Goal: Task Accomplishment & Management: Manage account settings

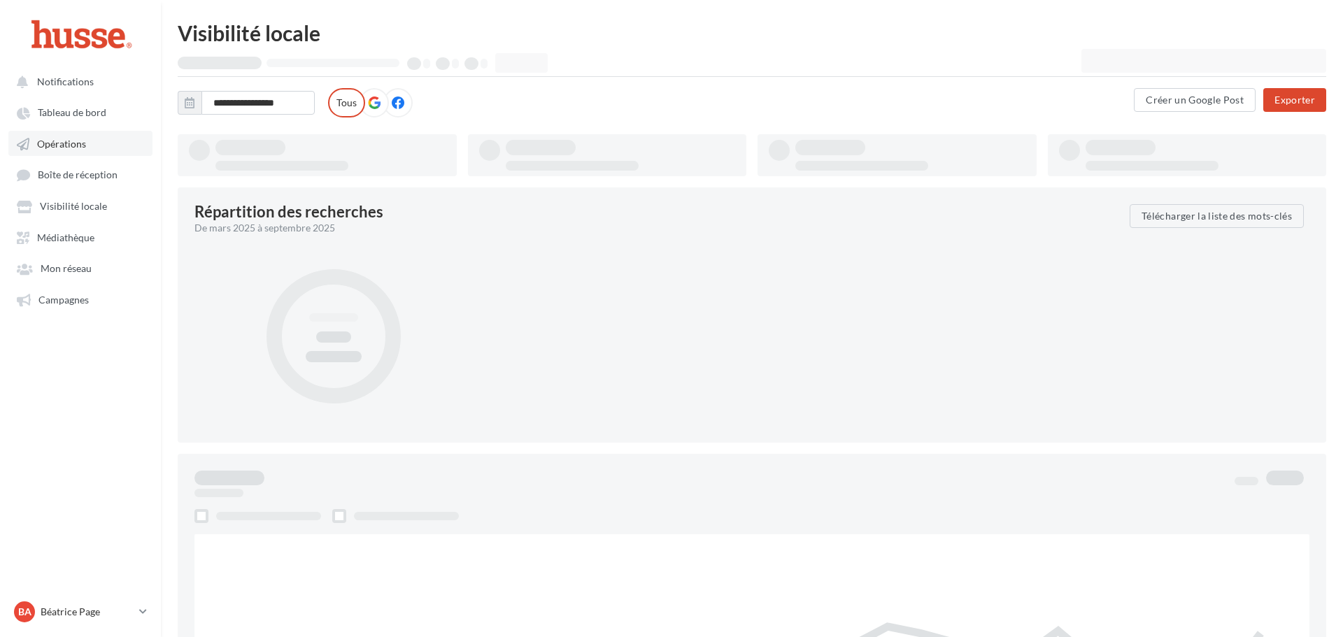
drag, startPoint x: 0, startPoint y: 0, endPoint x: 104, endPoint y: 137, distance: 172.2
click at [66, 144] on span "Opérations" at bounding box center [61, 144] width 49 height 12
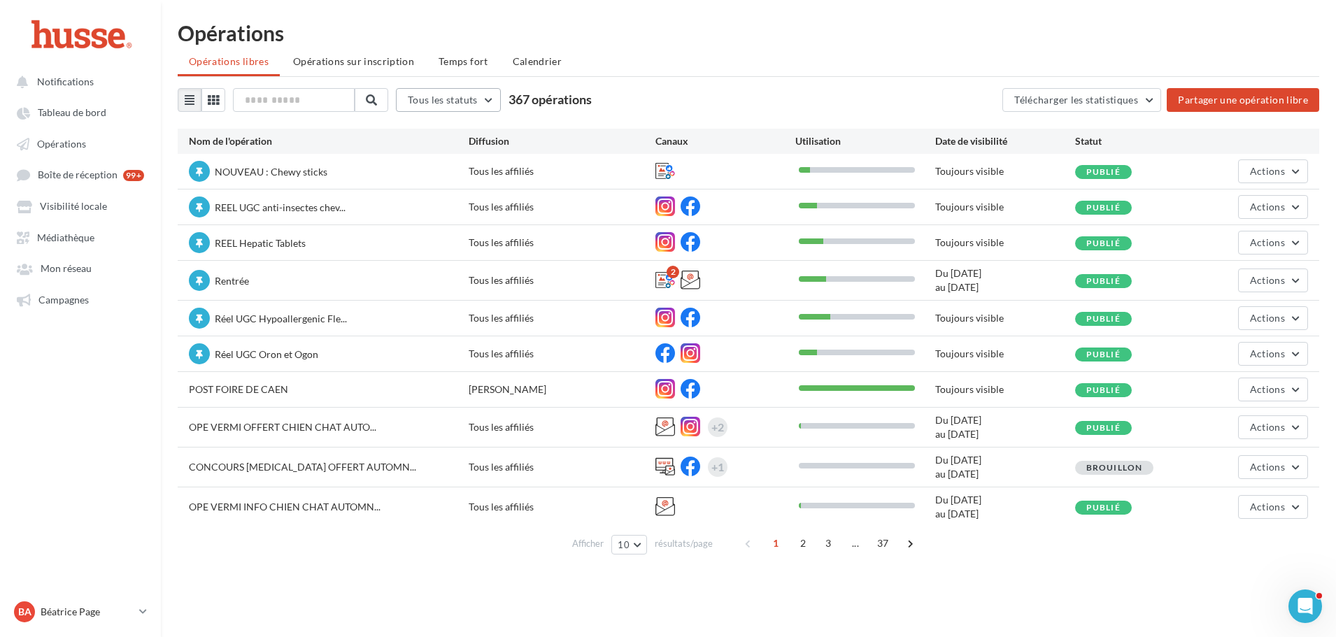
click at [487, 102] on button "Tous les statuts" at bounding box center [448, 100] width 105 height 24
click at [766, 71] on ul "Opérations libres Opérations sur inscription Temps fort Calendrier" at bounding box center [748, 63] width 1141 height 28
click at [1278, 280] on span "Actions" at bounding box center [1267, 280] width 35 height 12
click at [76, 302] on span "Campagnes" at bounding box center [63, 300] width 50 height 12
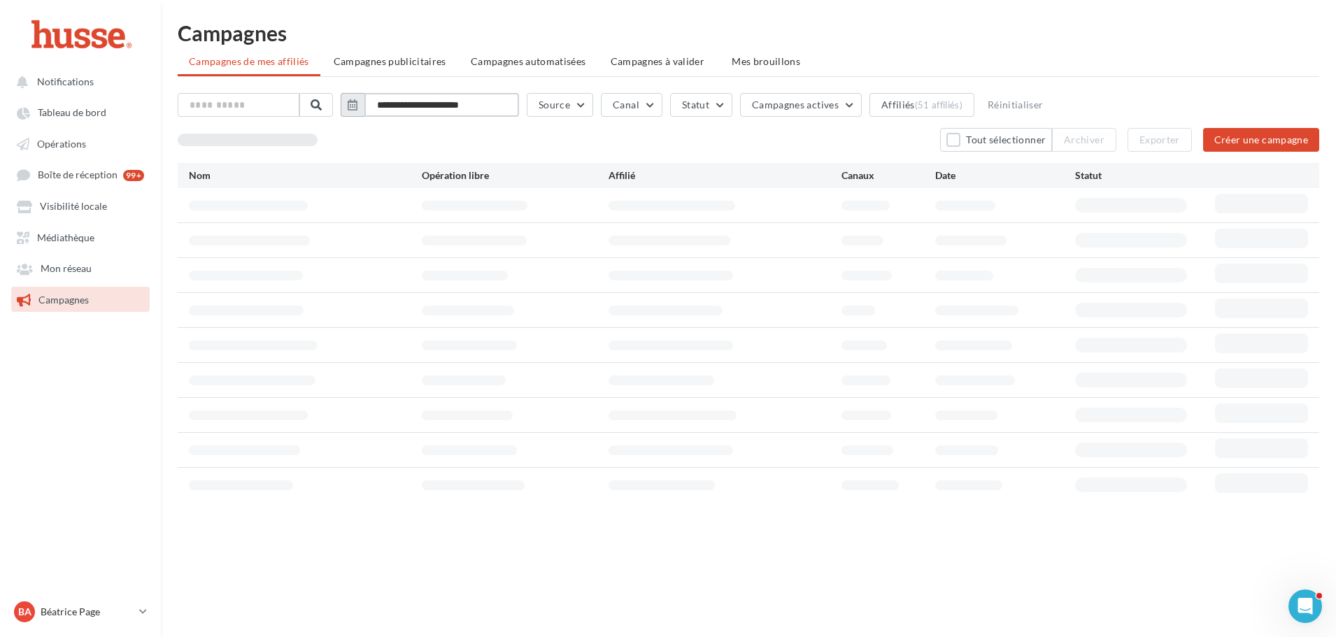
click at [438, 103] on input "**********" at bounding box center [441, 105] width 155 height 24
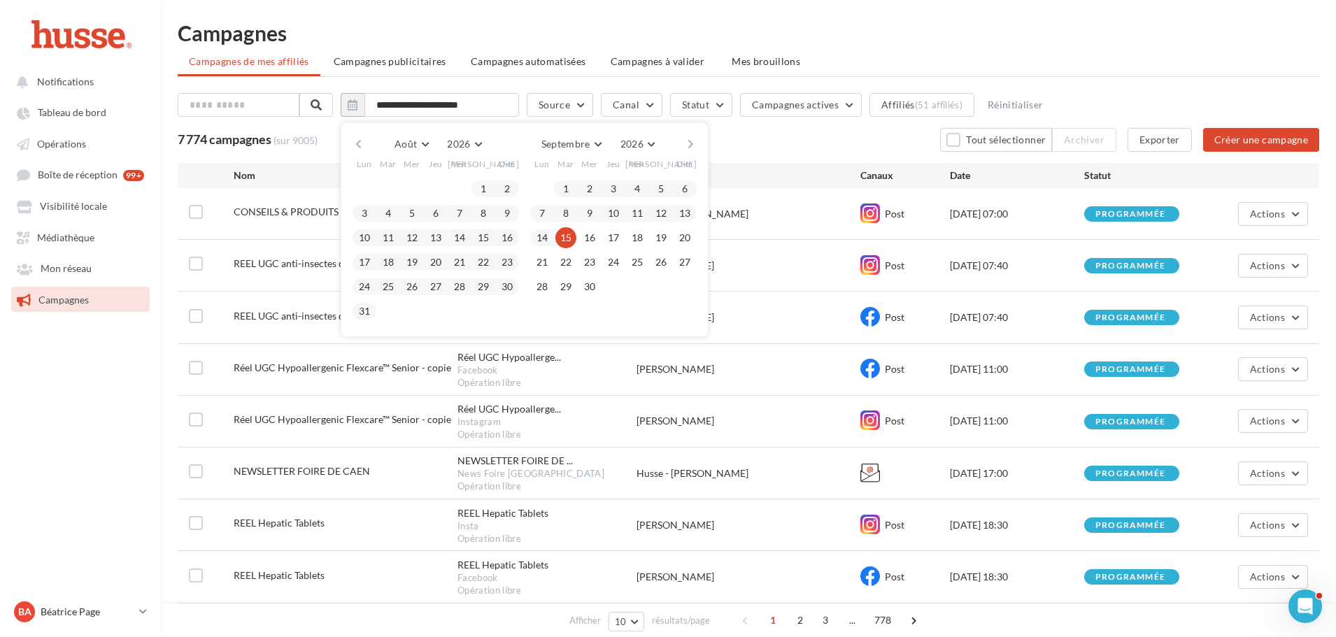
click at [364, 145] on button "button" at bounding box center [358, 144] width 12 height 20
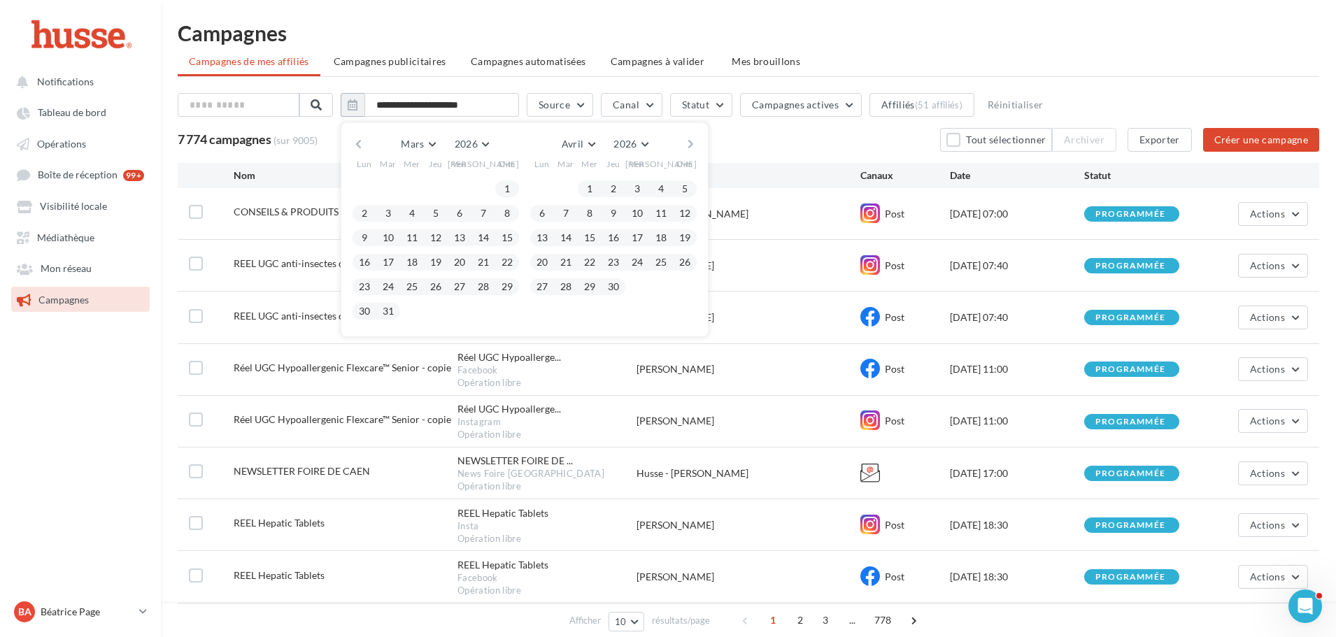
click at [364, 145] on button "button" at bounding box center [358, 144] width 12 height 20
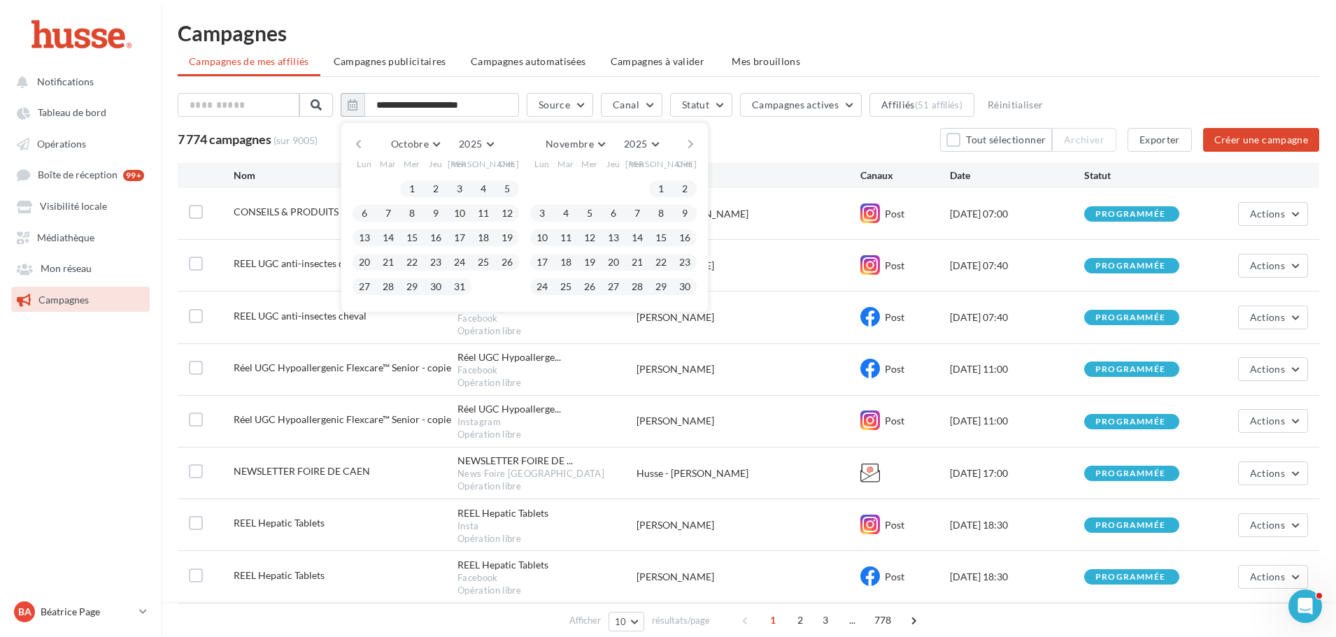
click at [364, 143] on button "button" at bounding box center [358, 144] width 12 height 20
click at [366, 186] on button "1" at bounding box center [364, 188] width 21 height 21
click at [392, 284] on button "30" at bounding box center [388, 286] width 21 height 21
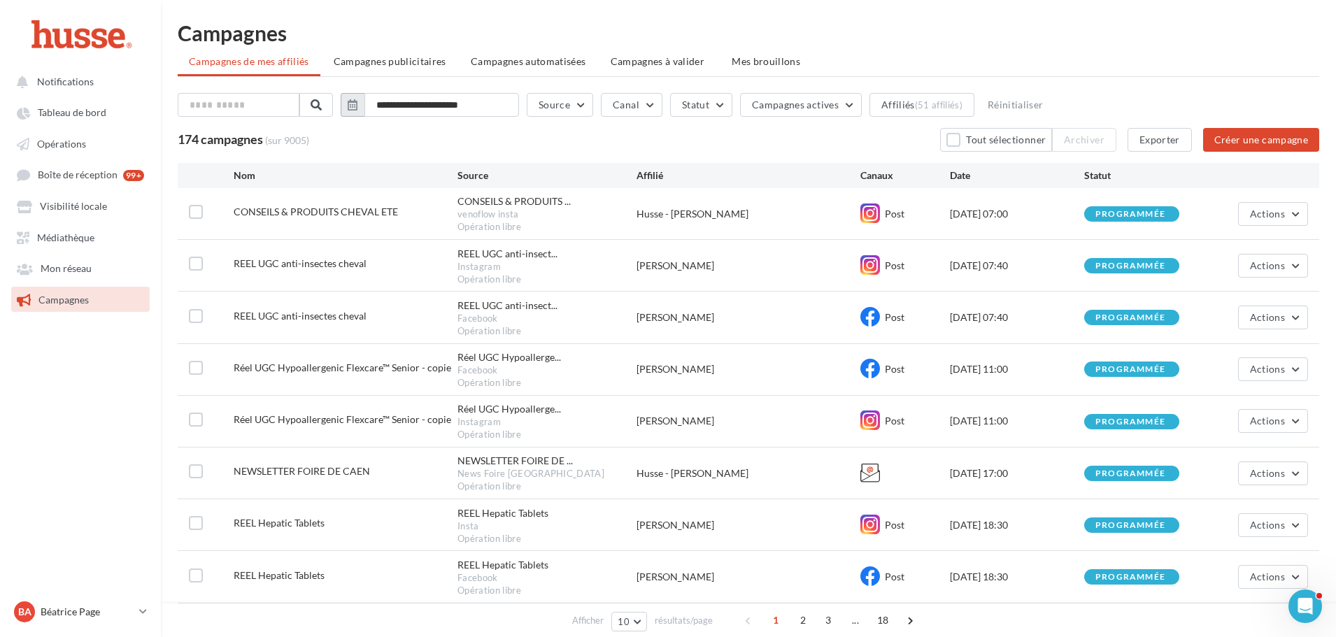
click at [357, 103] on icon "button" at bounding box center [353, 104] width 10 height 11
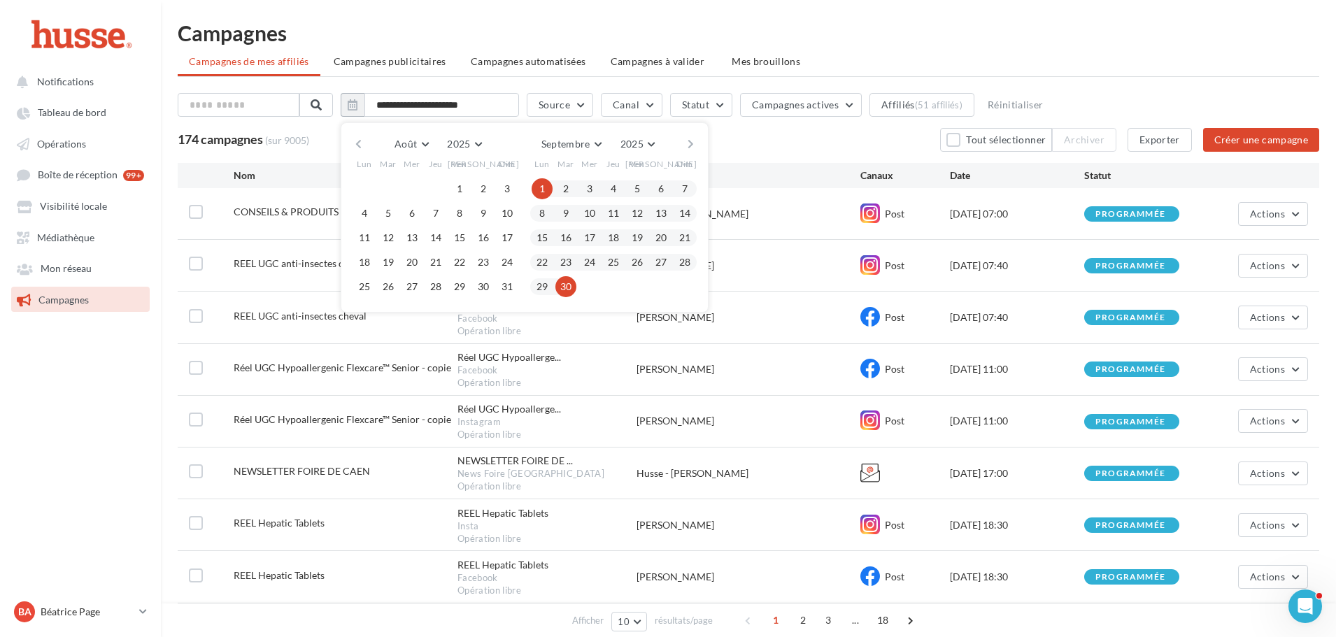
click at [364, 141] on button "button" at bounding box center [358, 144] width 12 height 20
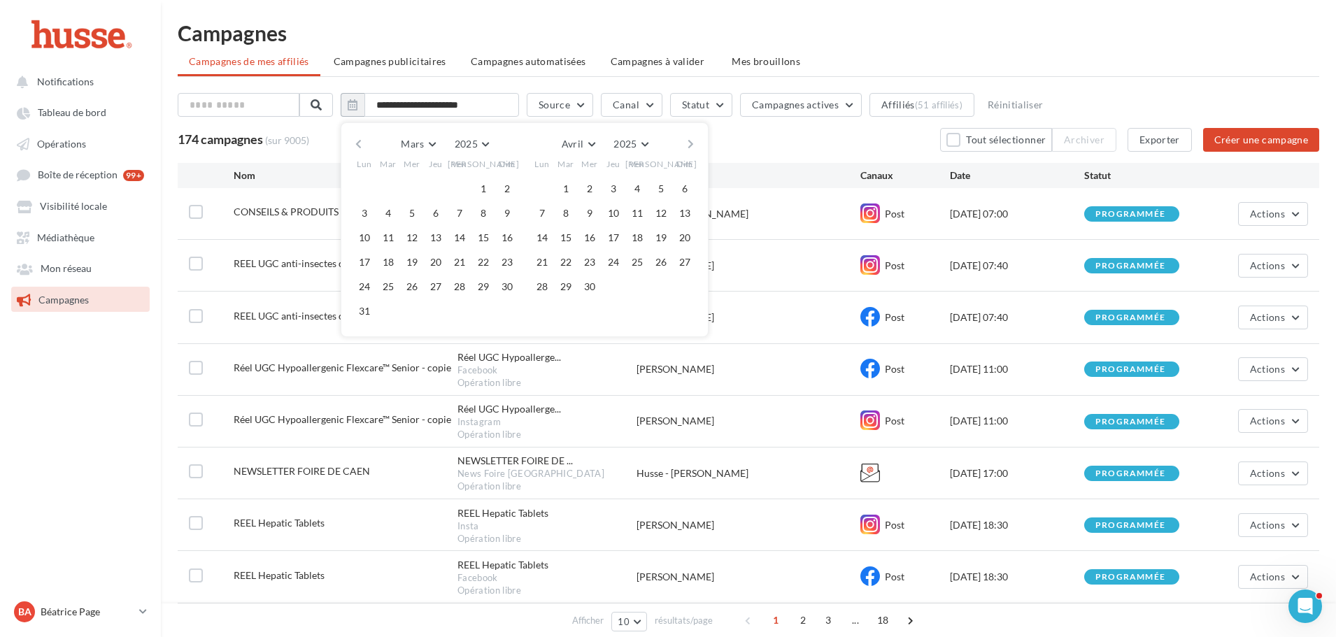
click at [364, 141] on button "button" at bounding box center [358, 144] width 12 height 20
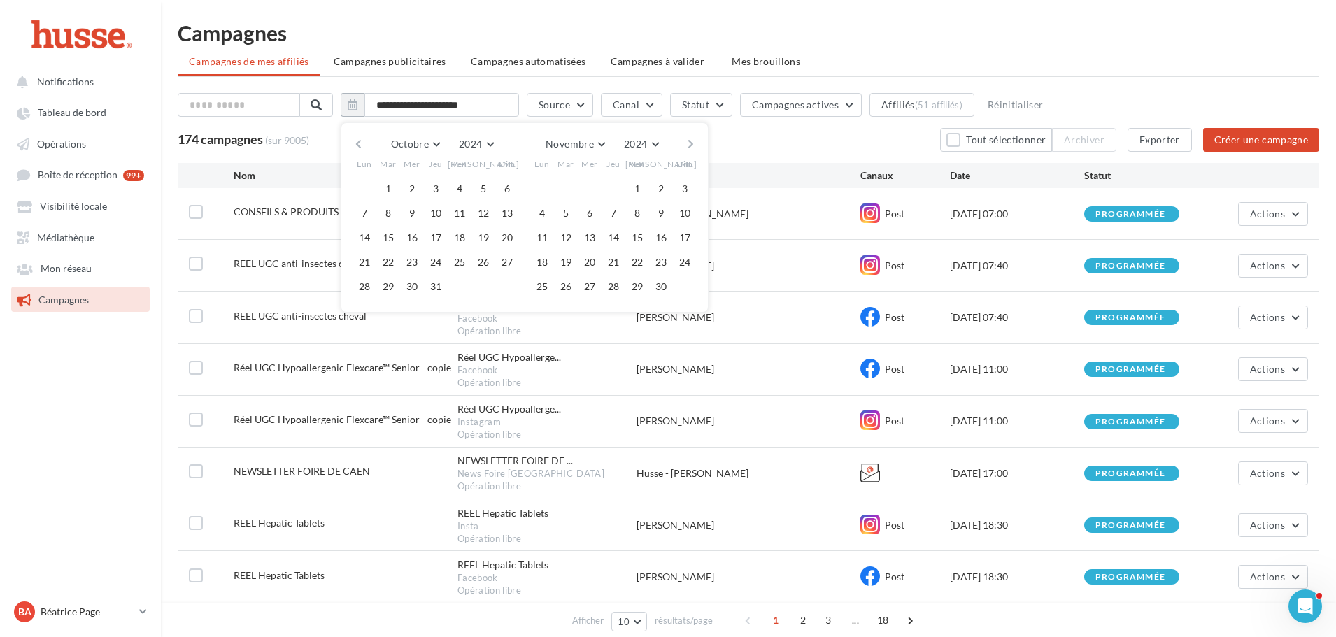
click at [361, 143] on button "button" at bounding box center [358, 144] width 12 height 20
click at [517, 188] on button "1" at bounding box center [506, 188] width 21 height 21
click at [369, 312] on button "30" at bounding box center [364, 311] width 21 height 21
type input "**********"
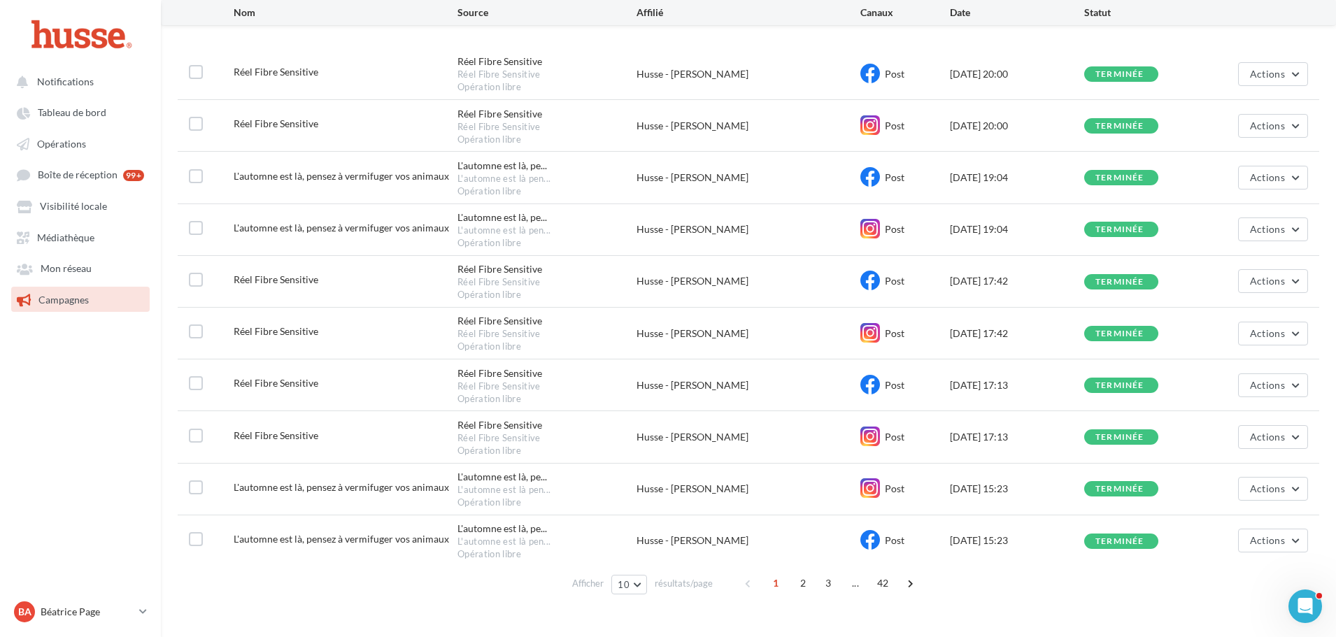
scroll to position [173, 0]
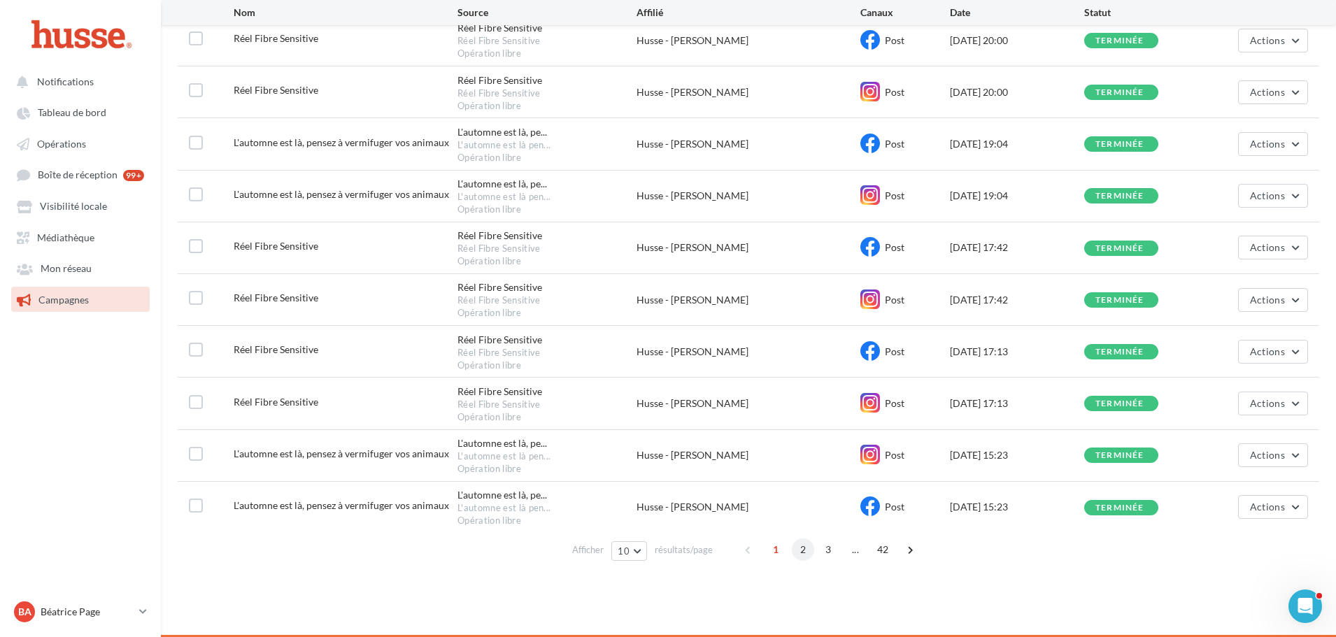
click at [806, 548] on span "2" at bounding box center [803, 549] width 22 height 22
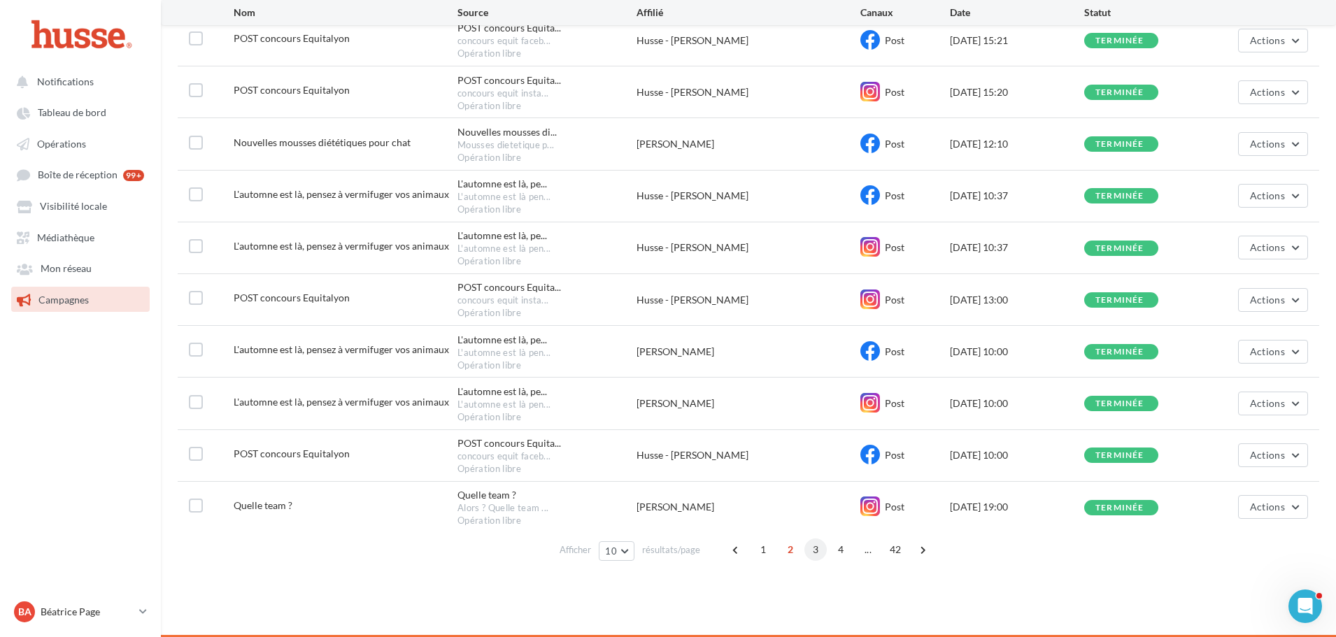
click at [813, 548] on span "3" at bounding box center [815, 549] width 22 height 22
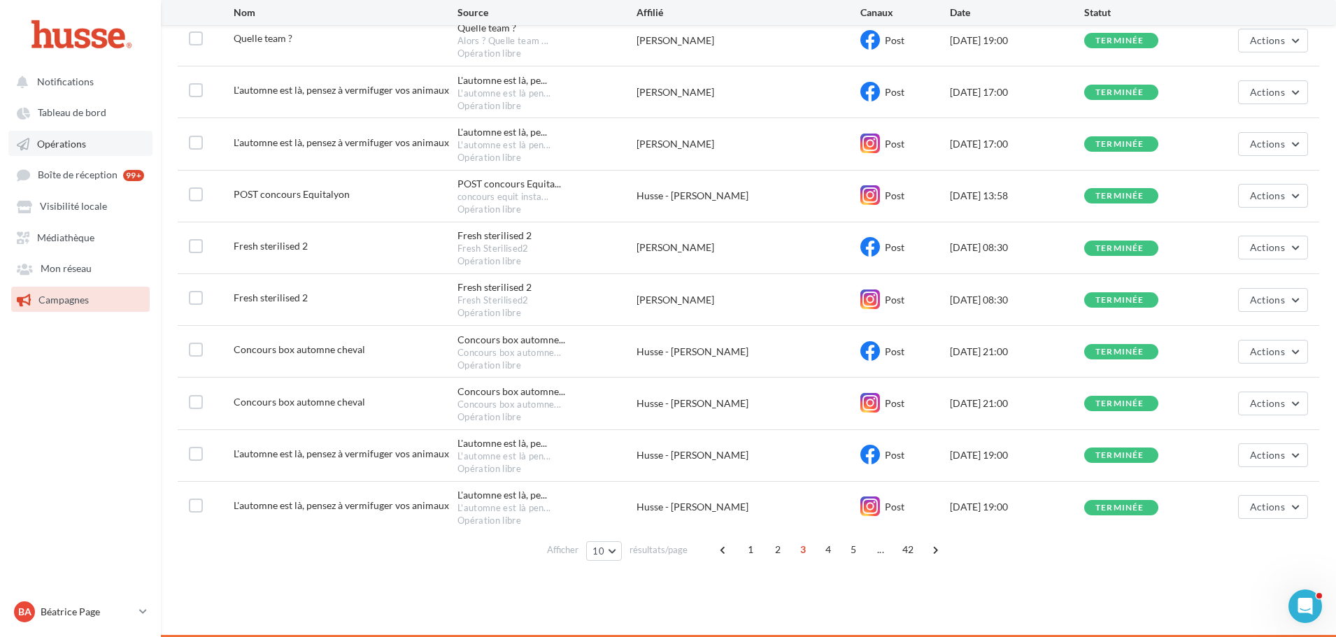
click at [73, 136] on link "Opérations" at bounding box center [80, 143] width 144 height 25
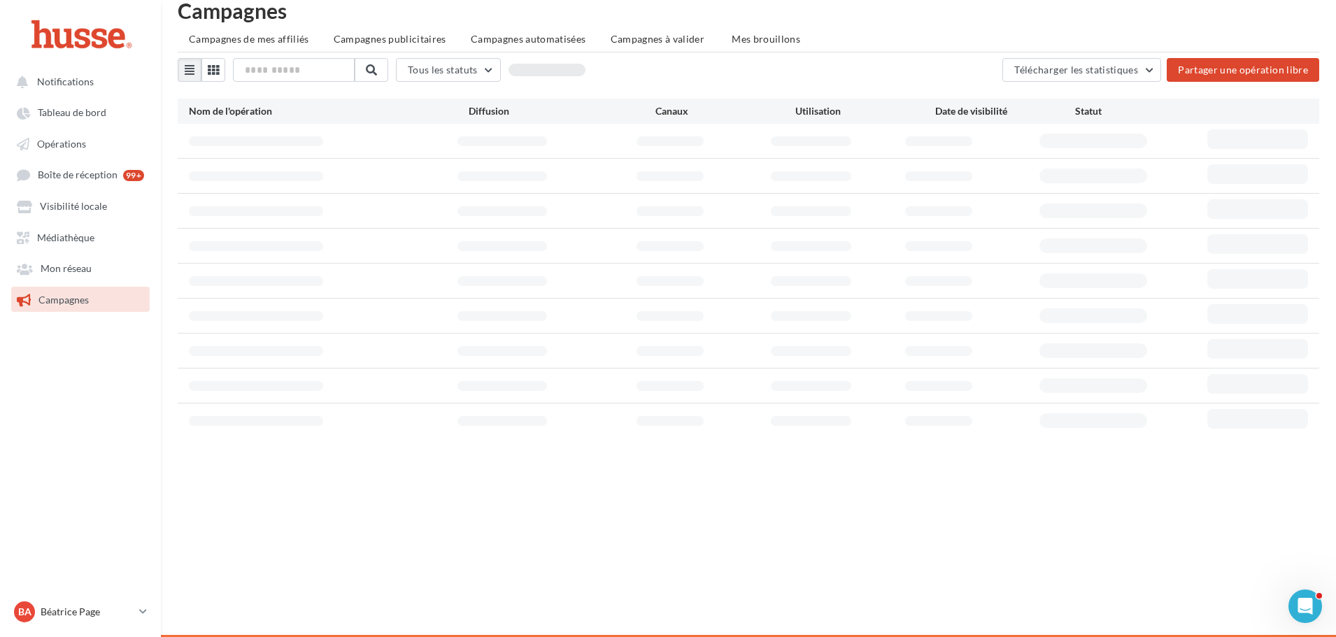
scroll to position [22, 0]
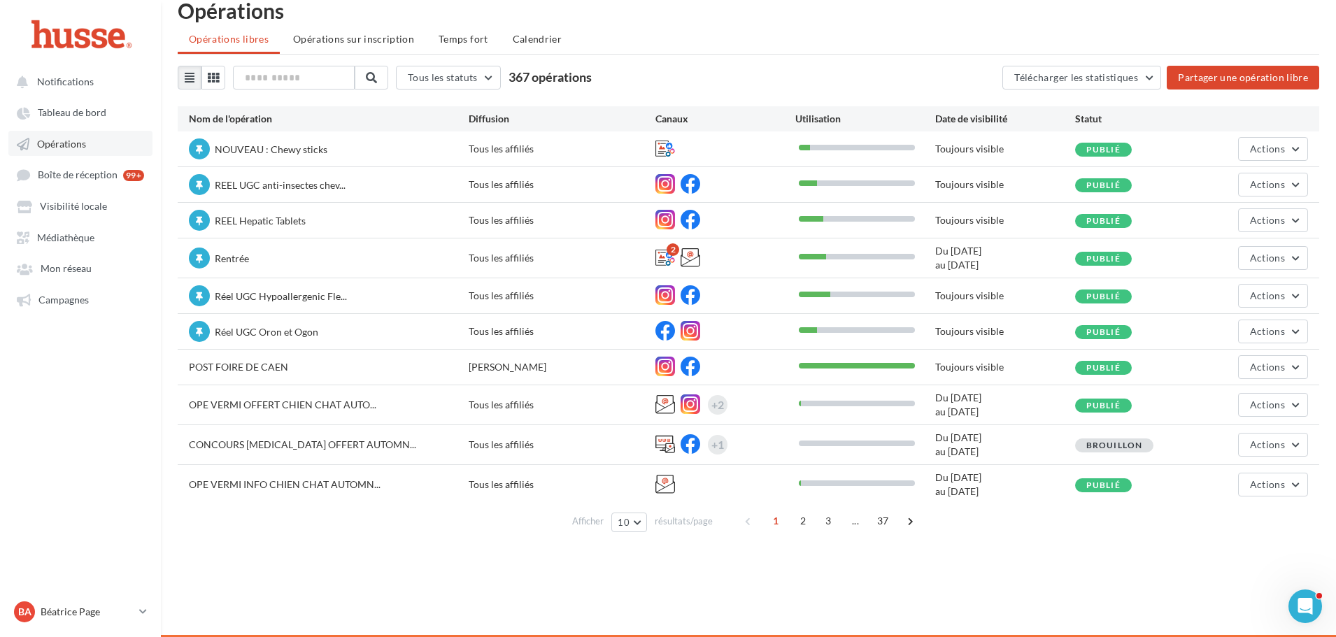
click at [80, 146] on span "Opérations" at bounding box center [61, 144] width 49 height 12
drag, startPoint x: 1342, startPoint y: 48, endPoint x: 694, endPoint y: 23, distance: 648.7
click at [694, 23] on div "Opérations Opérations libres Opérations sur inscription Temps fort Calendrier T…" at bounding box center [748, 271] width 1175 height 543
click at [1294, 483] on button "Actions" at bounding box center [1273, 485] width 70 height 24
click at [1215, 302] on button "Editer" at bounding box center [1238, 306] width 140 height 36
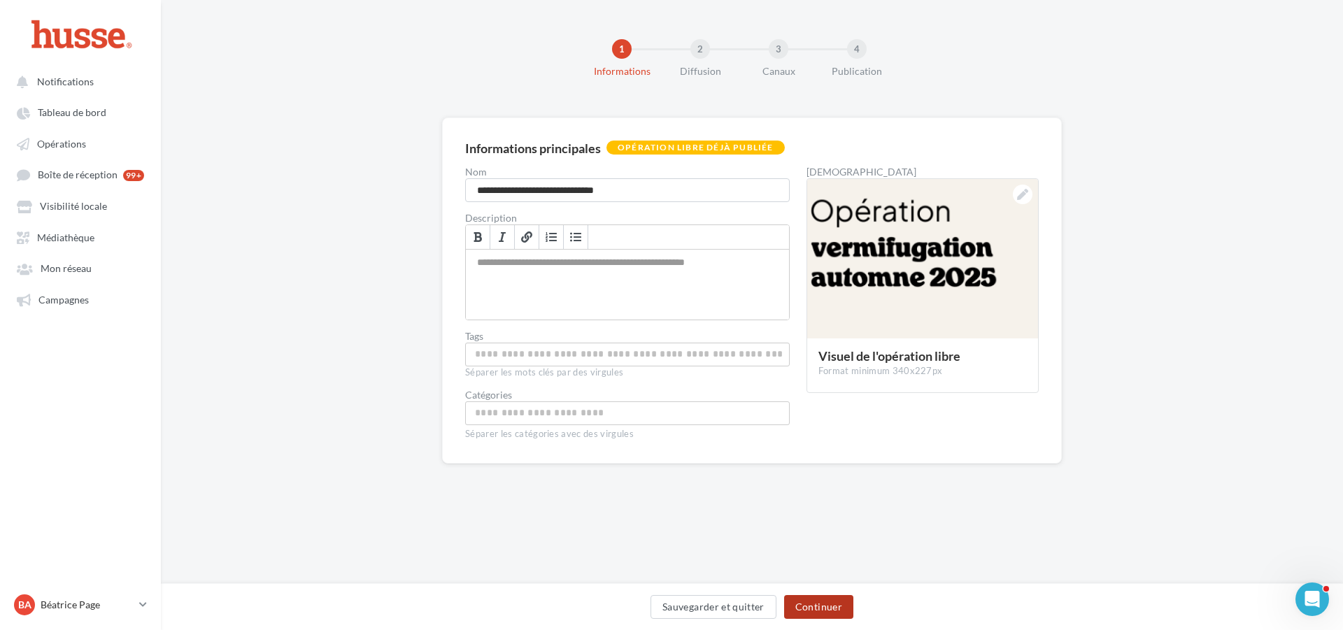
click at [821, 604] on button "Continuer" at bounding box center [818, 607] width 69 height 24
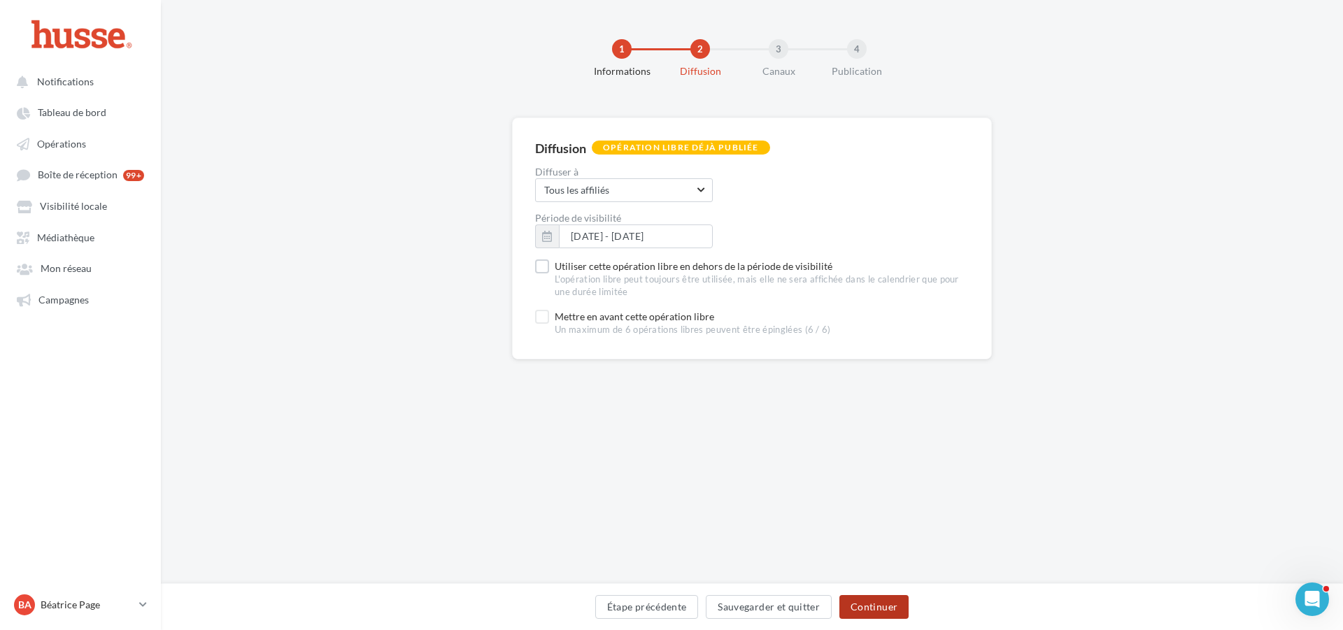
click at [872, 600] on button "Continuer" at bounding box center [873, 607] width 69 height 24
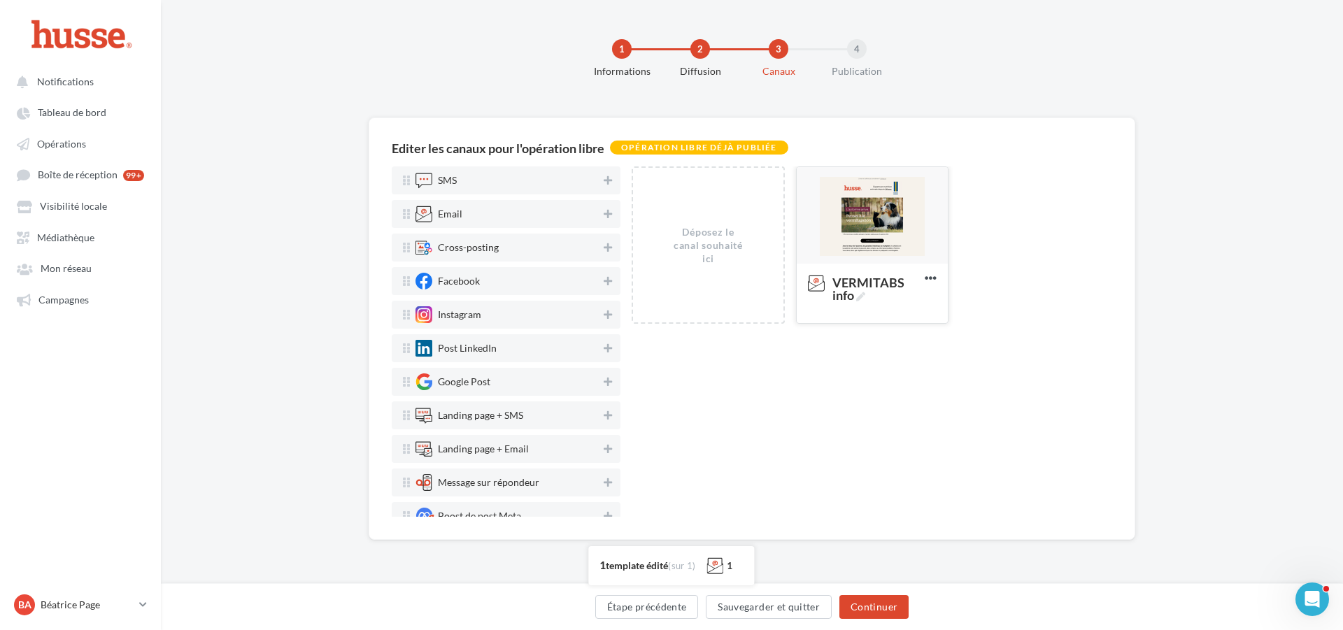
click at [876, 213] on div at bounding box center [871, 216] width 151 height 98
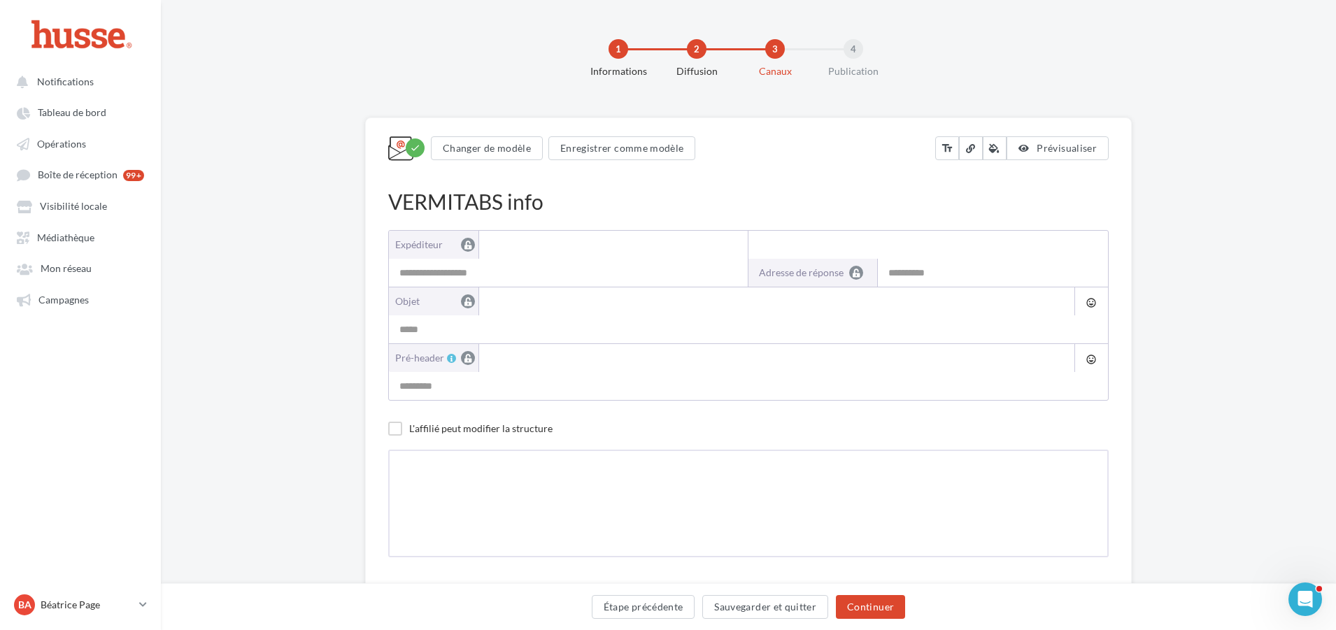
type input "**********"
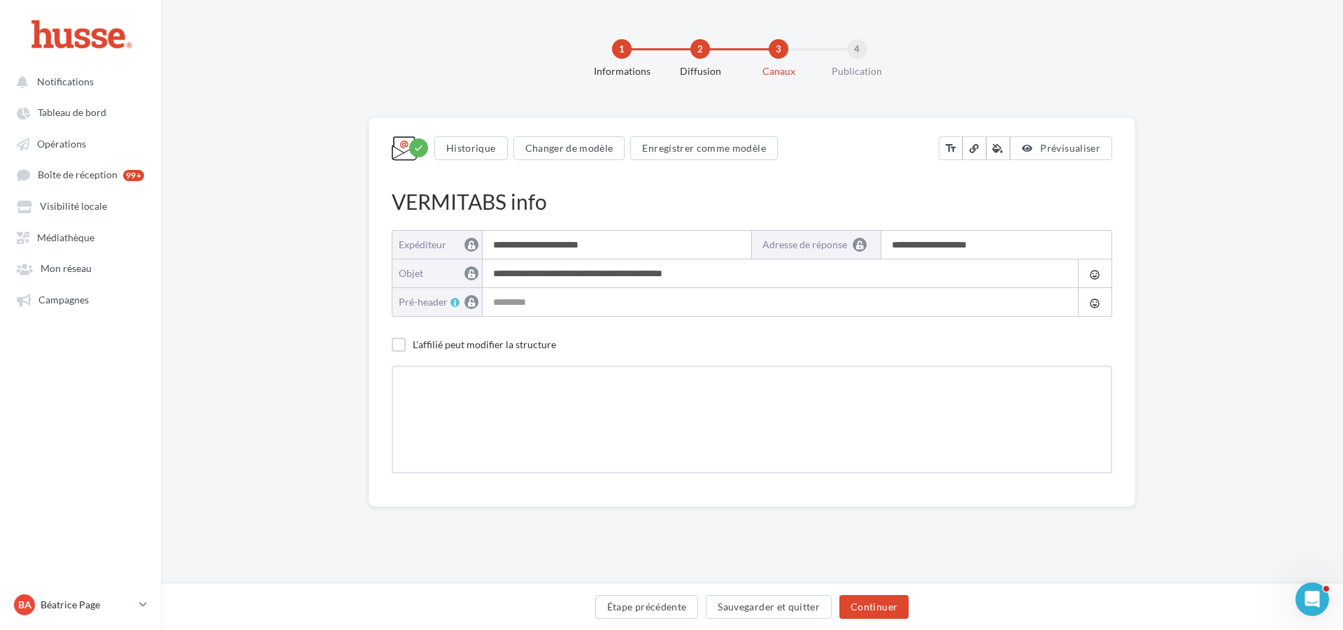
type input "**********"
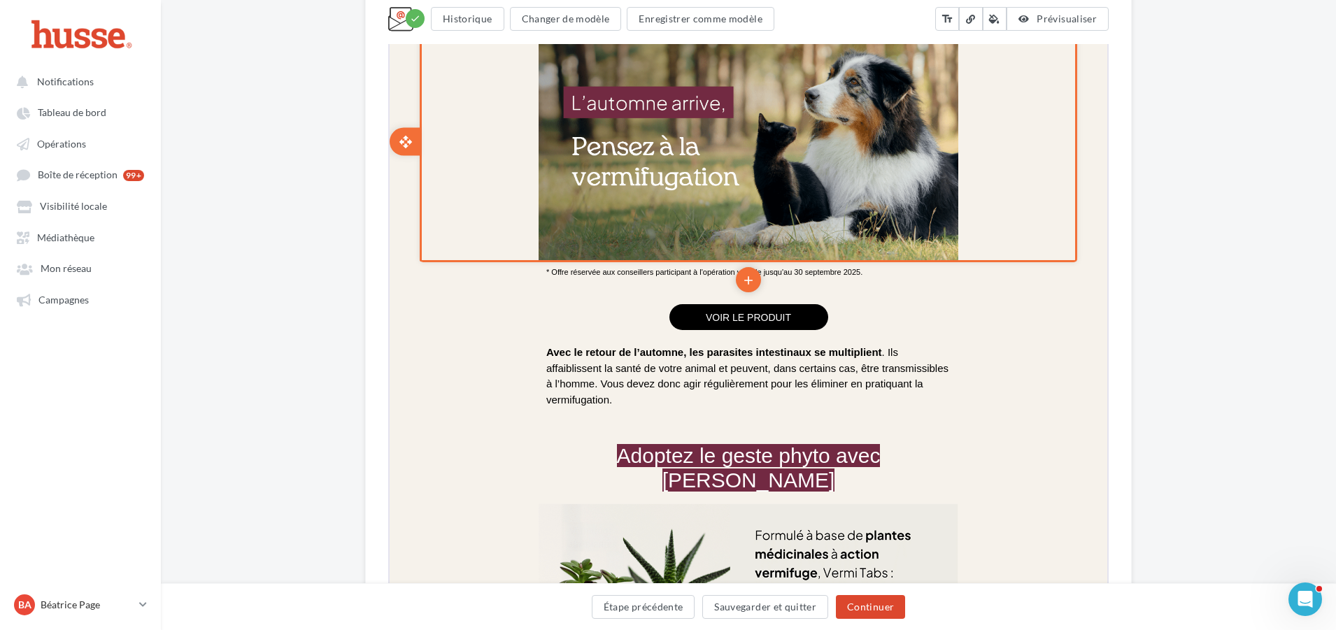
scroll to position [489, 0]
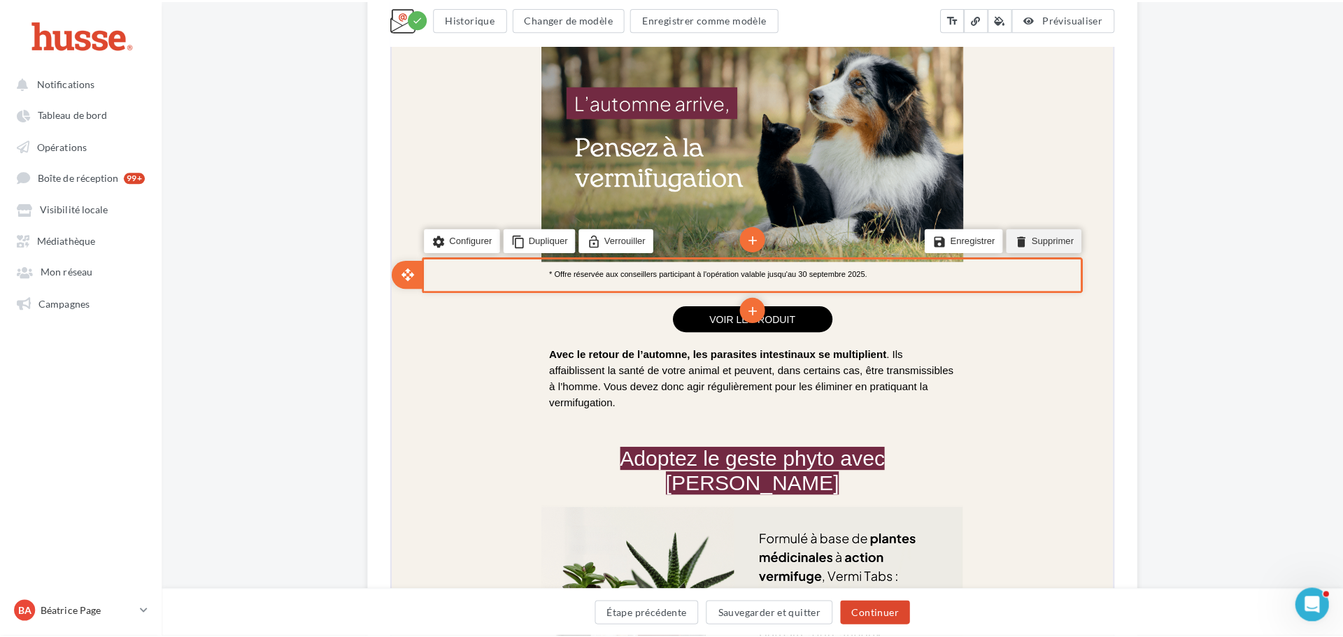
drag, startPoint x: 1036, startPoint y: 239, endPoint x: 1424, endPoint y: 117, distance: 407.6
click at [1036, 239] on li "delete Supprimer" at bounding box center [1038, 238] width 75 height 24
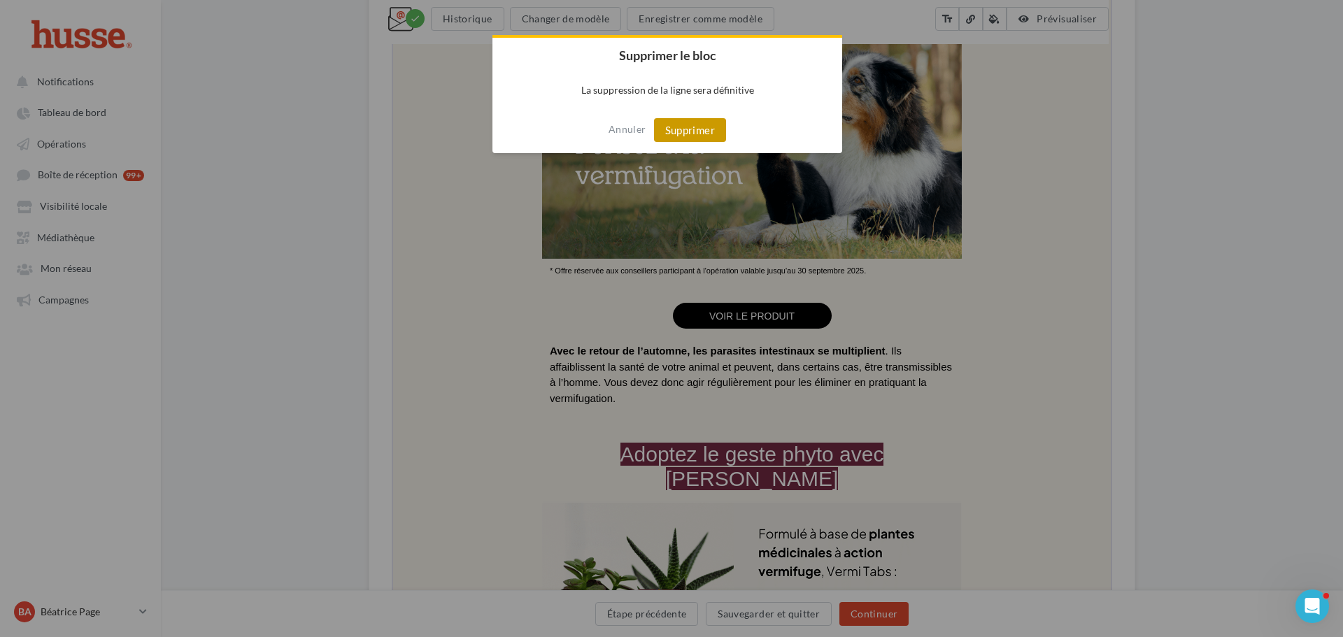
drag, startPoint x: 689, startPoint y: 133, endPoint x: 350, endPoint y: 296, distance: 376.3
click at [689, 133] on button "Supprimer" at bounding box center [690, 130] width 72 height 24
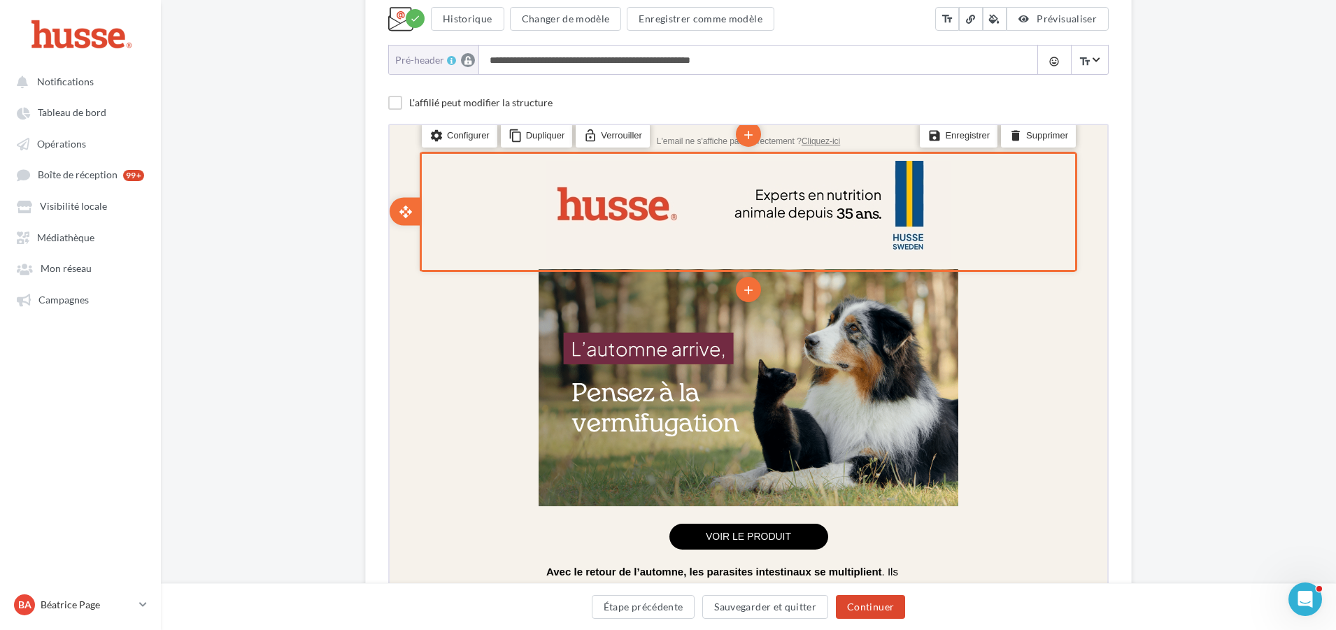
scroll to position [210, 0]
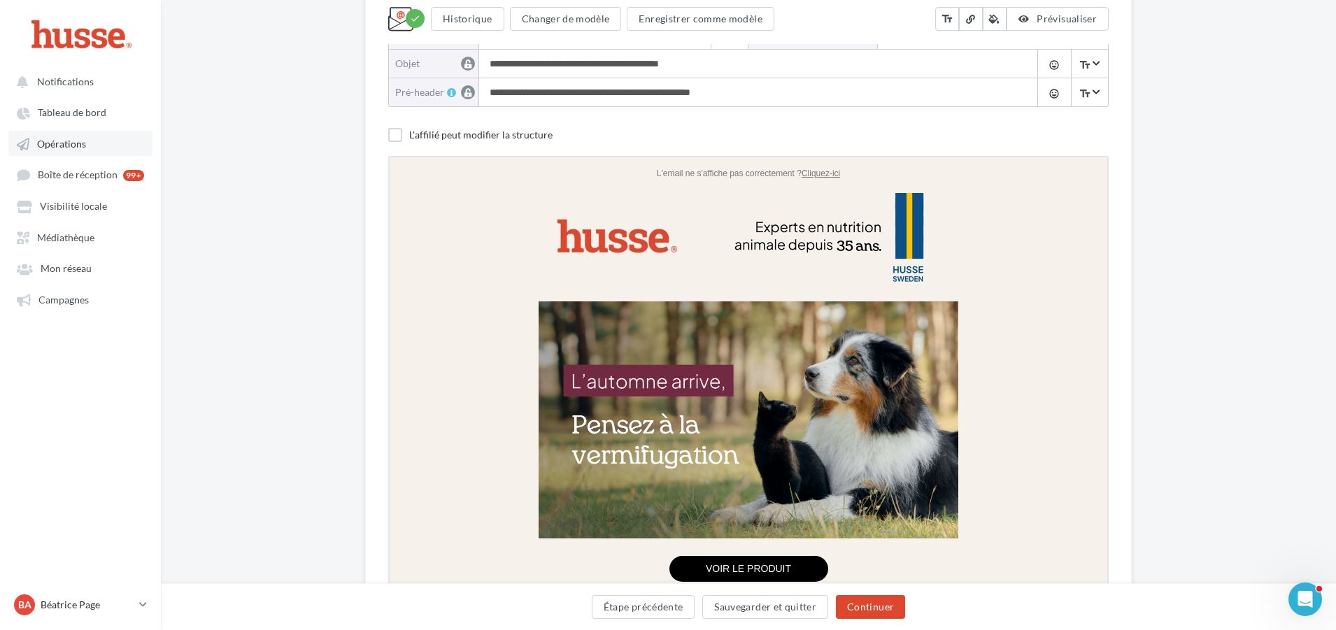
click at [64, 140] on span "Opérations" at bounding box center [61, 144] width 49 height 12
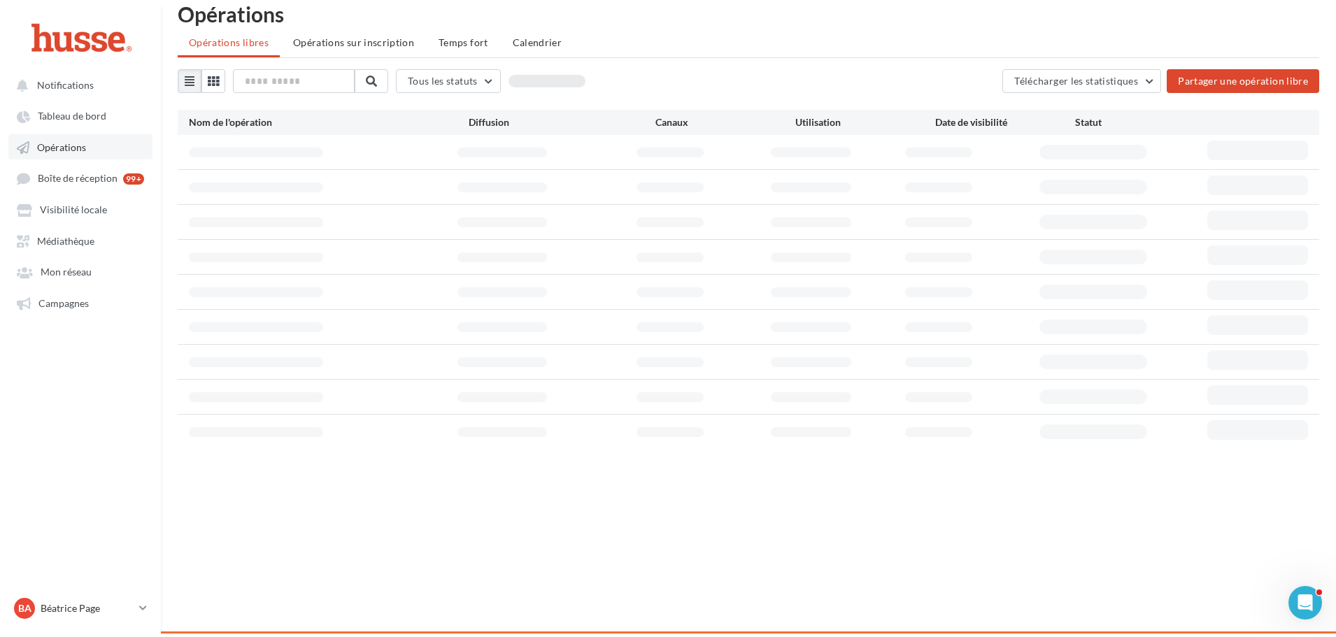
scroll to position [22, 0]
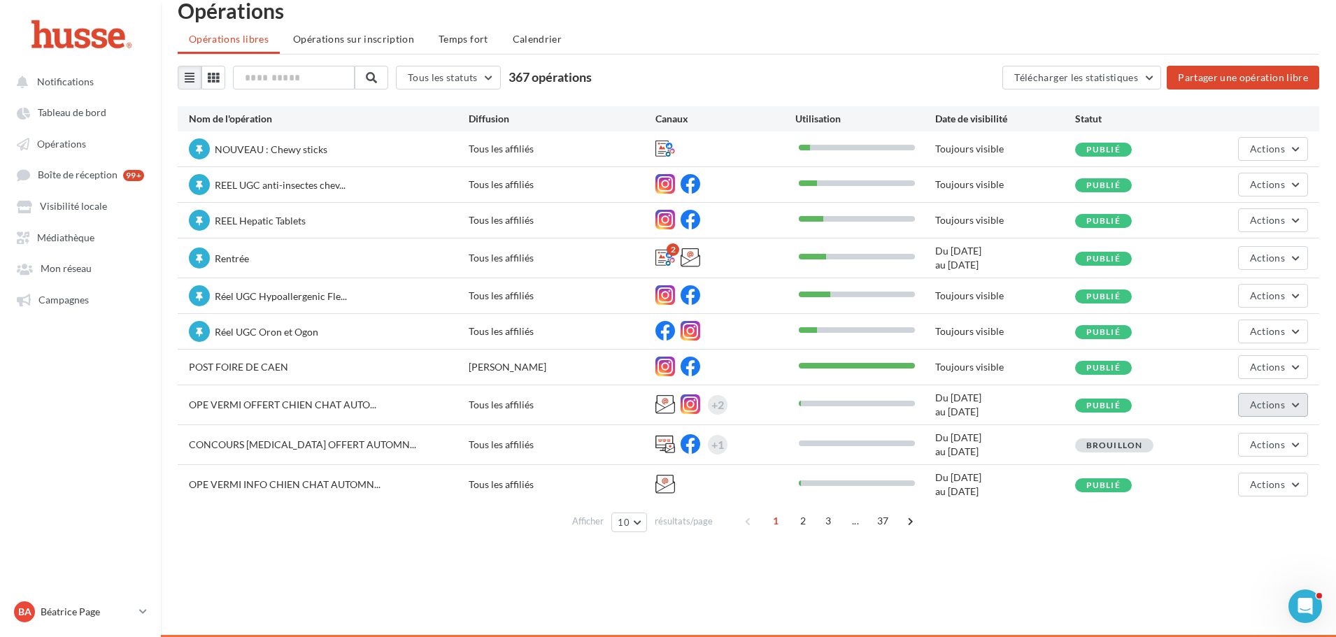
click at [1284, 401] on span "Actions" at bounding box center [1267, 405] width 35 height 12
click at [1215, 435] on button "Editer" at bounding box center [1238, 438] width 140 height 36
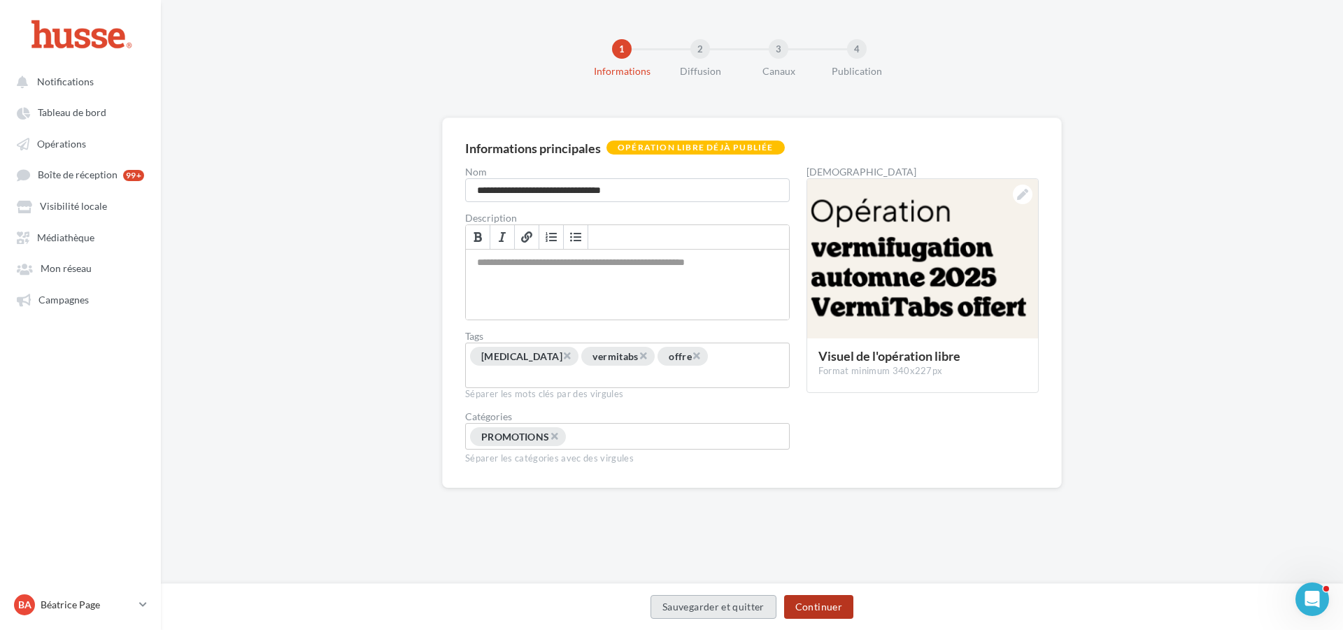
click at [827, 608] on button "Continuer" at bounding box center [818, 607] width 69 height 24
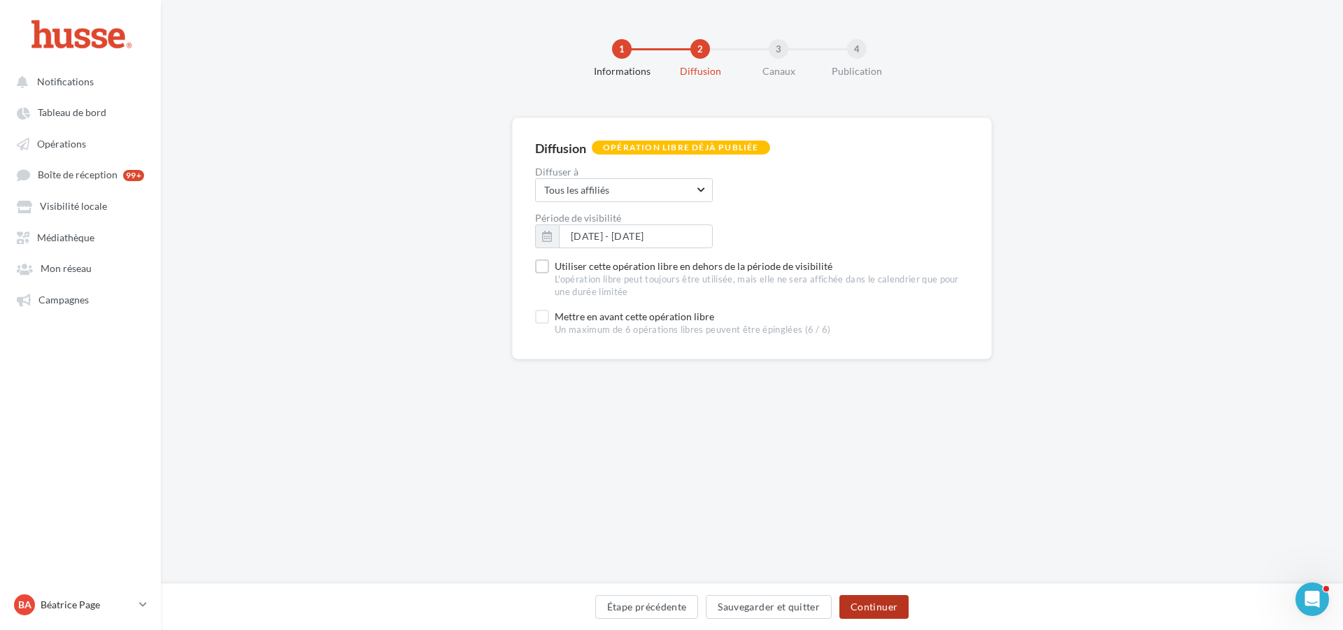
click at [877, 608] on button "Continuer" at bounding box center [873, 607] width 69 height 24
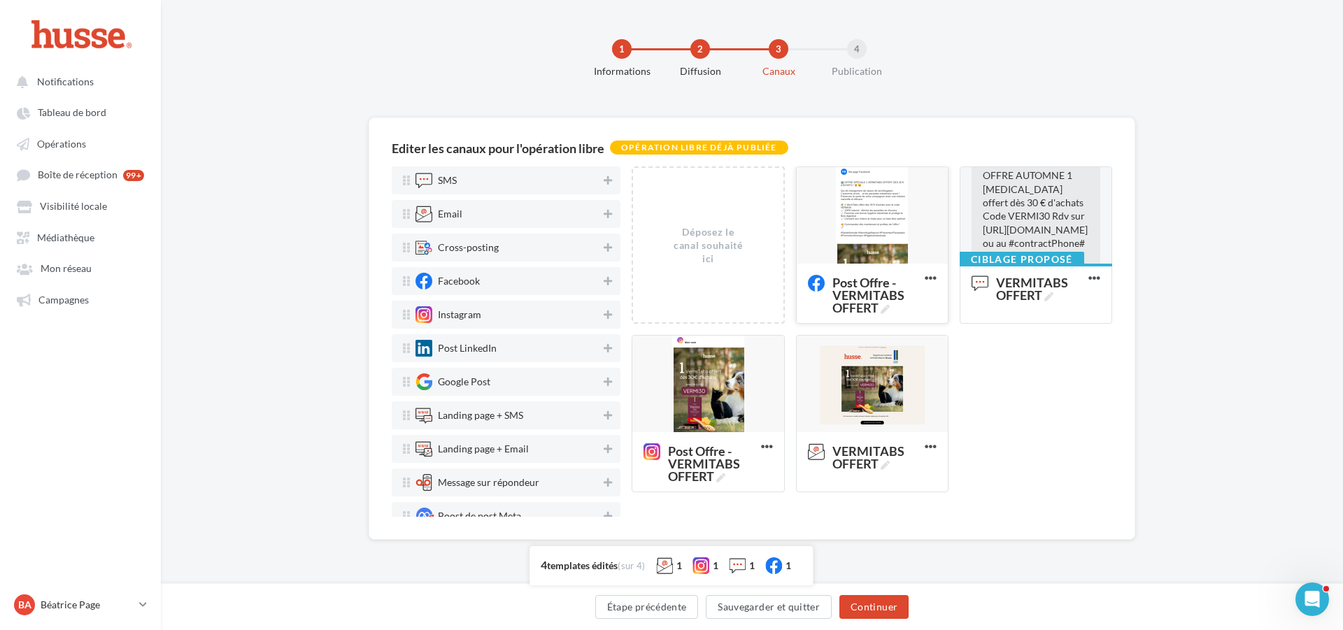
click at [866, 210] on div at bounding box center [871, 216] width 151 height 98
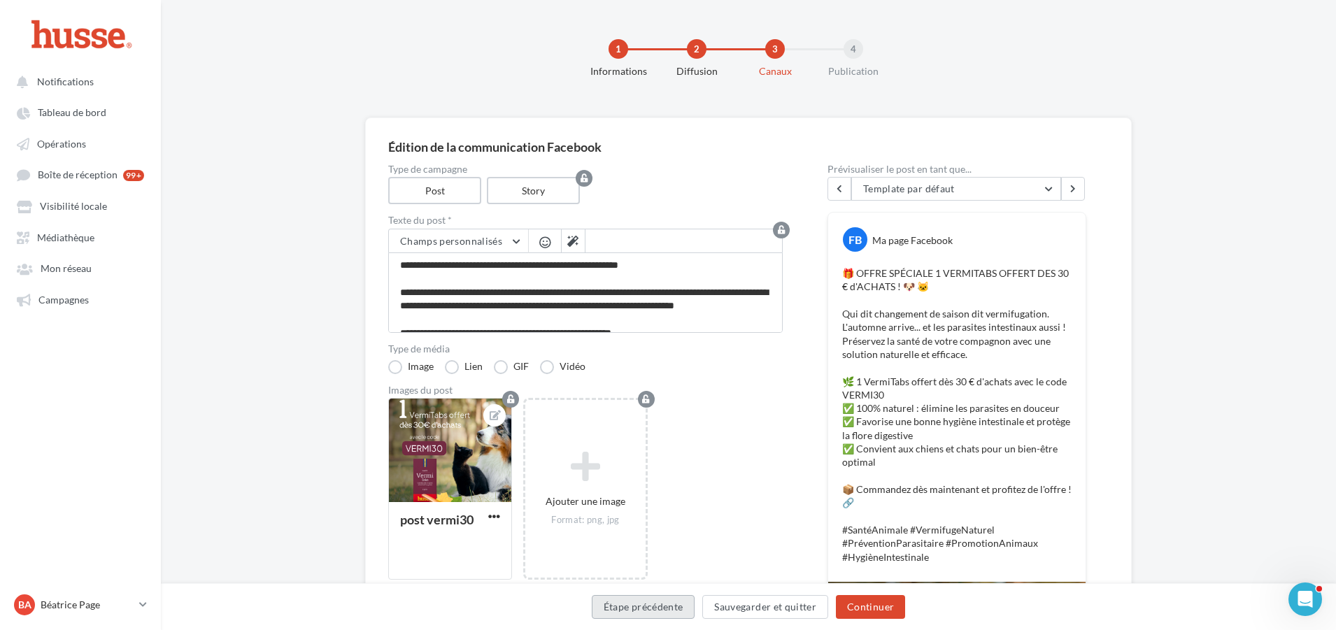
click at [638, 606] on button "Étape précédente" at bounding box center [643, 607] width 103 height 24
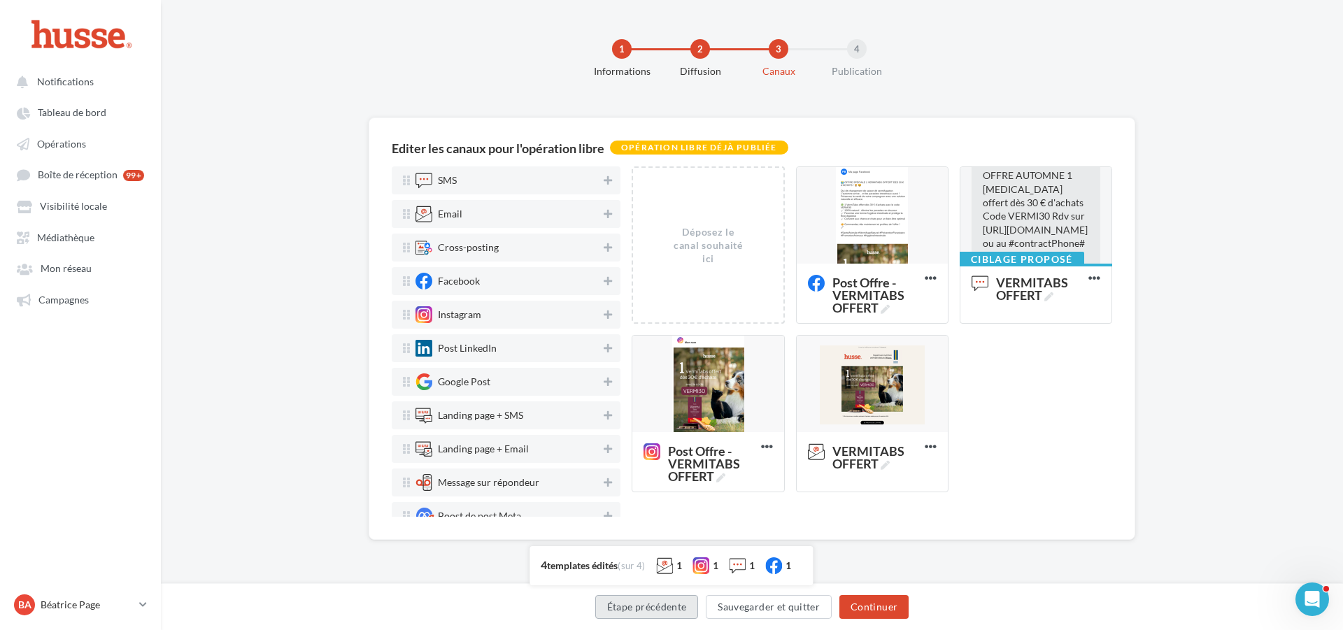
click at [643, 606] on button "Étape précédente" at bounding box center [646, 607] width 103 height 24
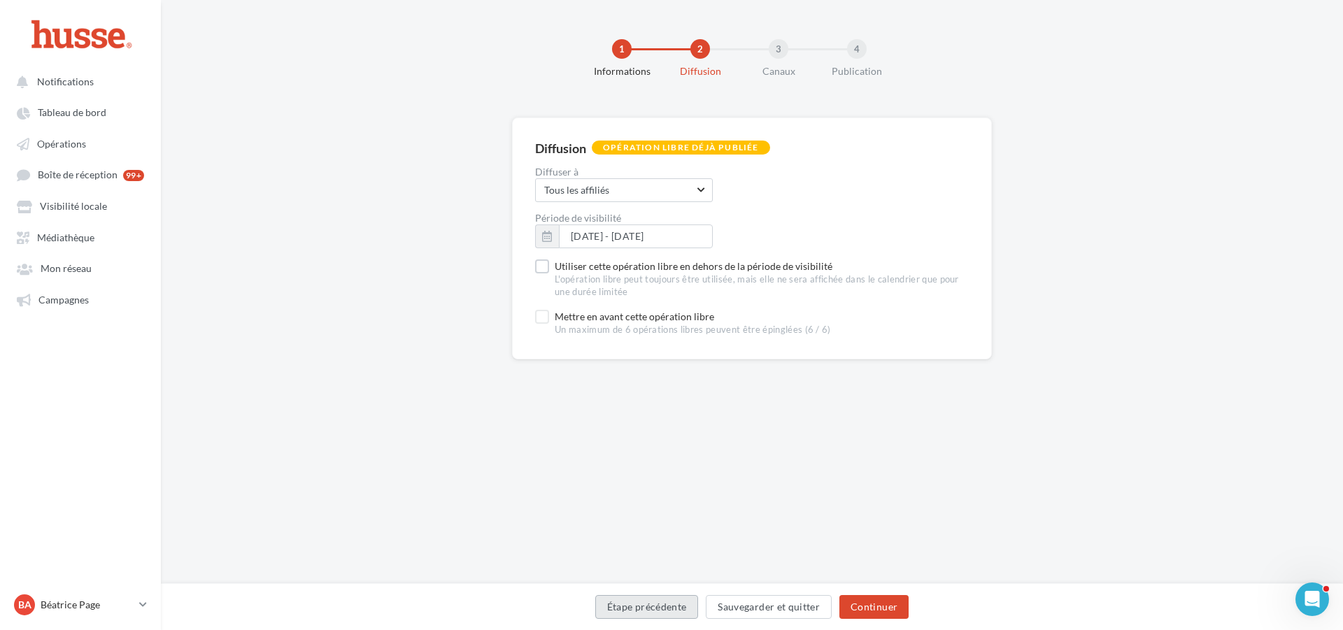
click at [649, 604] on button "Étape précédente" at bounding box center [646, 607] width 103 height 24
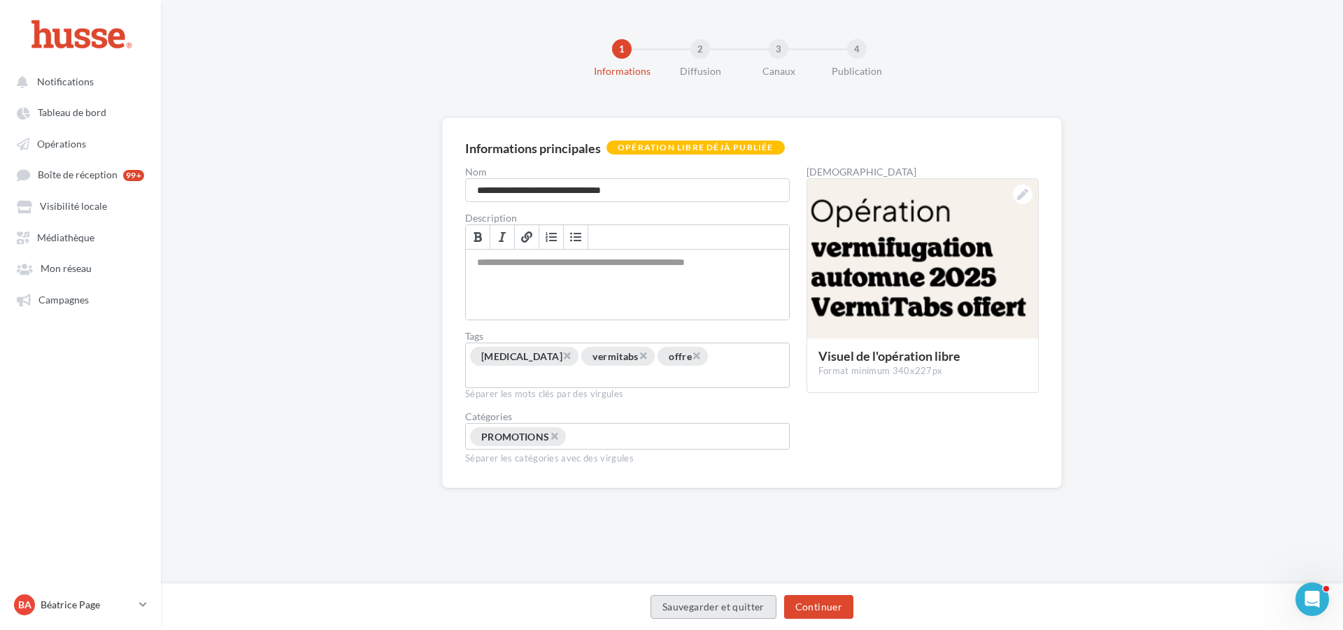
click at [706, 605] on button "Sauvegarder et quitter" at bounding box center [713, 607] width 126 height 24
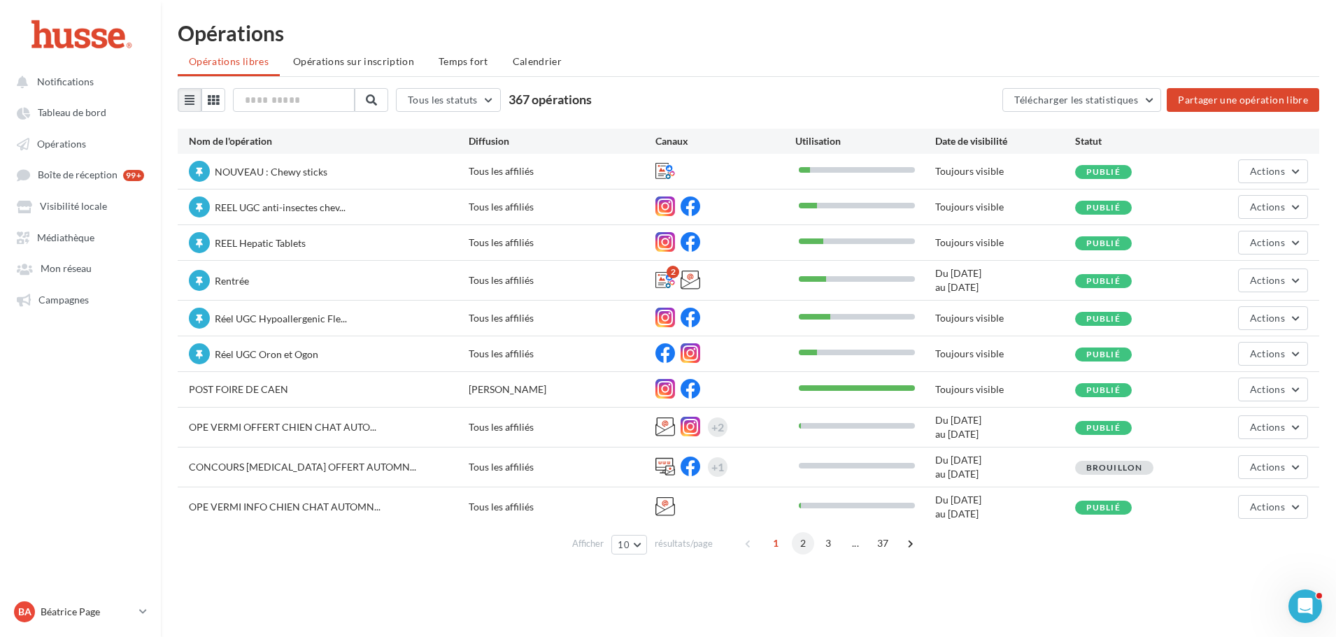
click at [799, 541] on span "2" at bounding box center [803, 543] width 22 height 22
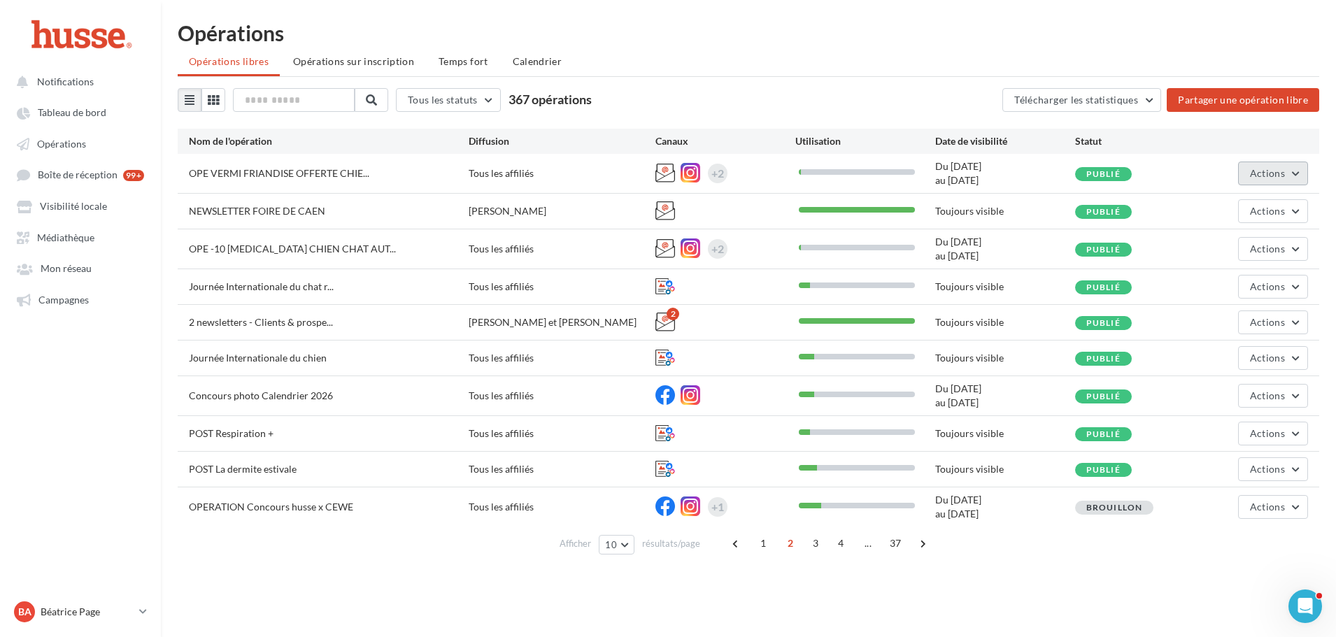
click at [1289, 168] on button "Actions" at bounding box center [1273, 174] width 70 height 24
click at [1230, 203] on button "Editer" at bounding box center [1238, 206] width 140 height 36
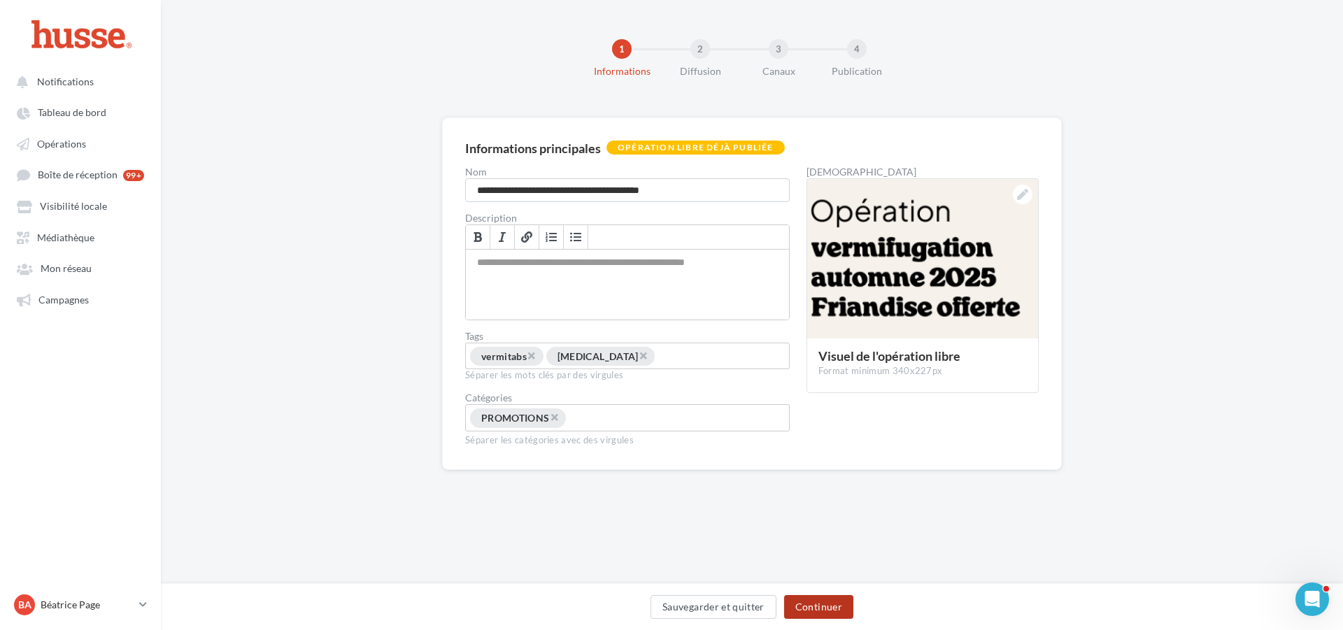
click at [817, 602] on button "Continuer" at bounding box center [818, 607] width 69 height 24
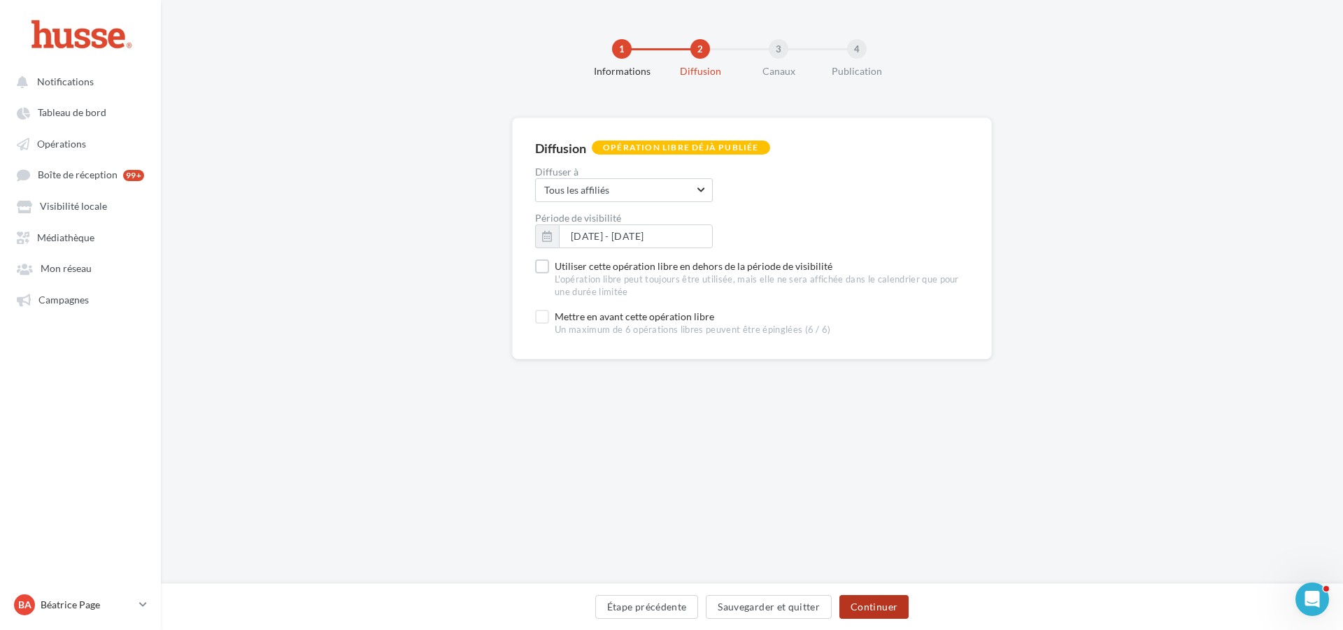
click at [871, 608] on button "Continuer" at bounding box center [873, 607] width 69 height 24
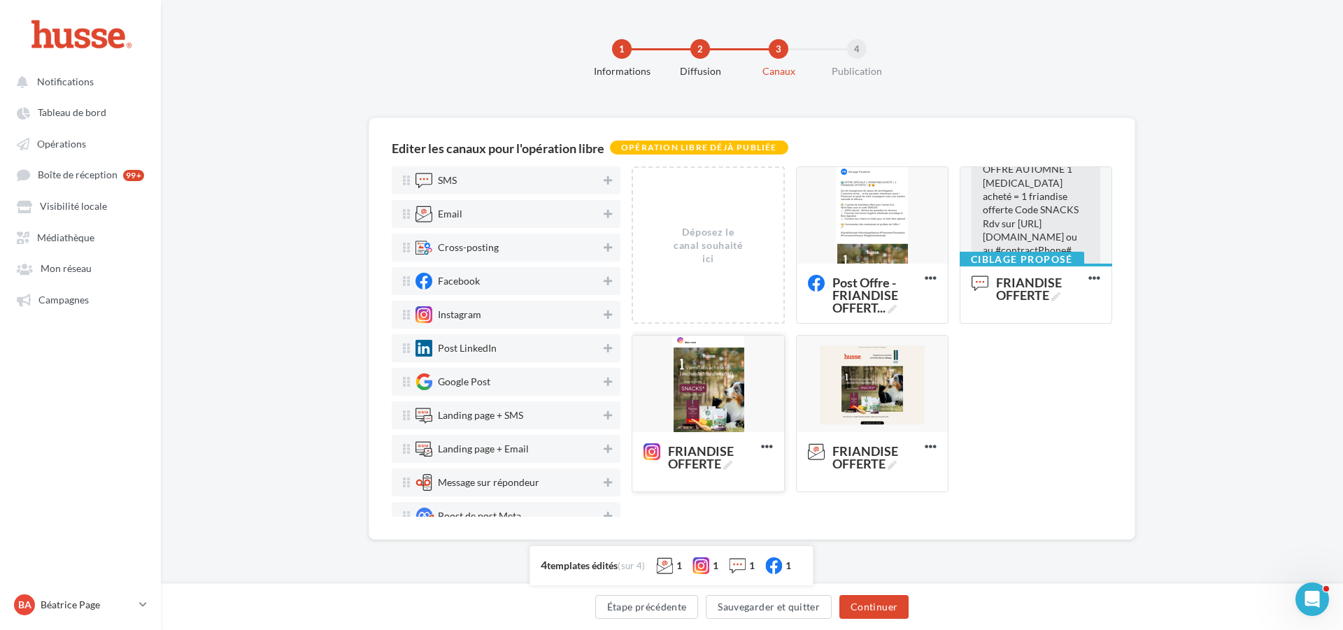
click at [701, 379] on div at bounding box center [707, 385] width 151 height 98
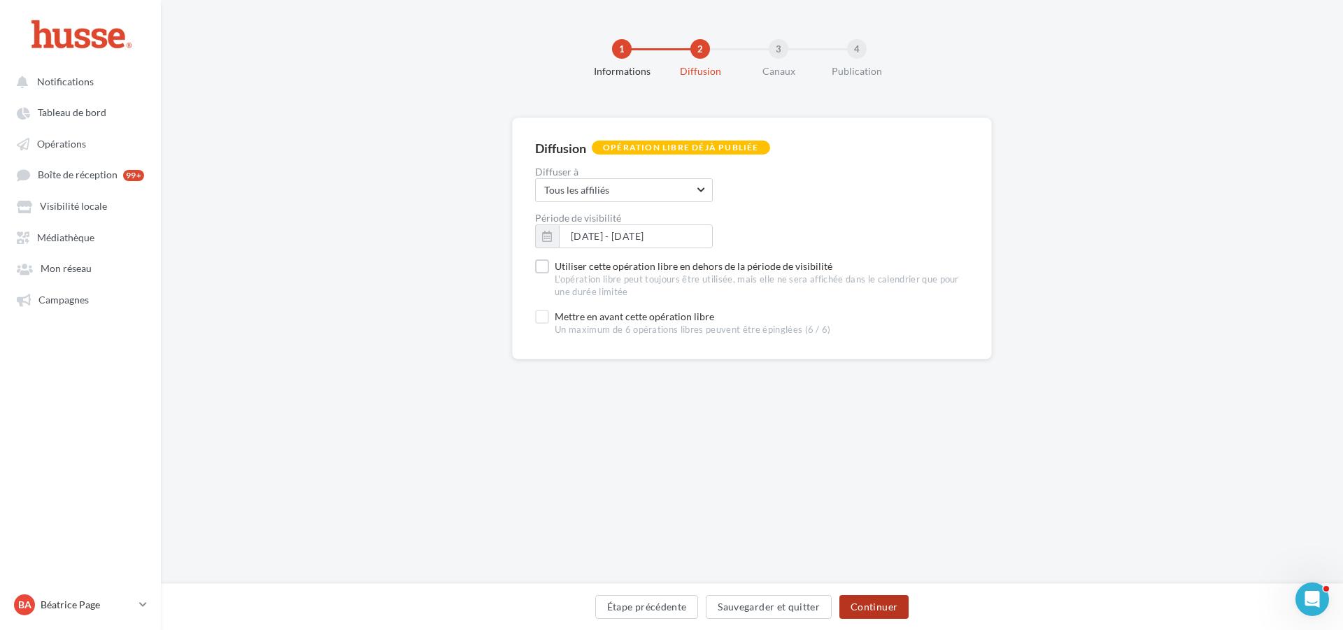
click at [880, 603] on button "Continuer" at bounding box center [873, 607] width 69 height 24
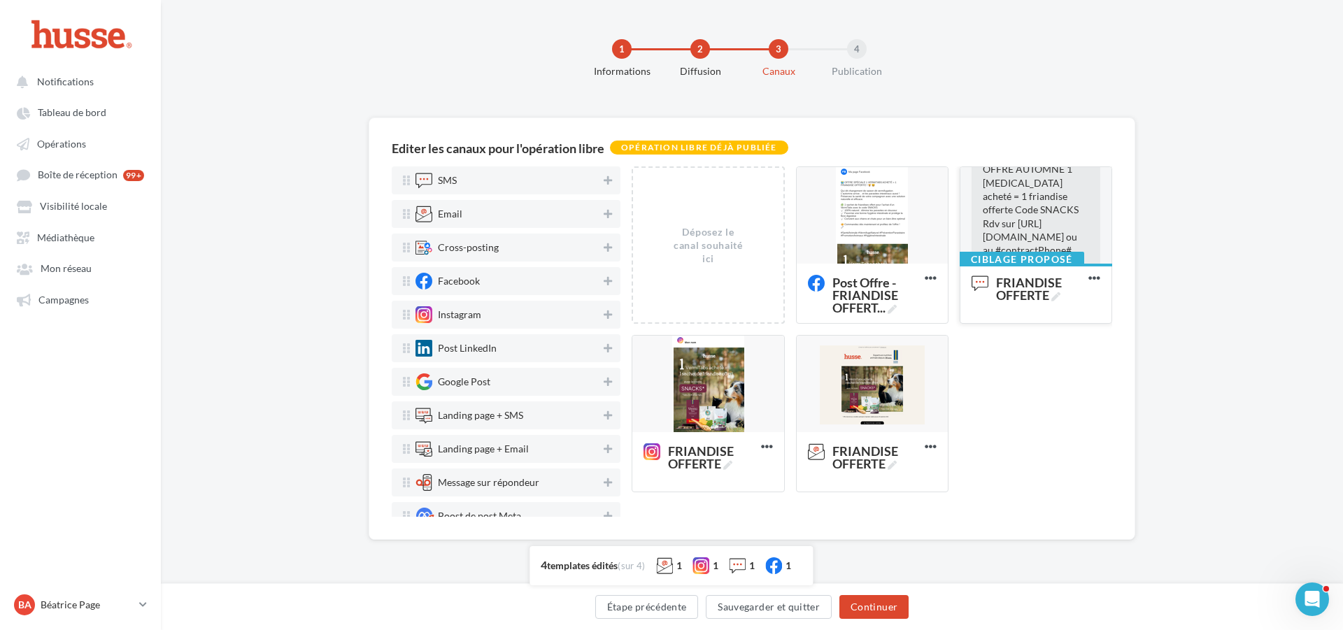
click at [1045, 213] on span "OFFRE AUTOMNE 1 [MEDICAL_DATA] acheté = 1 friandise offerte Code SNACKS Rdv sur…" at bounding box center [1030, 216] width 96 height 106
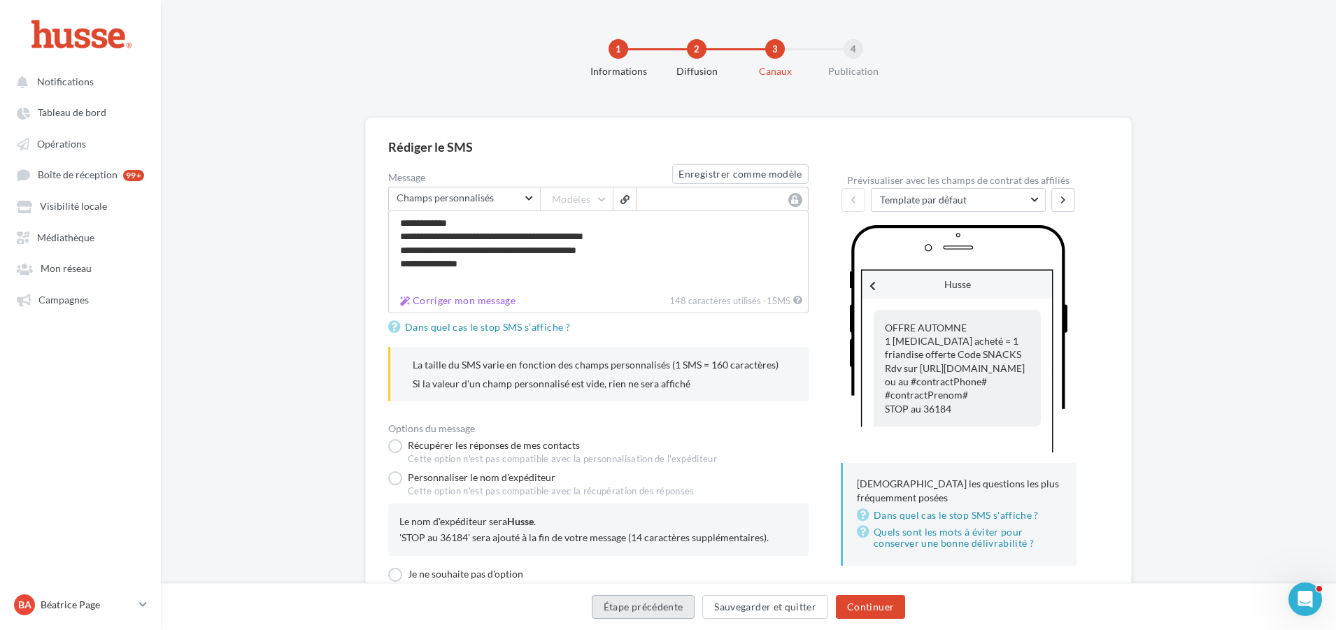
click at [624, 603] on button "Étape précédente" at bounding box center [643, 607] width 103 height 24
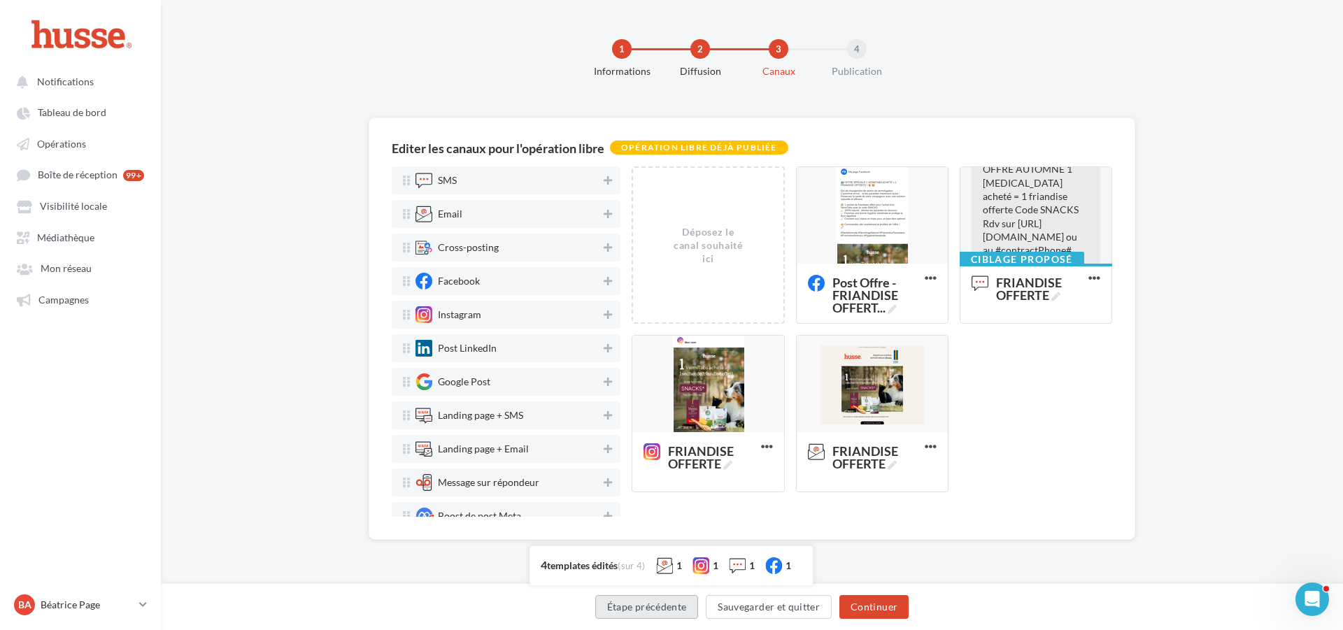
click at [644, 601] on button "Étape précédente" at bounding box center [646, 607] width 103 height 24
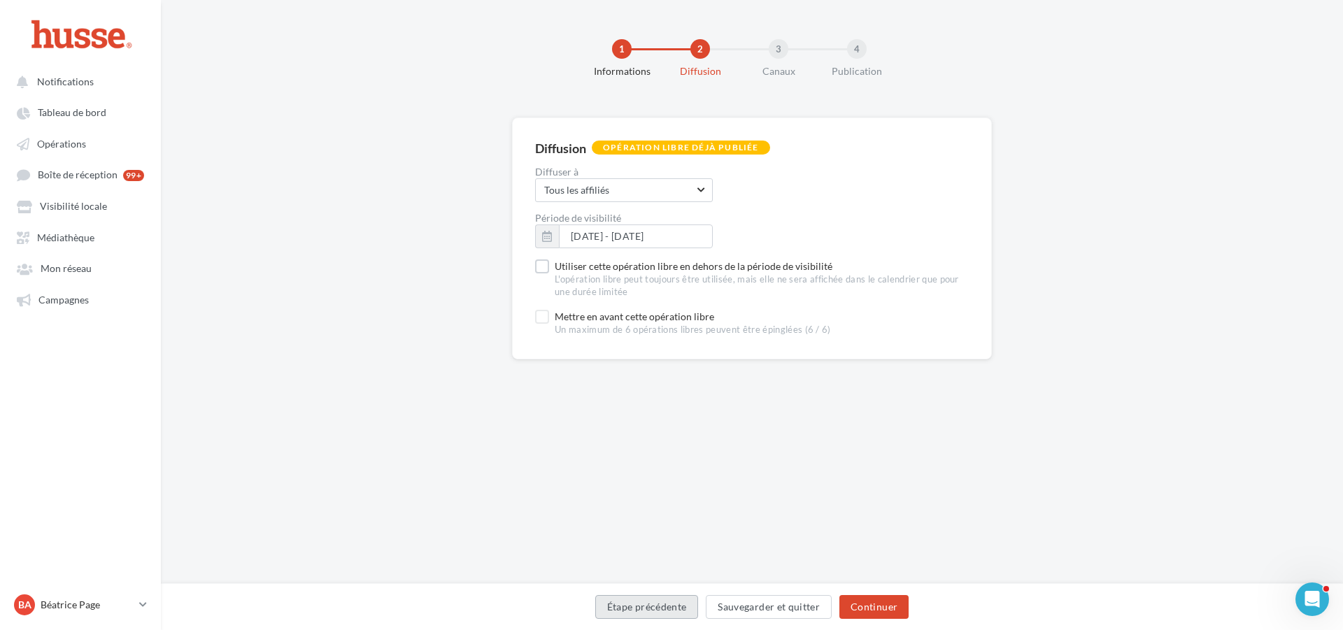
click at [647, 602] on button "Étape précédente" at bounding box center [646, 607] width 103 height 24
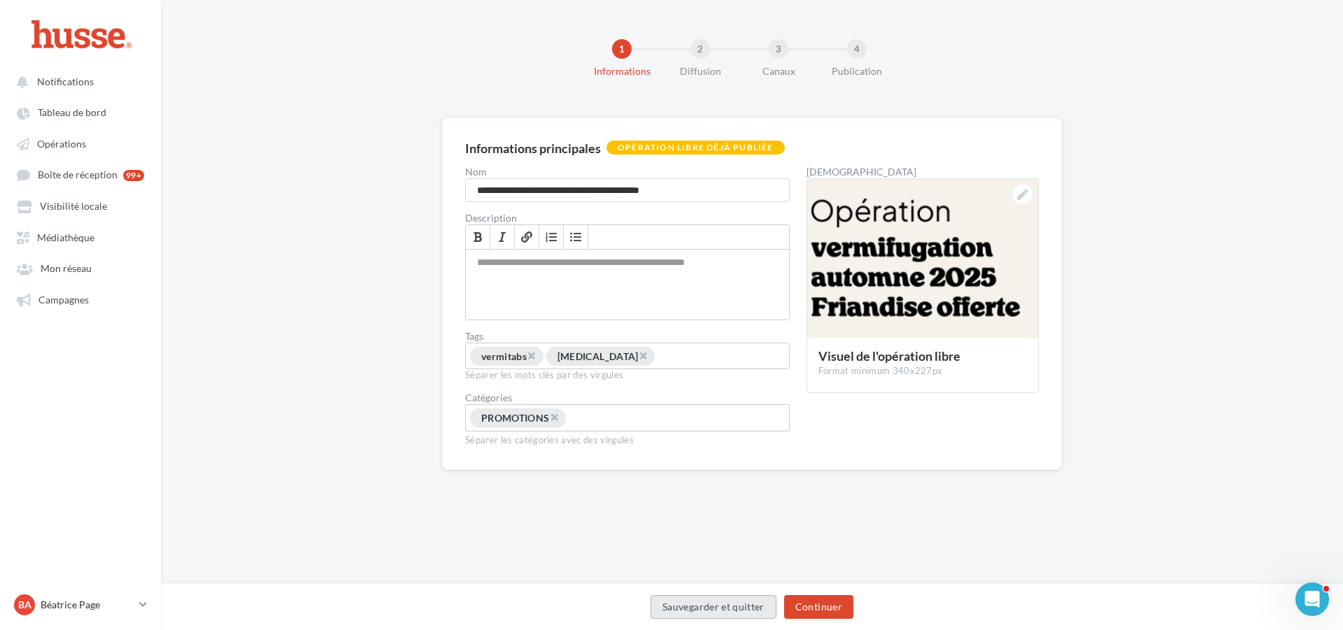
click at [725, 603] on button "Sauvegarder et quitter" at bounding box center [713, 607] width 126 height 24
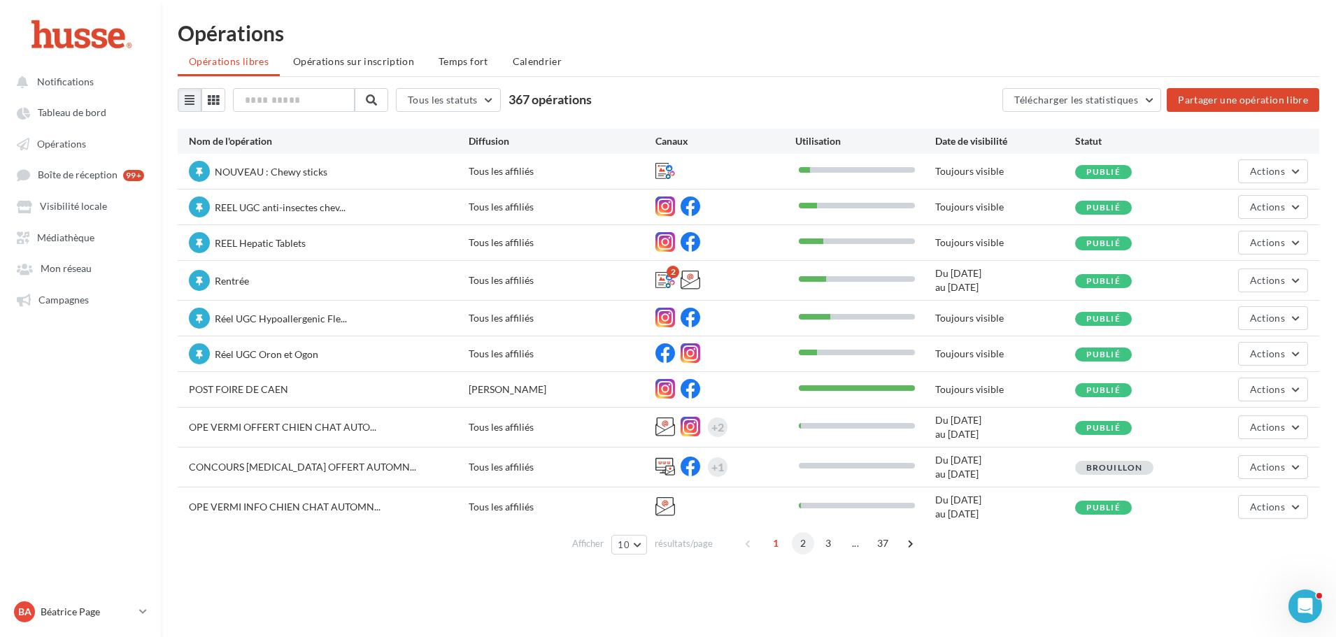
click at [800, 542] on span "2" at bounding box center [803, 543] width 22 height 22
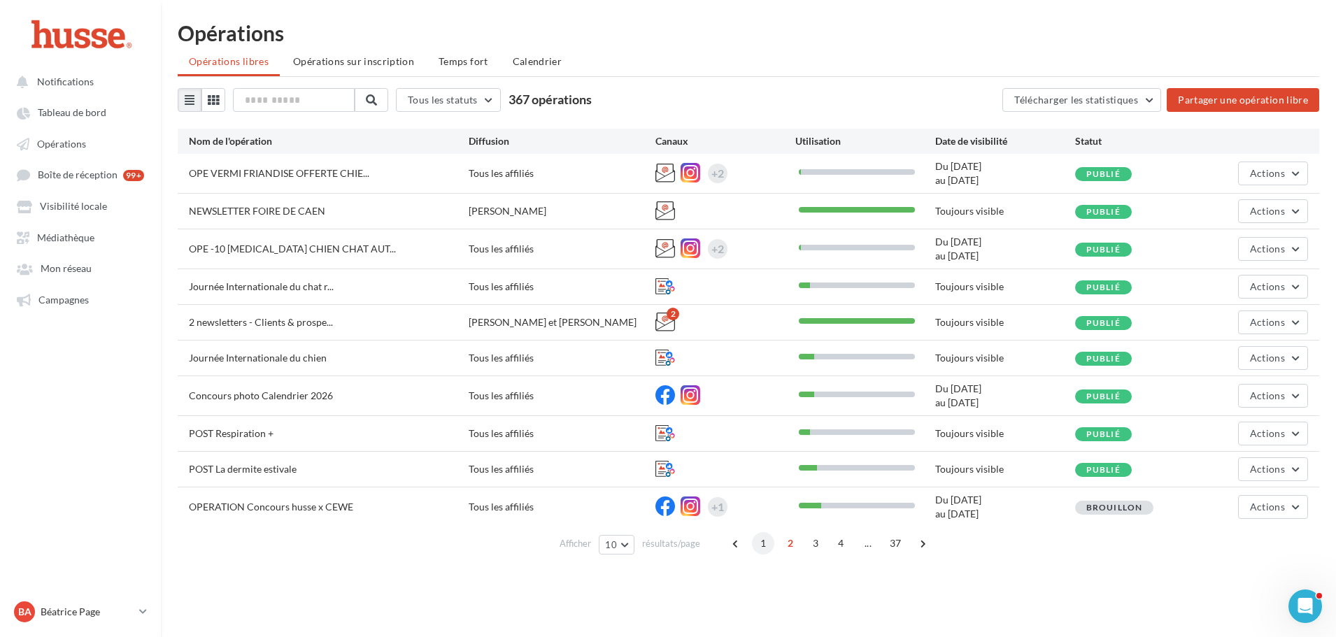
click at [764, 548] on span "1" at bounding box center [763, 543] width 22 height 22
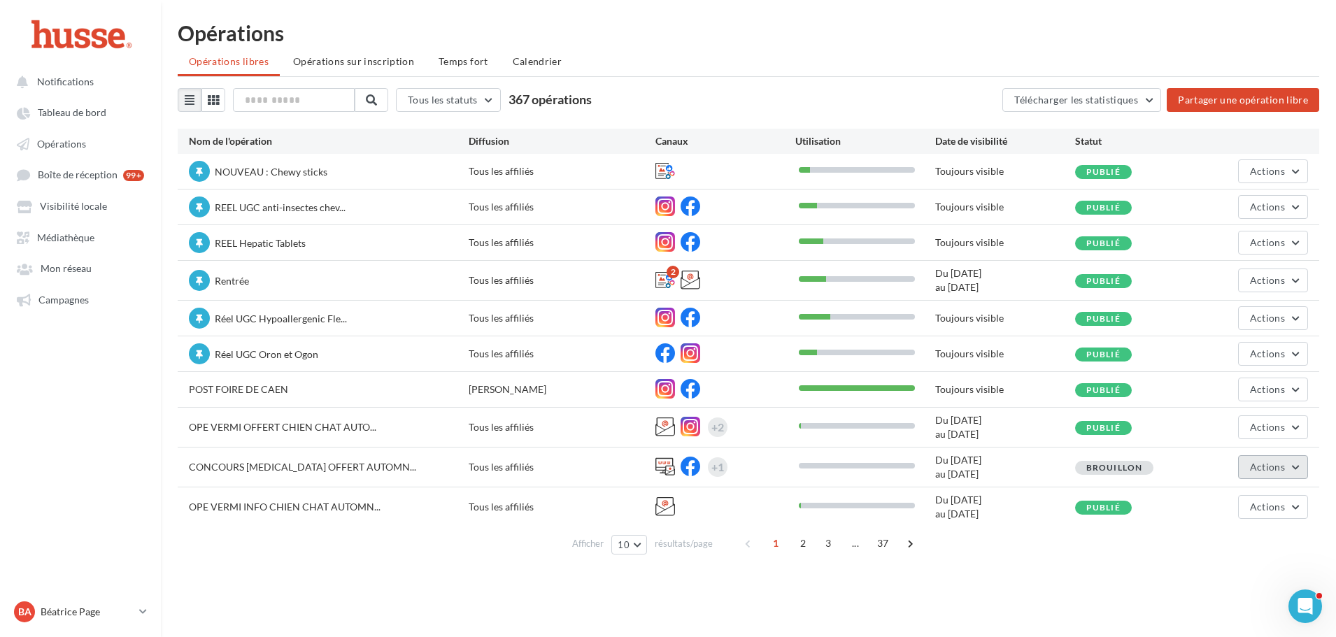
click at [1297, 466] on button "Actions" at bounding box center [1273, 467] width 70 height 24
click at [1236, 501] on button "Editer" at bounding box center [1238, 500] width 140 height 36
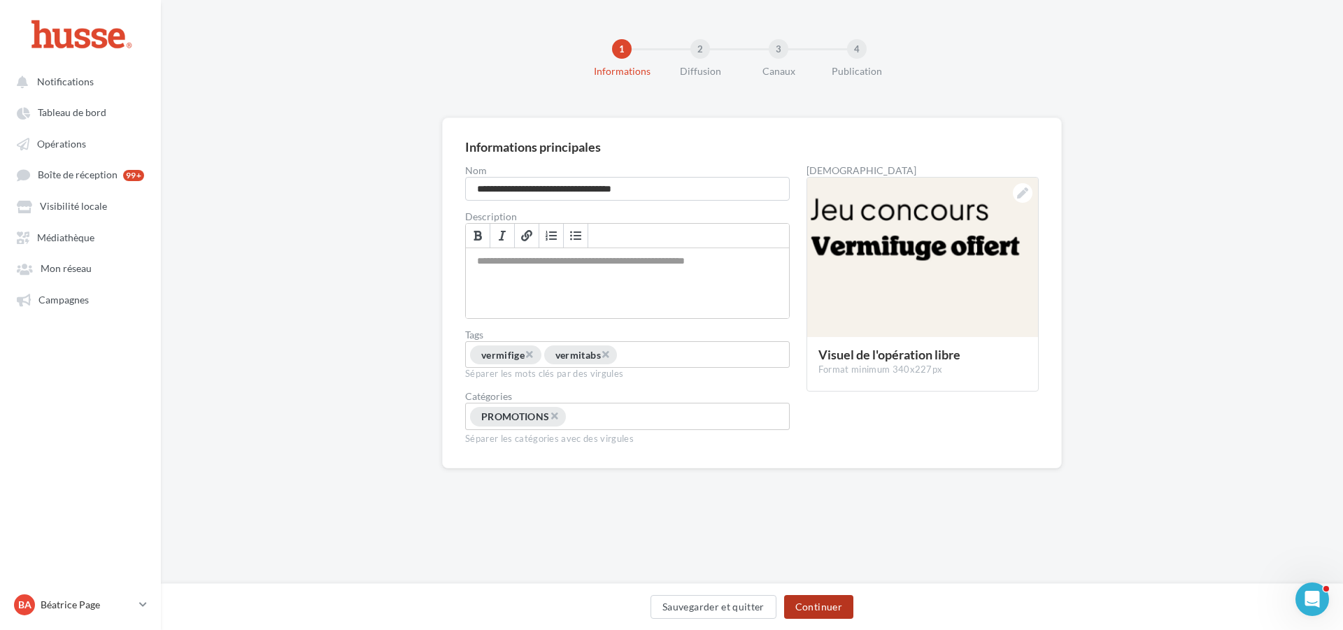
click at [816, 607] on button "Continuer" at bounding box center [818, 607] width 69 height 24
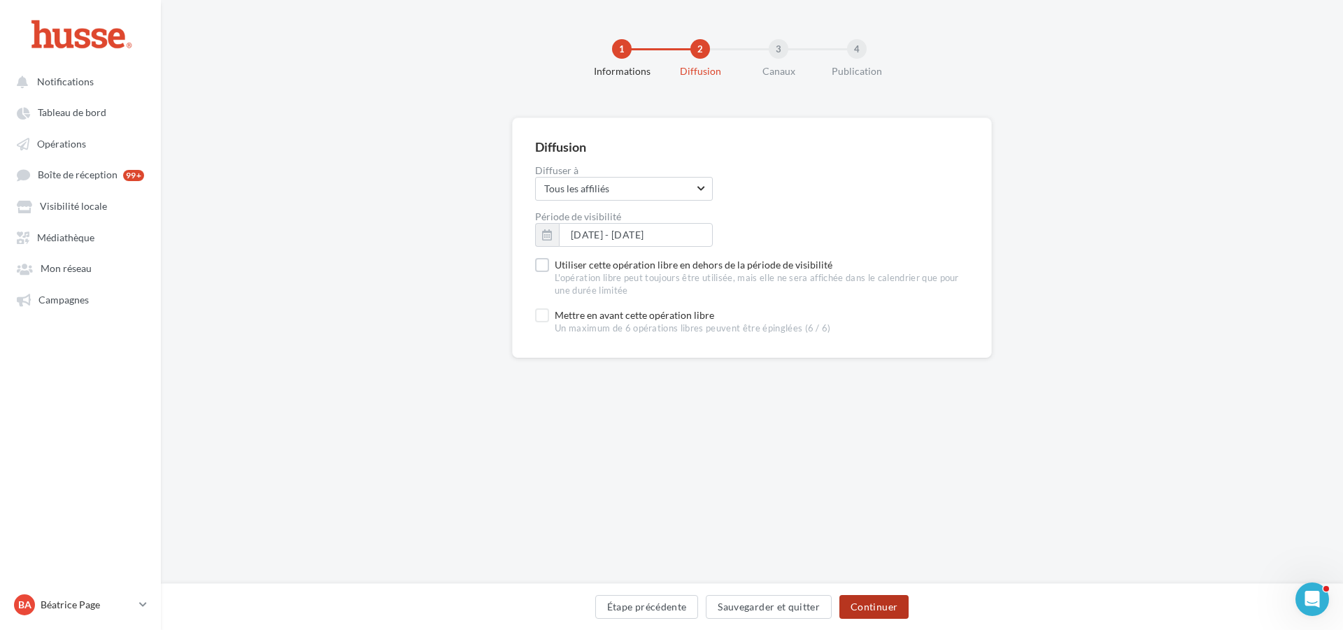
click at [889, 600] on button "Continuer" at bounding box center [873, 607] width 69 height 24
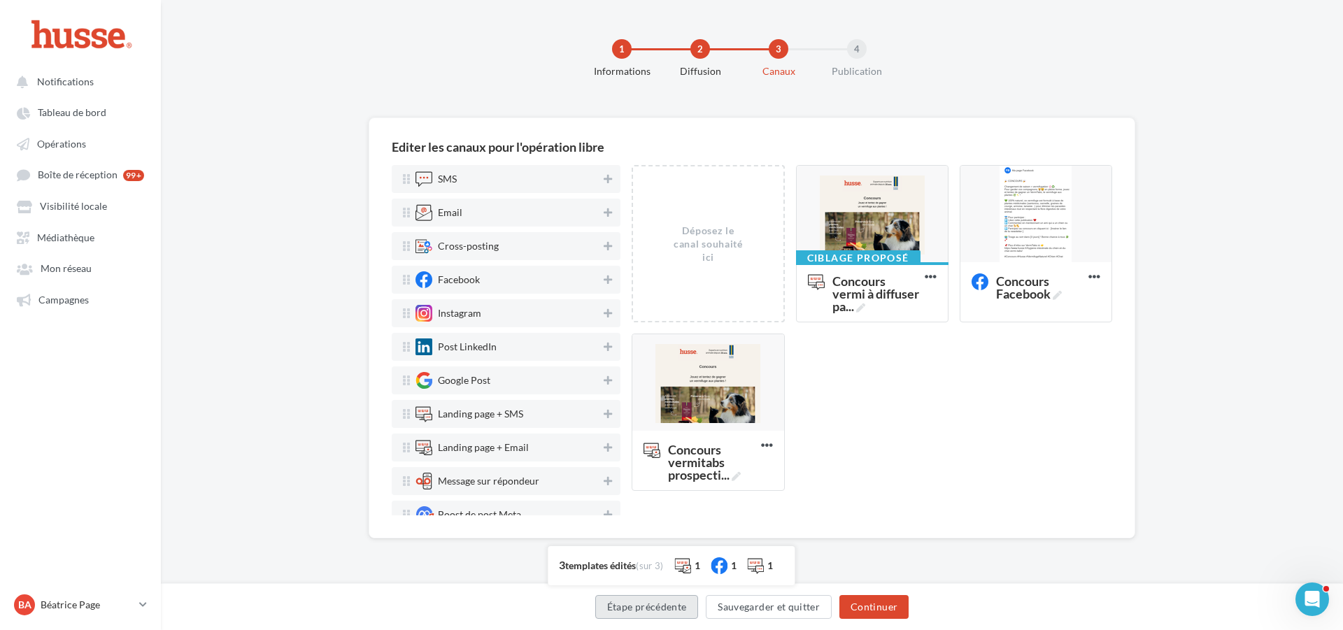
click at [654, 609] on button "Étape précédente" at bounding box center [646, 607] width 103 height 24
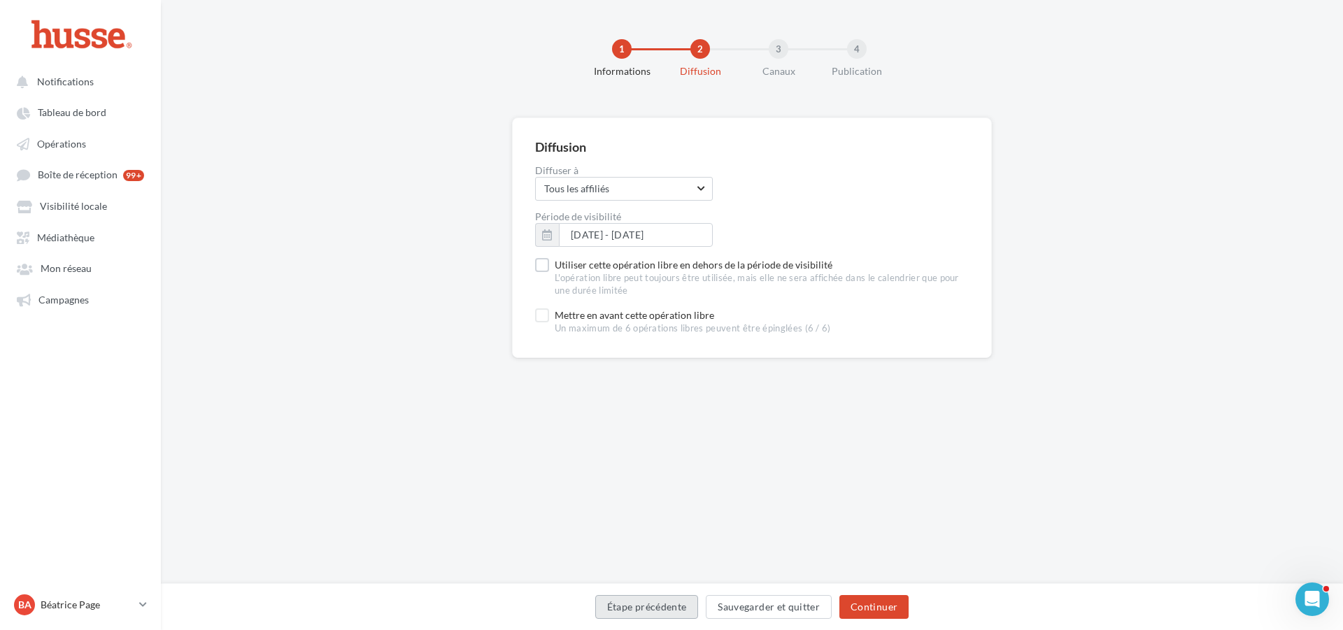
click at [651, 606] on button "Étape précédente" at bounding box center [646, 607] width 103 height 24
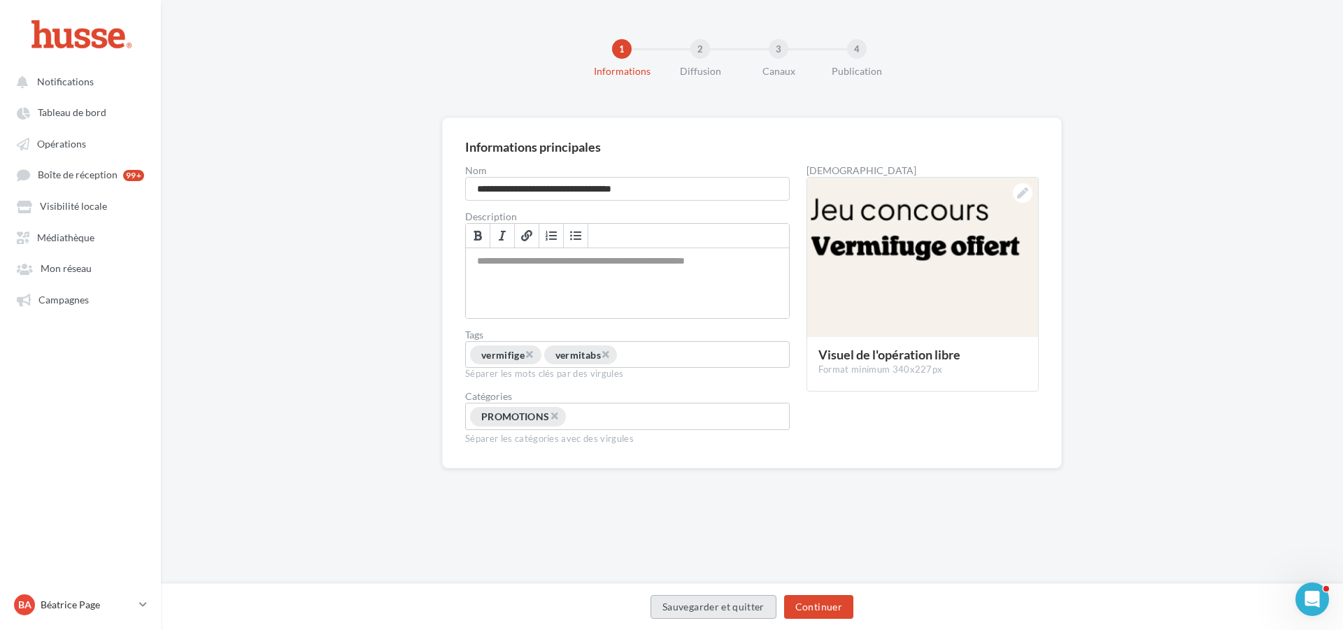
click at [703, 609] on button "Sauvegarder et quitter" at bounding box center [713, 607] width 126 height 24
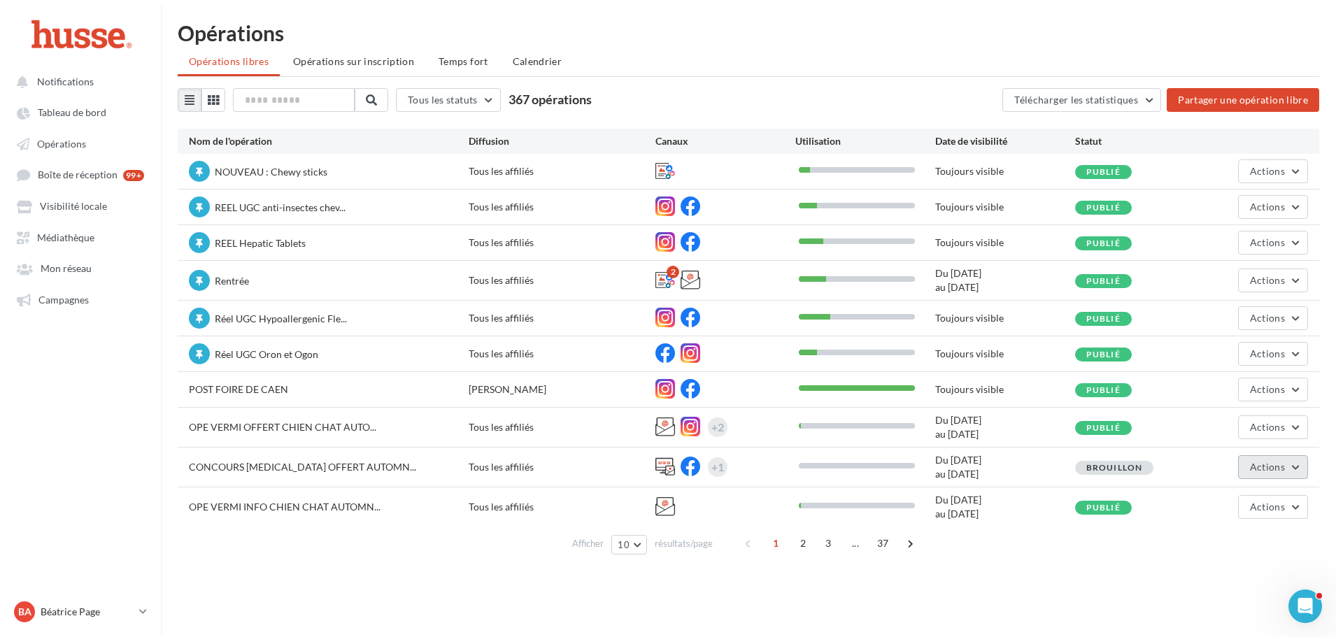
click at [1296, 467] on button "Actions" at bounding box center [1273, 467] width 70 height 24
click at [1243, 496] on button "Editer" at bounding box center [1238, 500] width 140 height 36
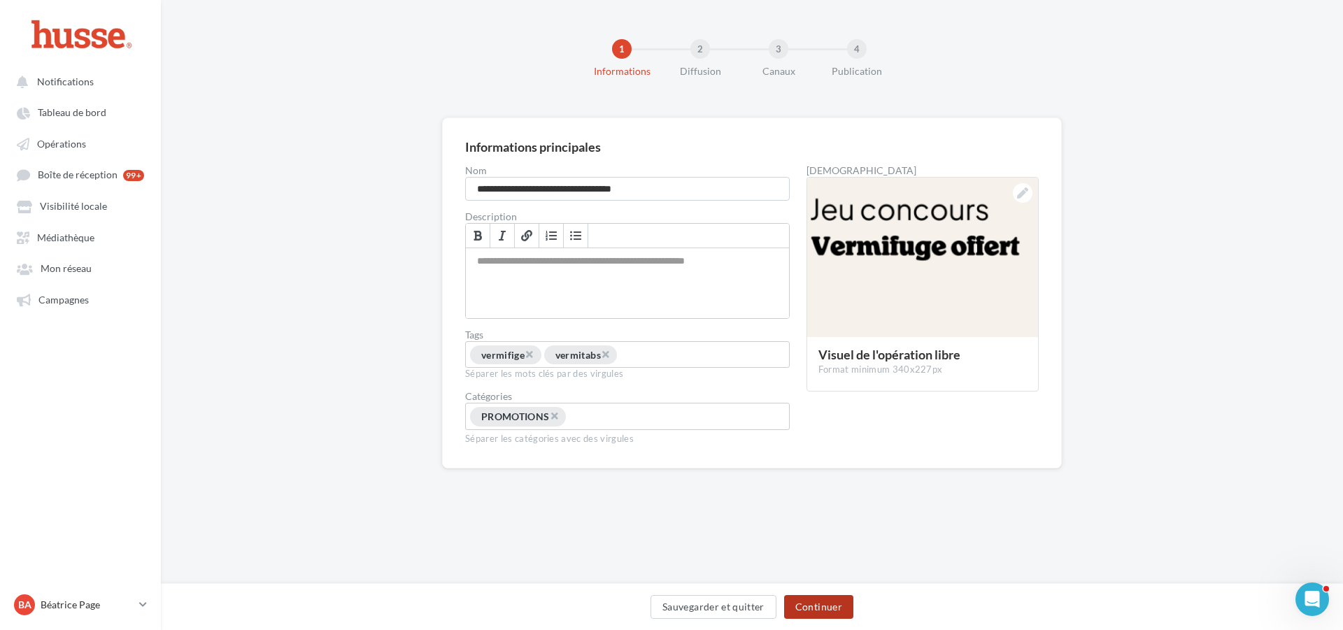
click at [827, 610] on button "Continuer" at bounding box center [818, 607] width 69 height 24
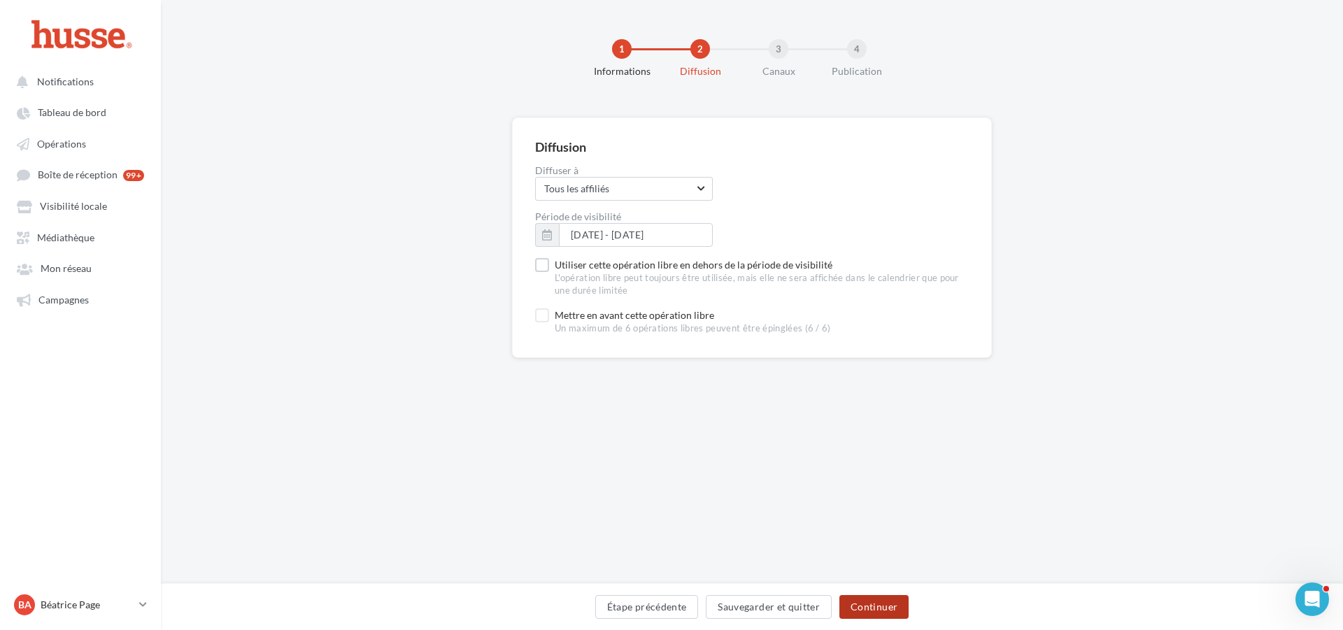
click at [885, 605] on button "Continuer" at bounding box center [873, 607] width 69 height 24
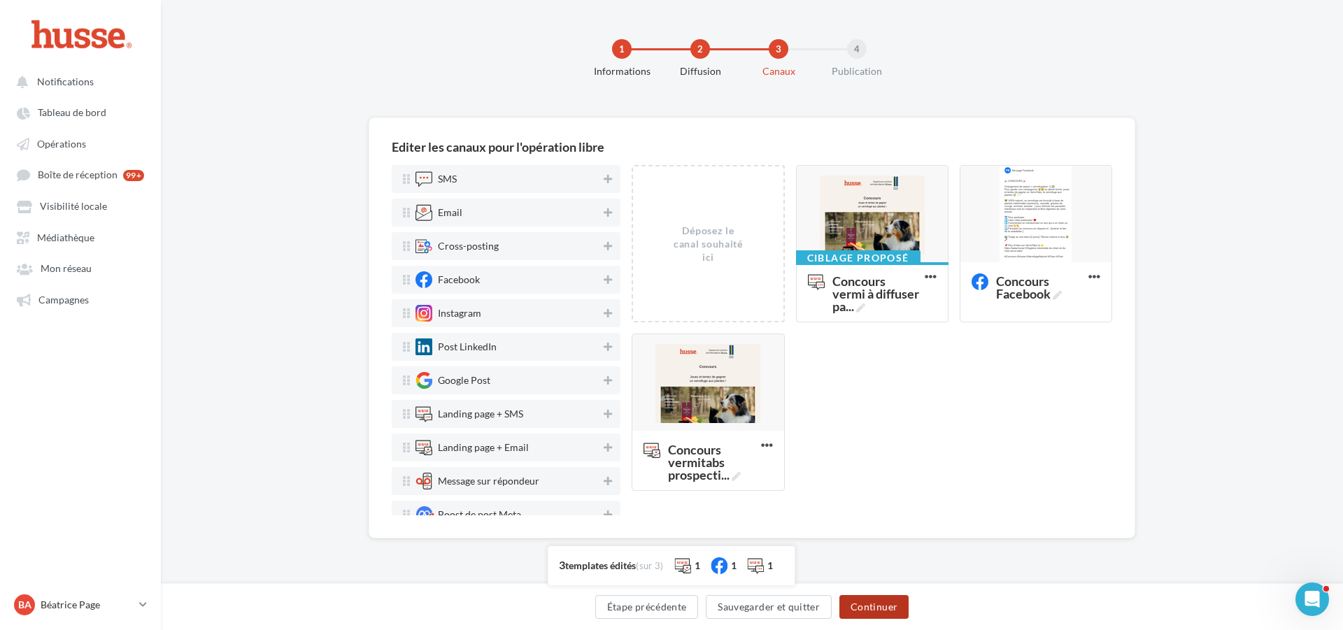
click at [880, 608] on button "Continuer" at bounding box center [873, 607] width 69 height 24
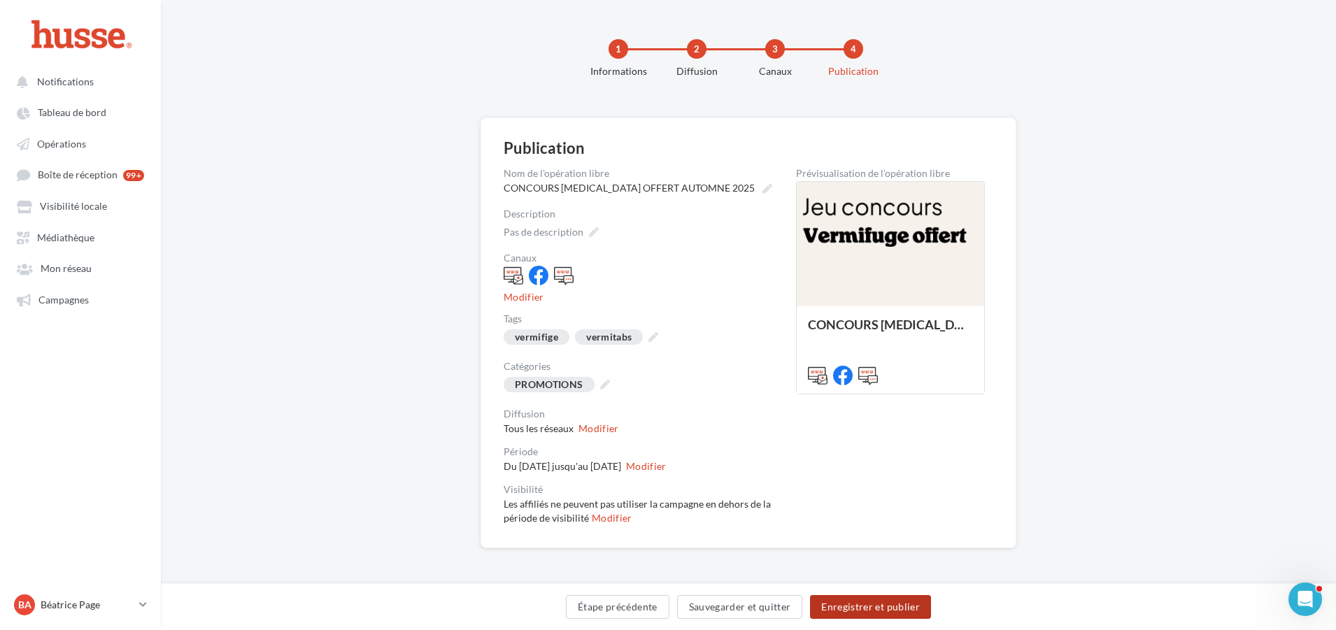
click at [880, 605] on button "Enregistrer et publier" at bounding box center [870, 607] width 121 height 24
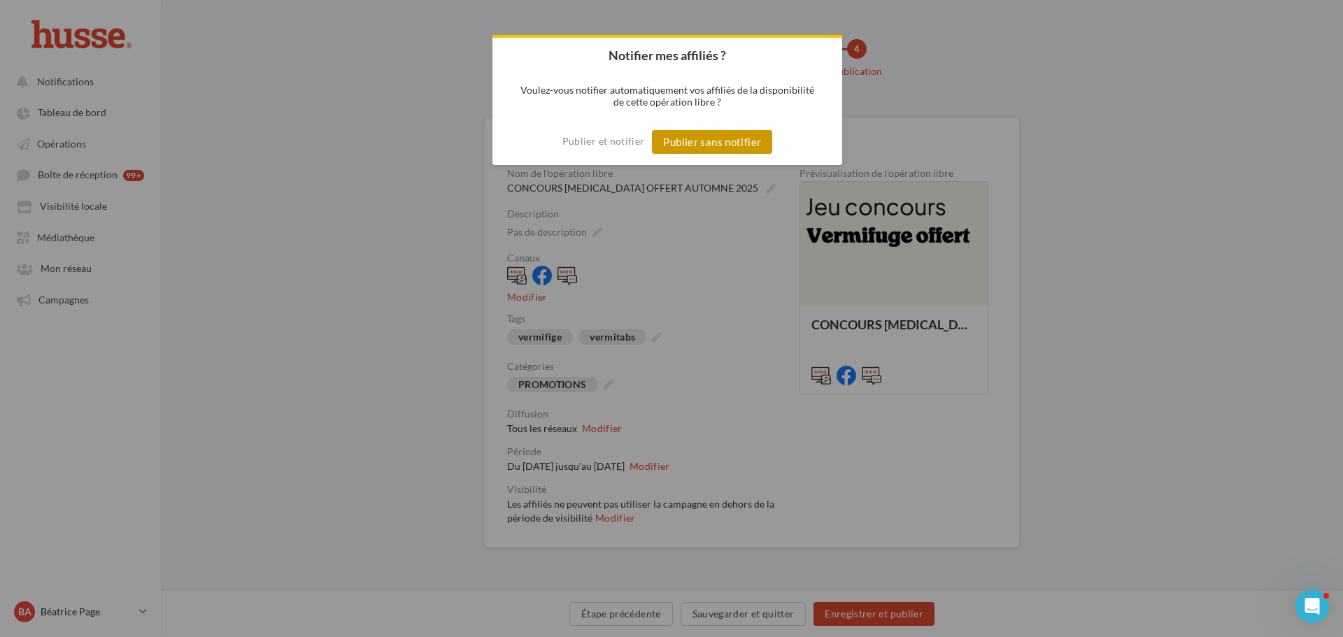
click at [714, 139] on button "Publier sans notifier" at bounding box center [712, 142] width 120 height 24
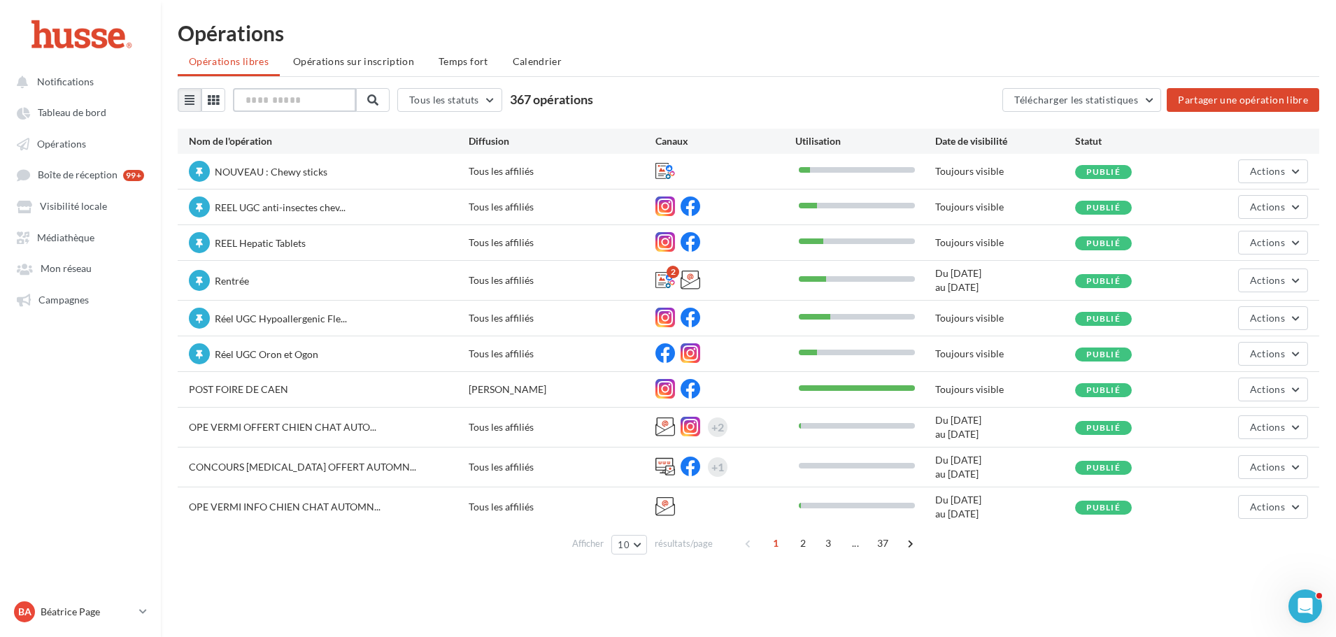
click at [269, 101] on input "text" at bounding box center [294, 100] width 123 height 24
click at [799, 48] on div "Opérations Opérations libres Opérations sur inscription Temps fort Calendrier T…" at bounding box center [748, 293] width 1175 height 543
click at [264, 100] on input "text" at bounding box center [294, 100] width 123 height 24
click at [850, 37] on div "Opérations" at bounding box center [748, 32] width 1141 height 21
click at [59, 144] on span "Opérations" at bounding box center [61, 144] width 49 height 12
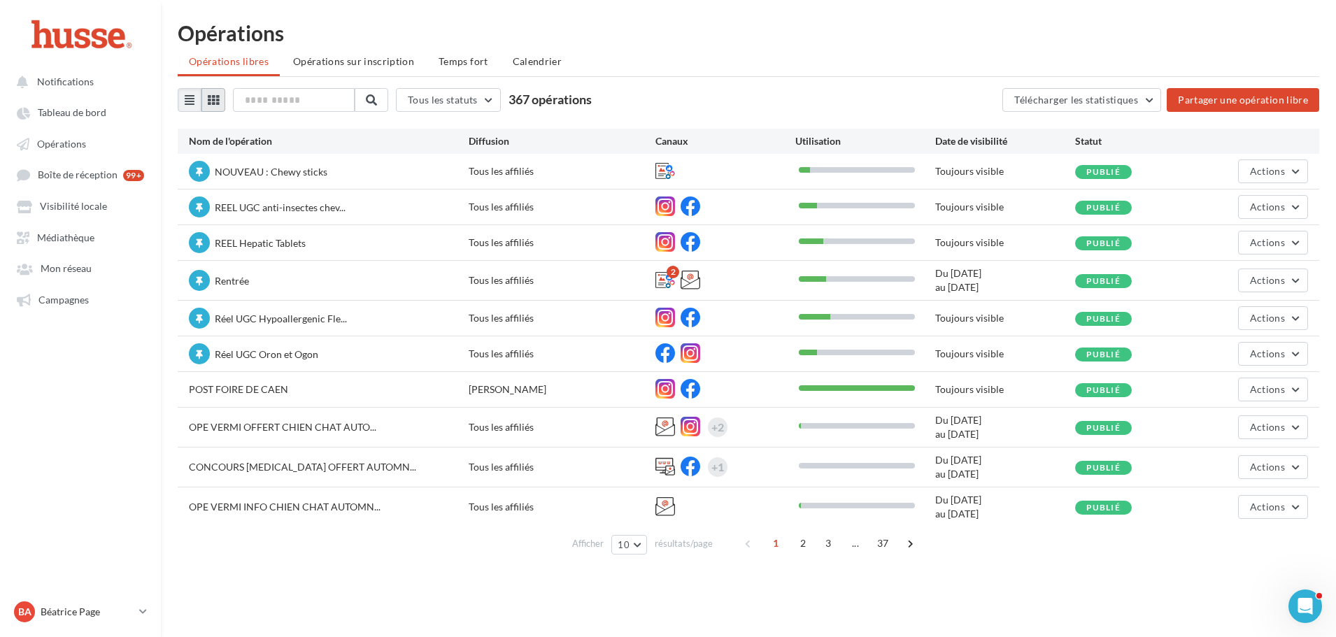
click at [215, 99] on icon at bounding box center [213, 99] width 11 height 11
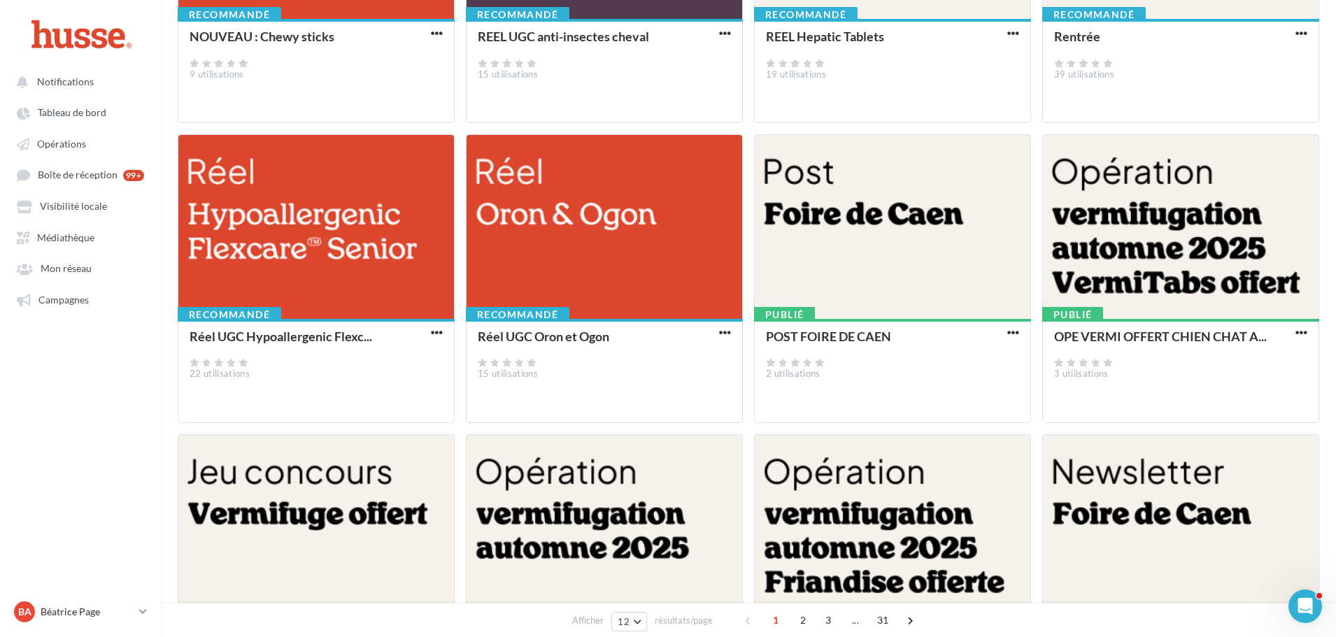
scroll to position [420, 0]
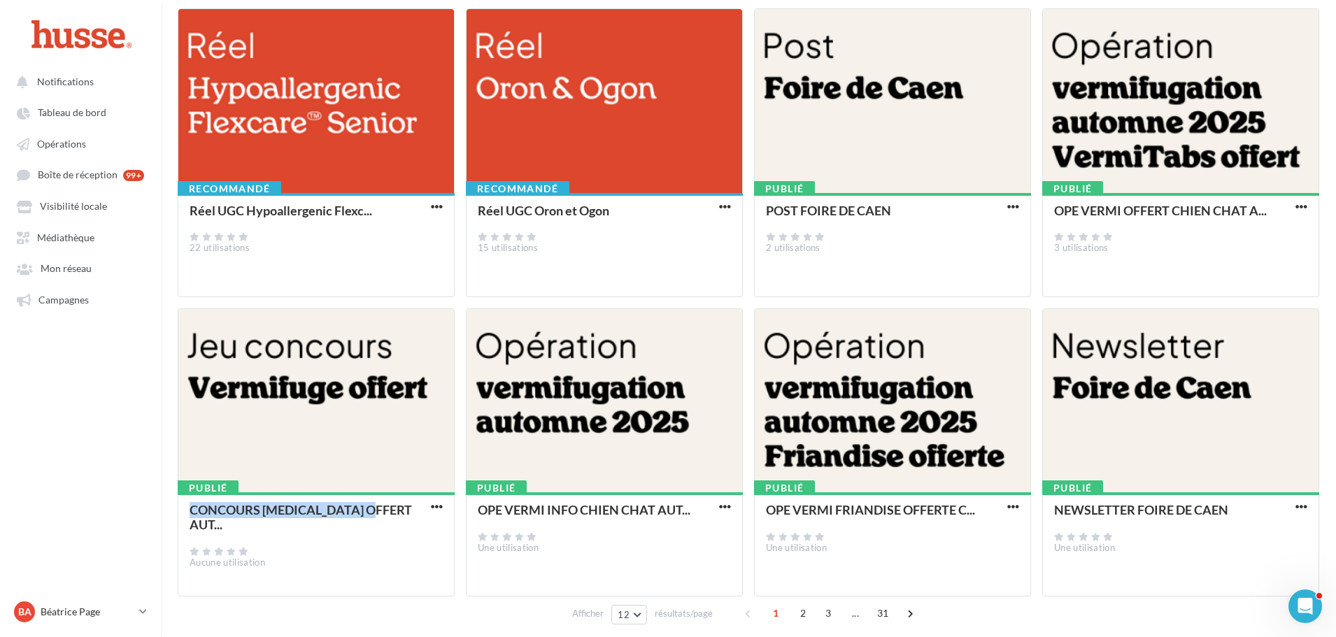
drag, startPoint x: 401, startPoint y: 507, endPoint x: 195, endPoint y: 506, distance: 205.6
click at [186, 506] on div "Publié CONCOURS [MEDICAL_DATA] OFFERT AUT... Aucune utilisation" at bounding box center [316, 543] width 276 height 102
copy div "CONCOURS [MEDICAL_DATA] OFFERT"
click at [63, 142] on span "Opérations" at bounding box center [61, 144] width 49 height 12
click at [62, 145] on span "Opérations" at bounding box center [61, 144] width 49 height 12
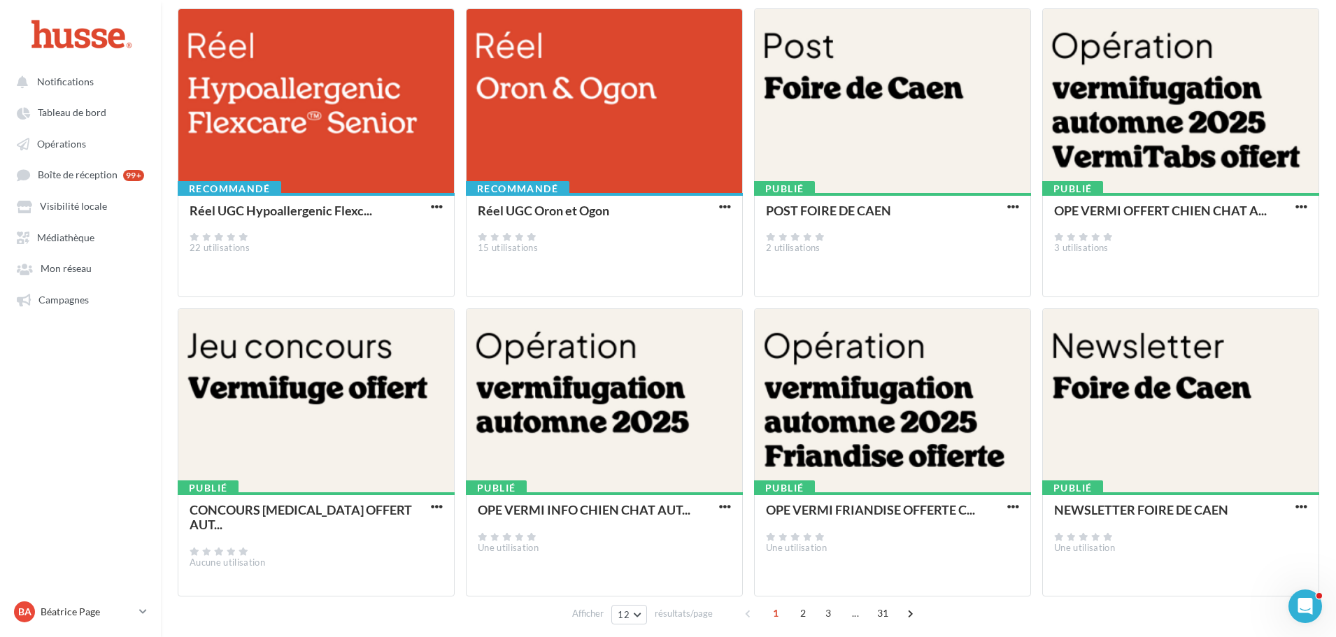
click at [503, 306] on div "Recommandé NOUVEAU : Chewy sticks 9 utilisations Recommandé REEL UGC anti-insec…" at bounding box center [748, 152] width 1141 height 887
click at [52, 141] on span "Opérations" at bounding box center [61, 144] width 49 height 12
click at [64, 141] on span "Opérations" at bounding box center [61, 144] width 49 height 12
click at [66, 110] on span "Tableau de bord" at bounding box center [72, 113] width 69 height 12
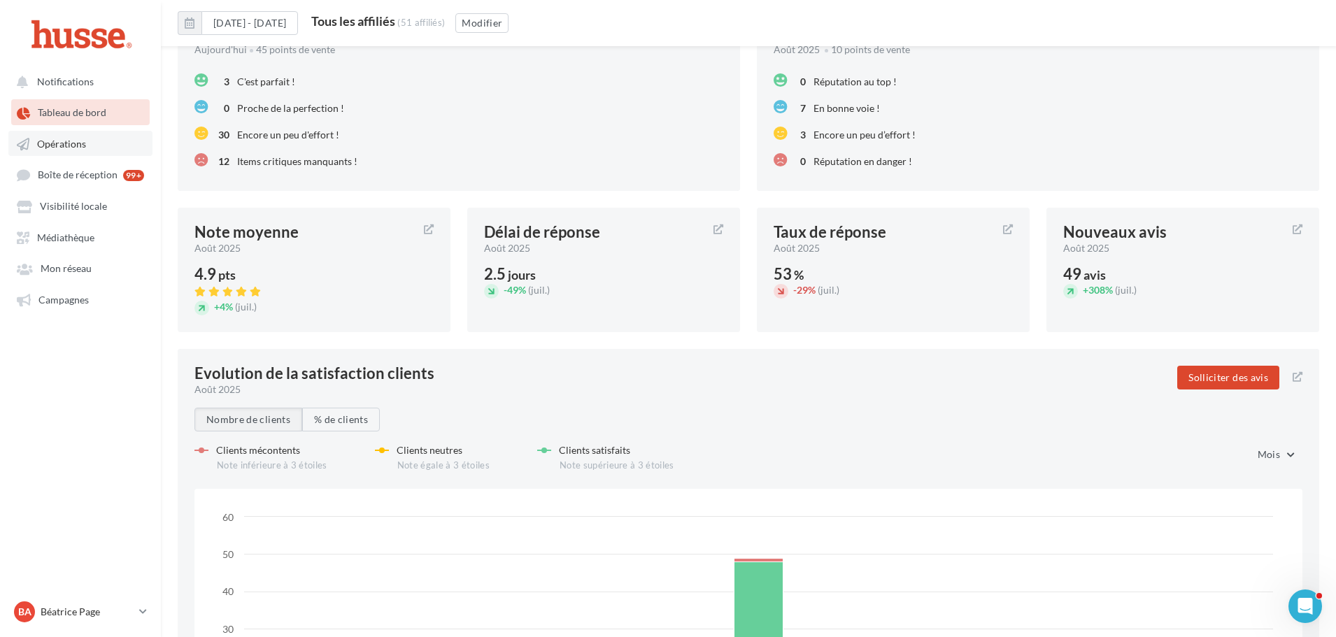
click at [64, 147] on span "Opérations" at bounding box center [61, 144] width 49 height 12
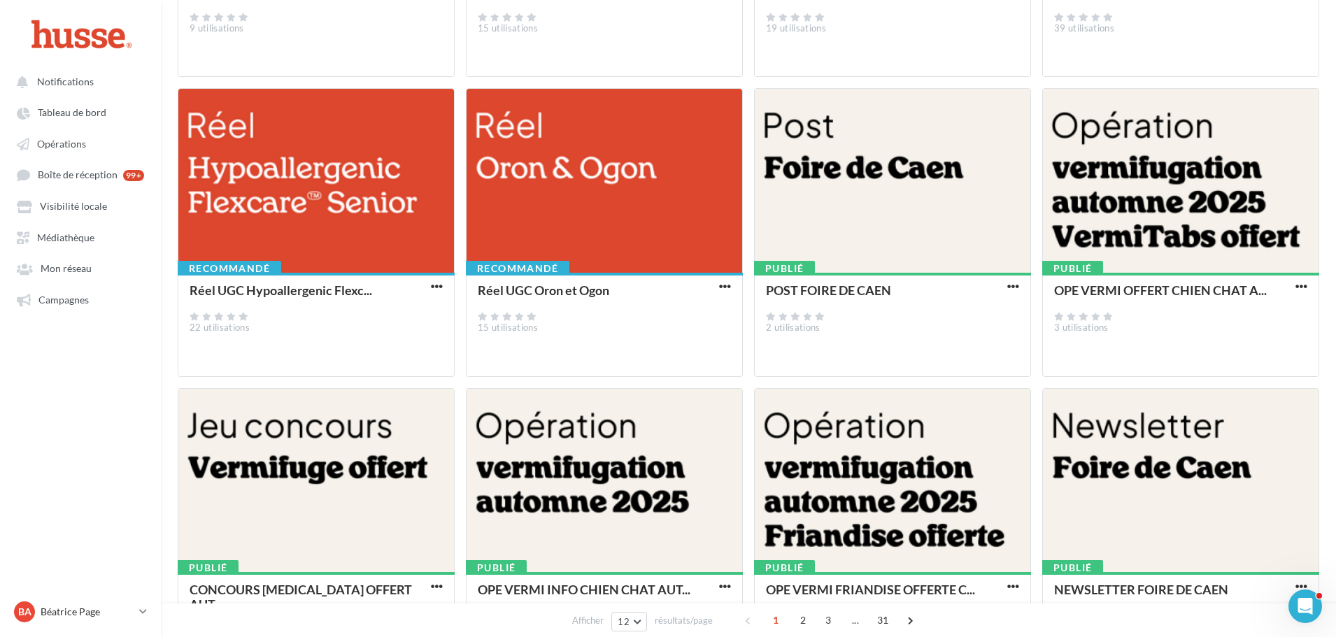
scroll to position [426, 0]
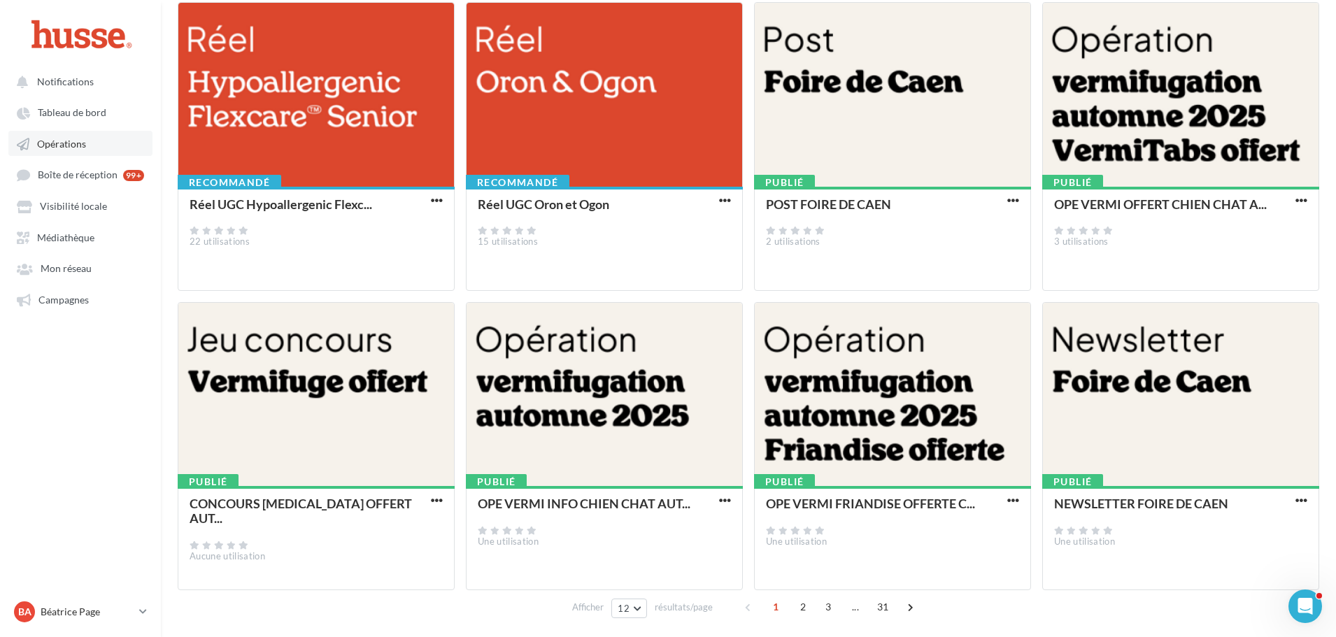
click at [59, 139] on span "Opérations" at bounding box center [61, 144] width 49 height 12
click at [442, 499] on span "button" at bounding box center [437, 500] width 12 height 12
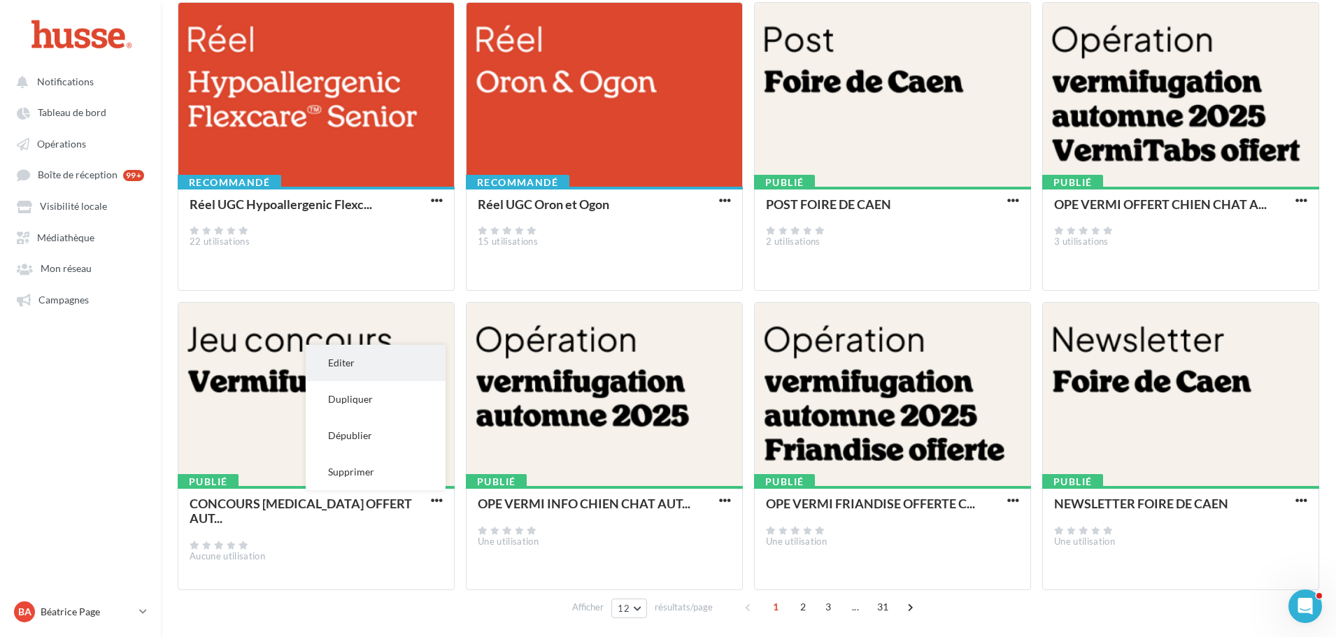
click at [383, 359] on button "Editer" at bounding box center [376, 363] width 140 height 36
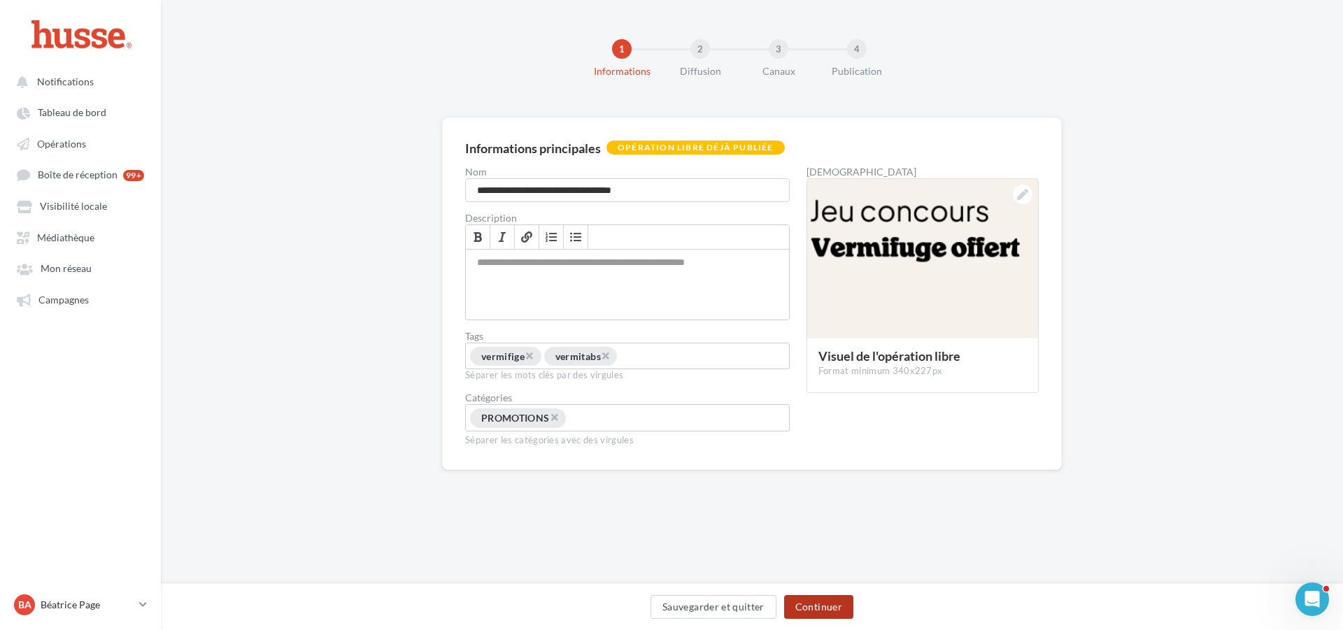
click at [823, 603] on button "Continuer" at bounding box center [818, 607] width 69 height 24
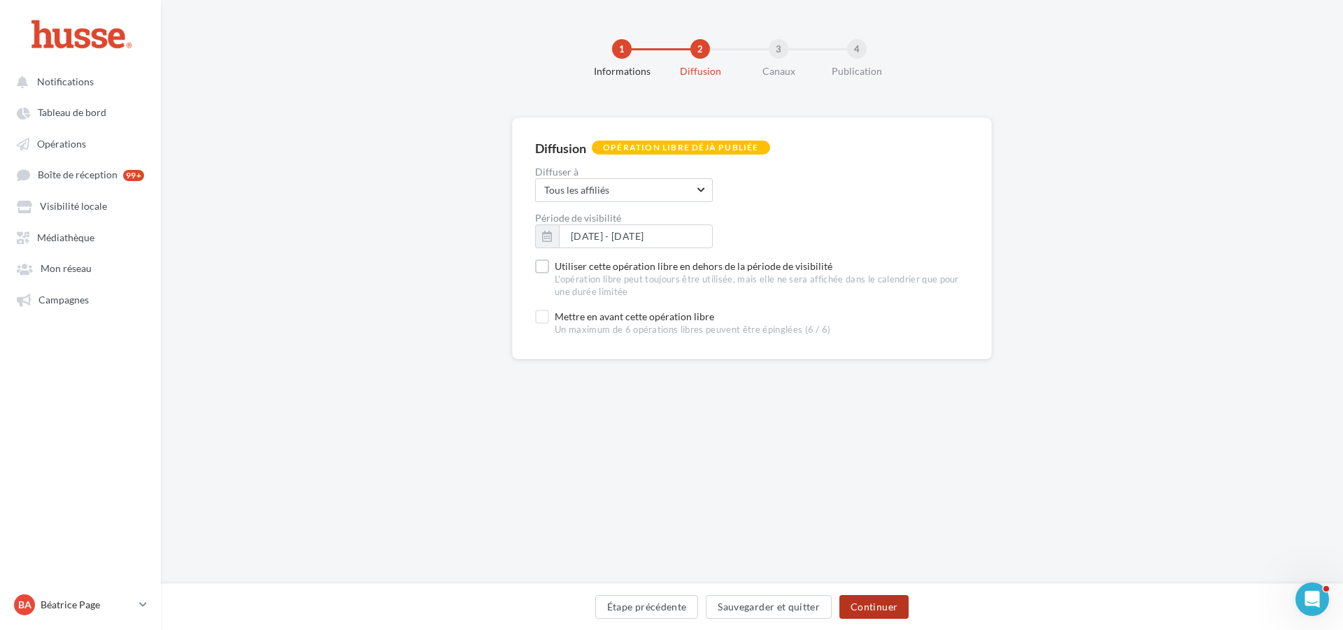
click at [878, 603] on button "Continuer" at bounding box center [873, 607] width 69 height 24
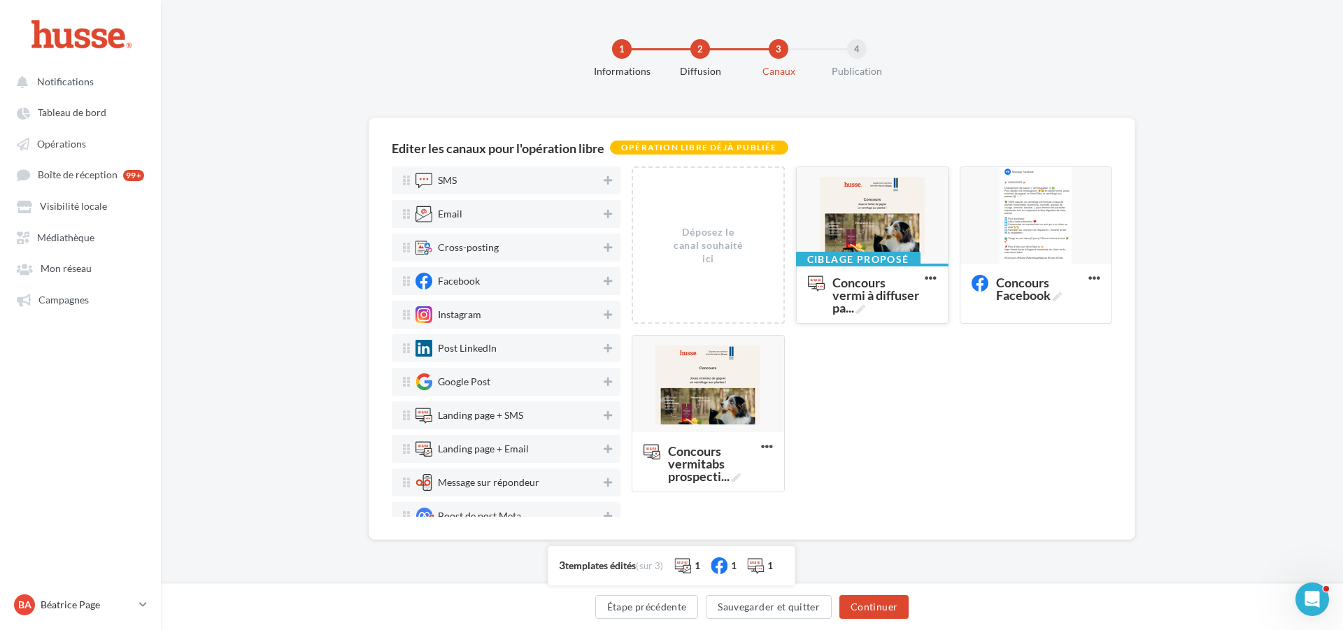
click at [876, 232] on div at bounding box center [871, 216] width 151 height 98
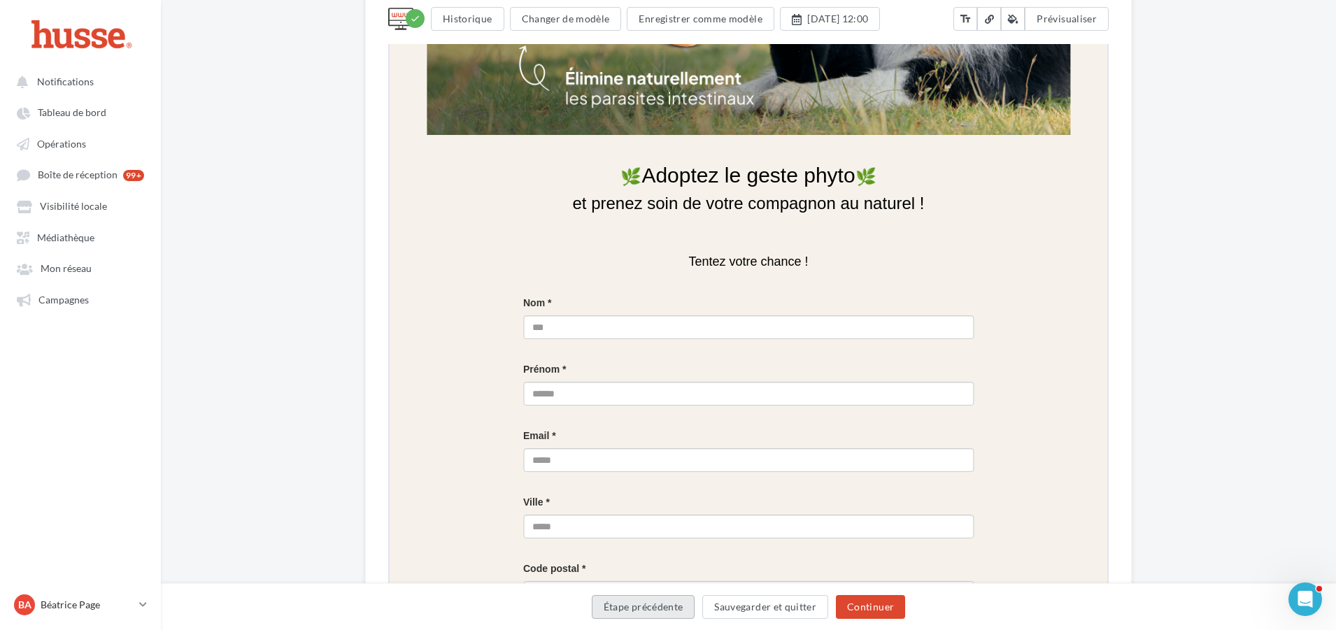
click at [657, 604] on button "Étape précédente" at bounding box center [643, 607] width 103 height 24
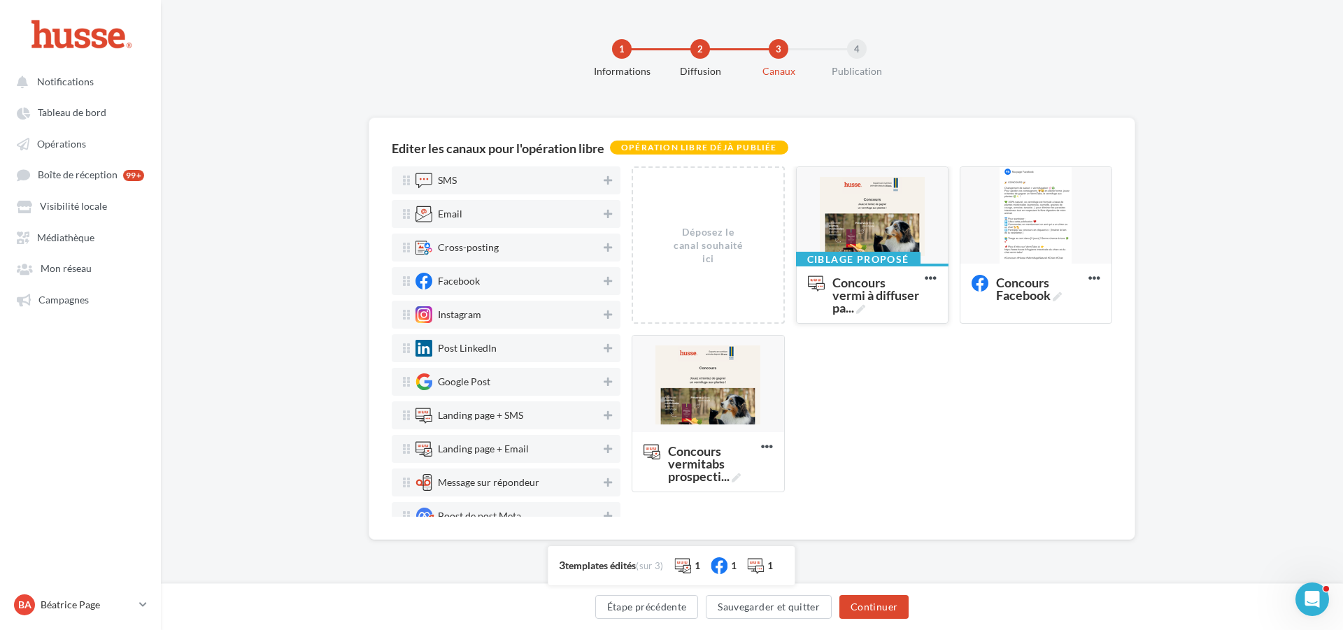
click at [879, 222] on div at bounding box center [871, 216] width 151 height 98
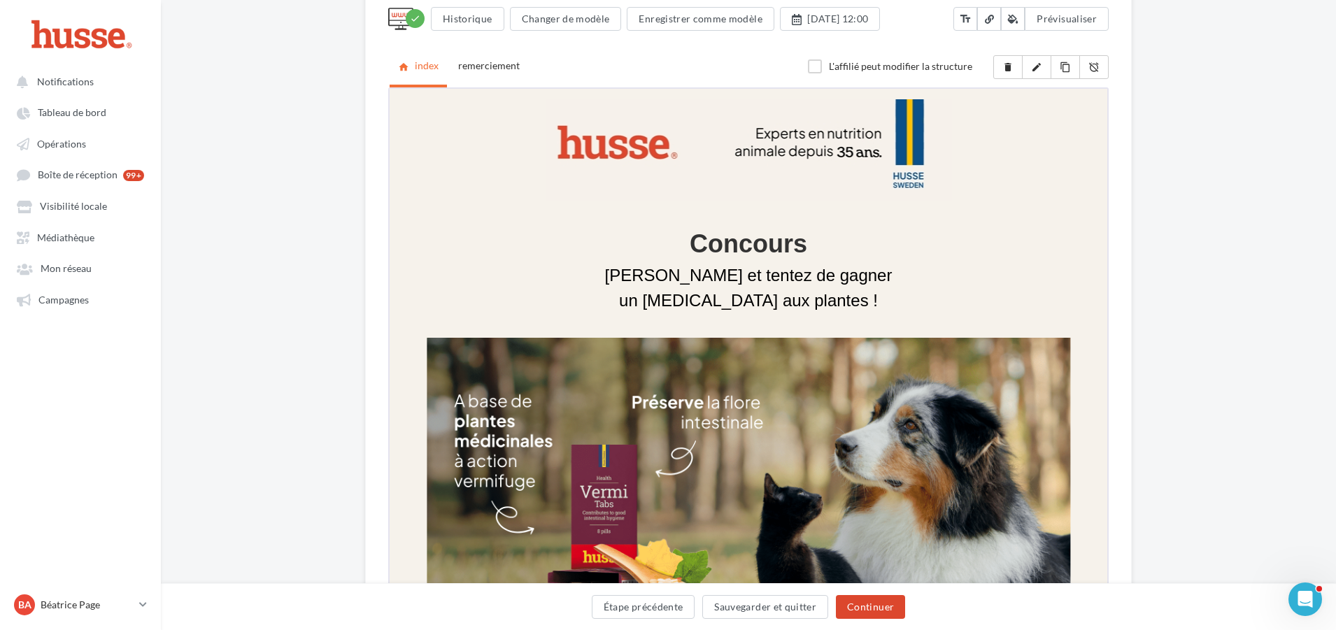
scroll to position [280, 0]
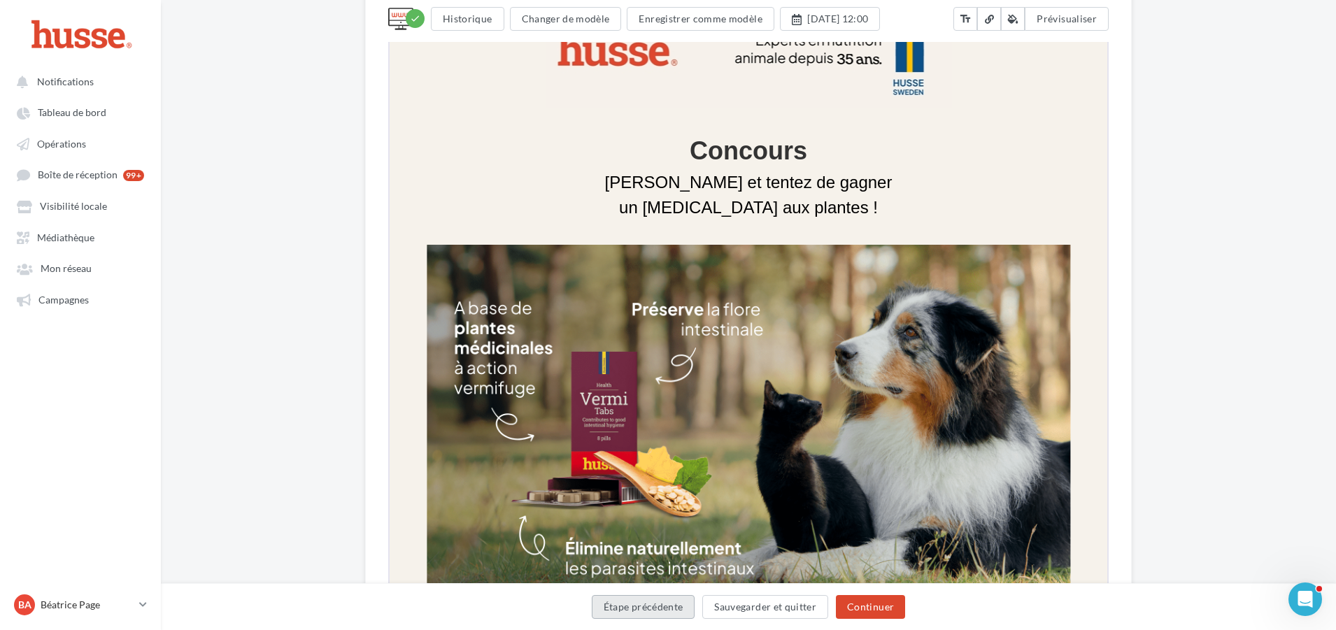
click at [627, 603] on button "Étape précédente" at bounding box center [643, 607] width 103 height 24
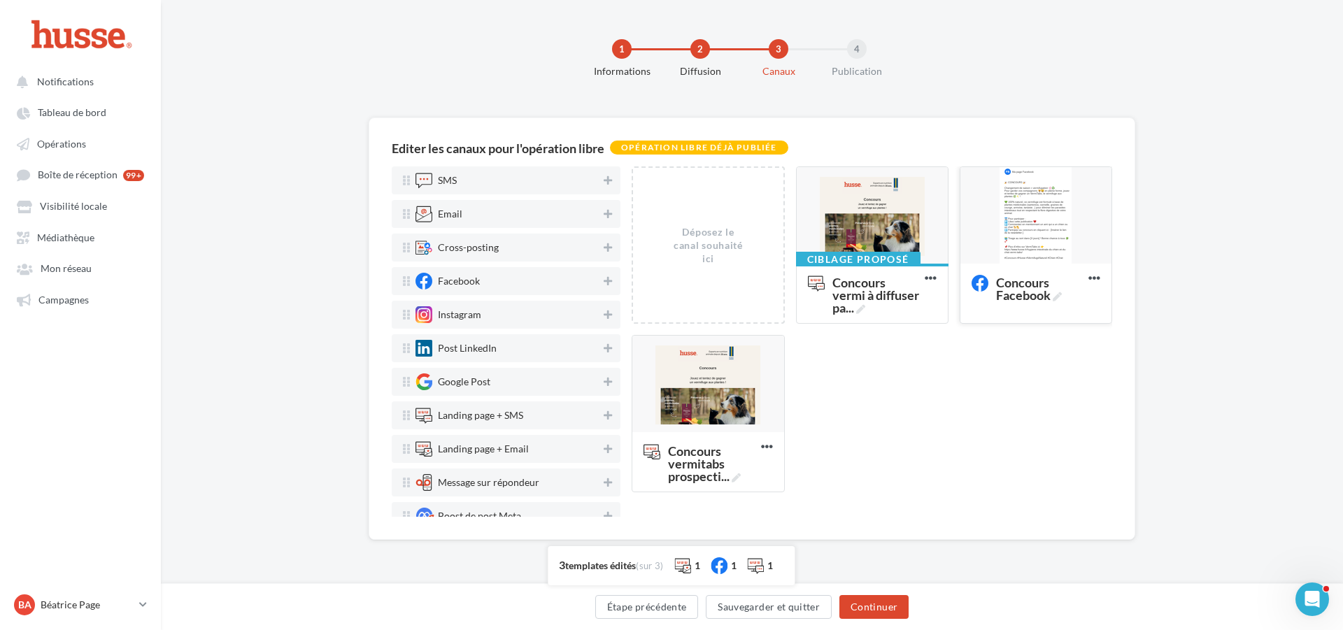
click at [1041, 212] on div at bounding box center [1035, 216] width 151 height 98
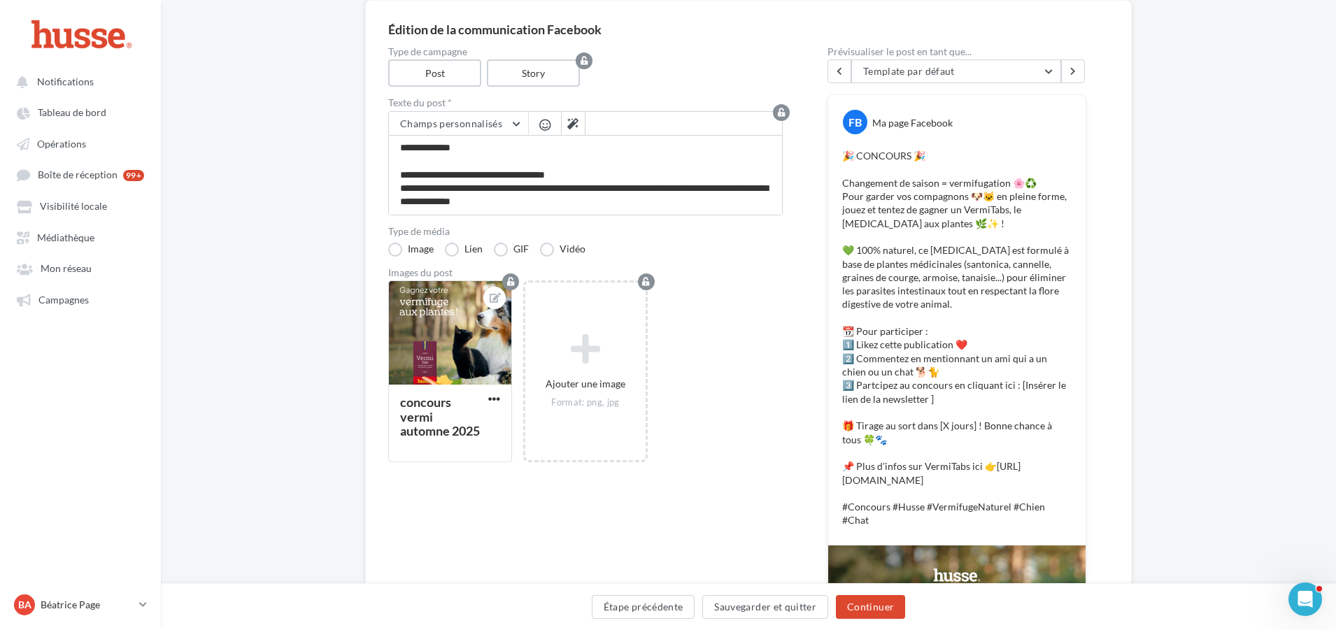
scroll to position [94, 0]
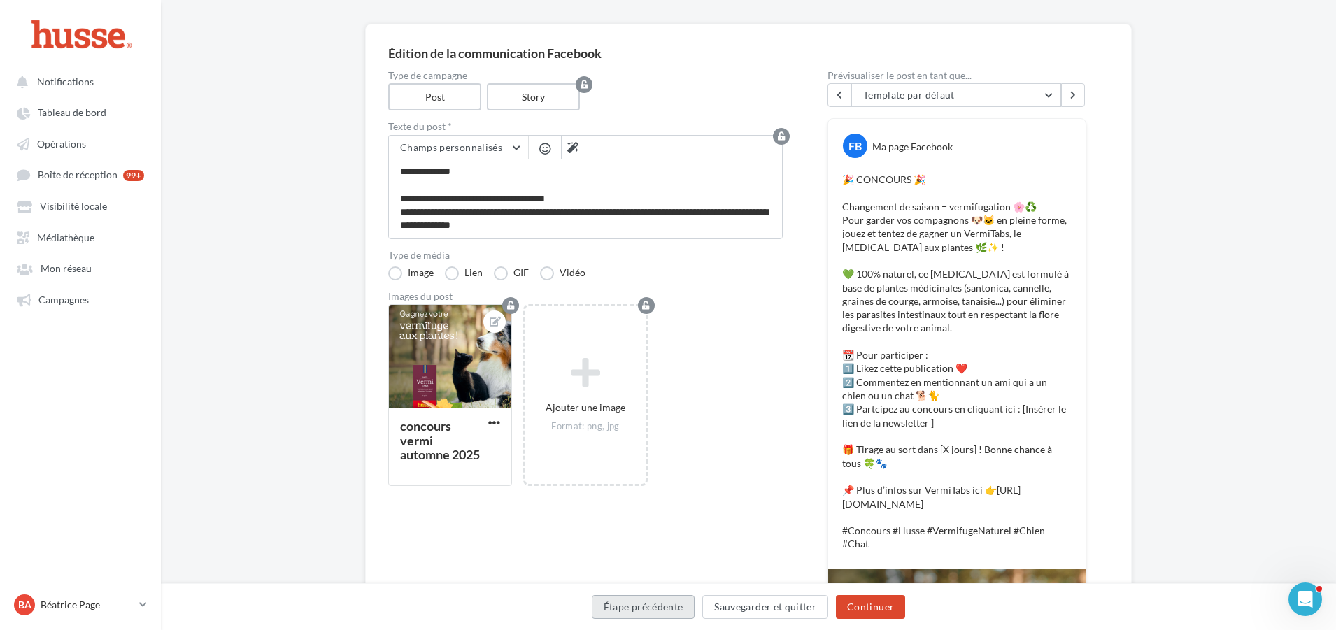
click at [629, 609] on button "Étape précédente" at bounding box center [643, 607] width 103 height 24
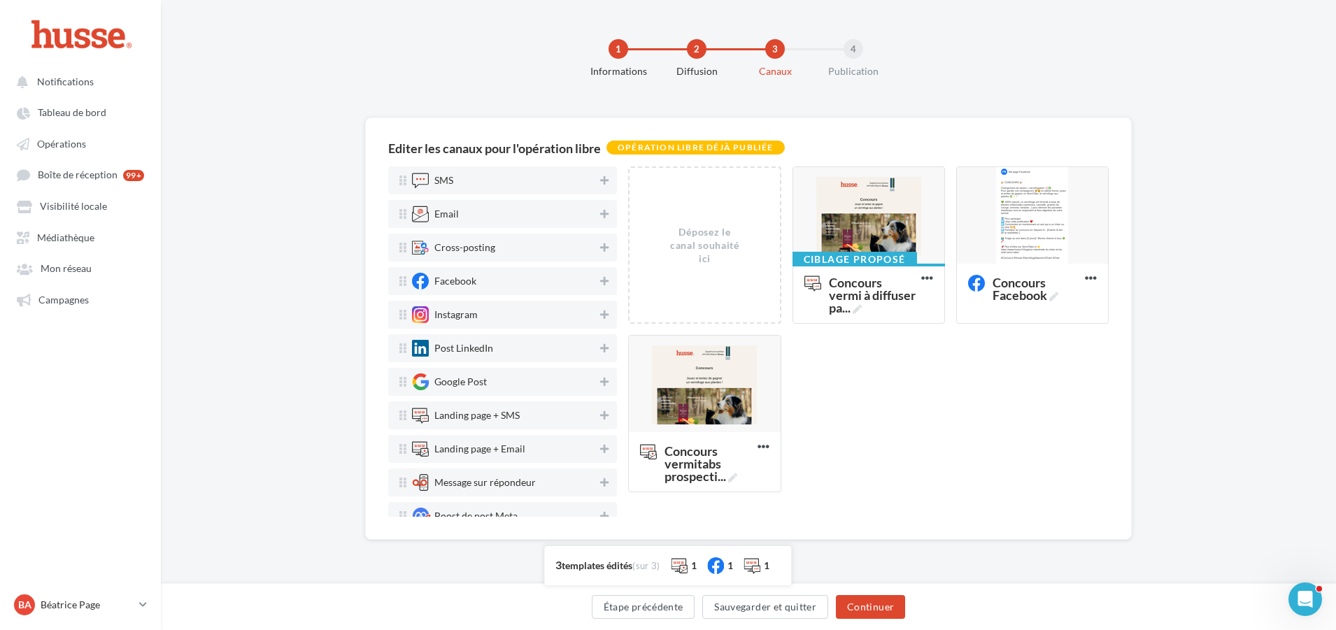
scroll to position [0, 0]
click at [706, 395] on div at bounding box center [707, 385] width 151 height 98
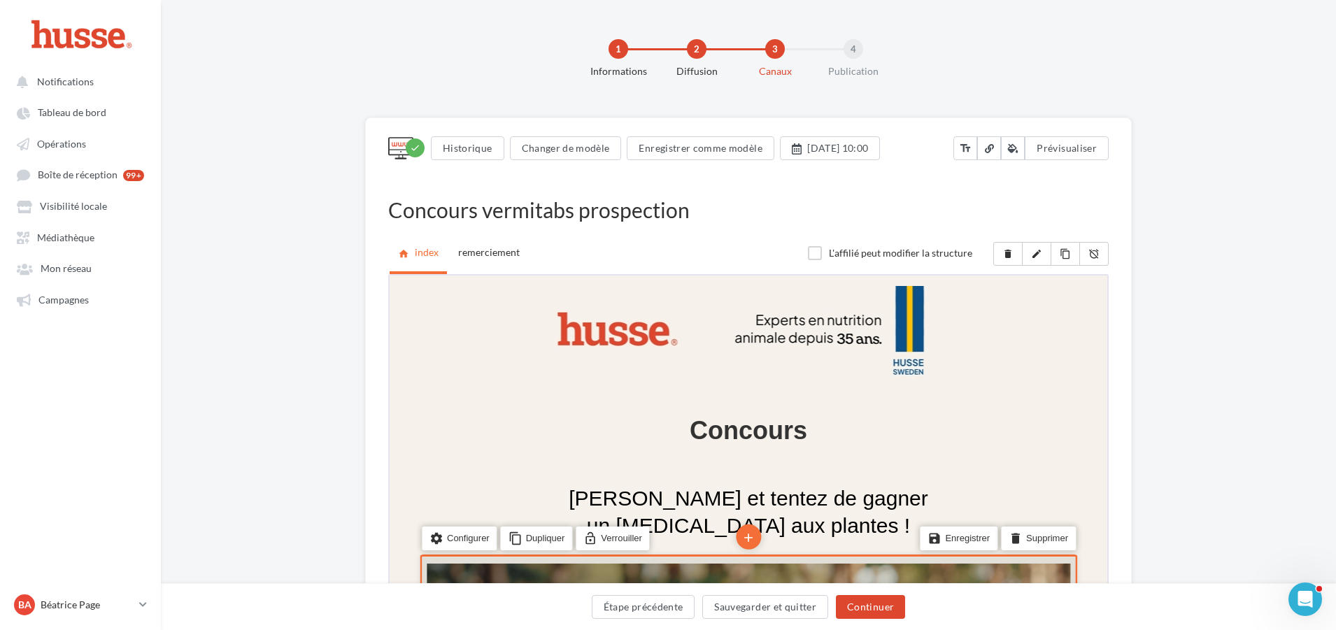
scroll to position [420, 0]
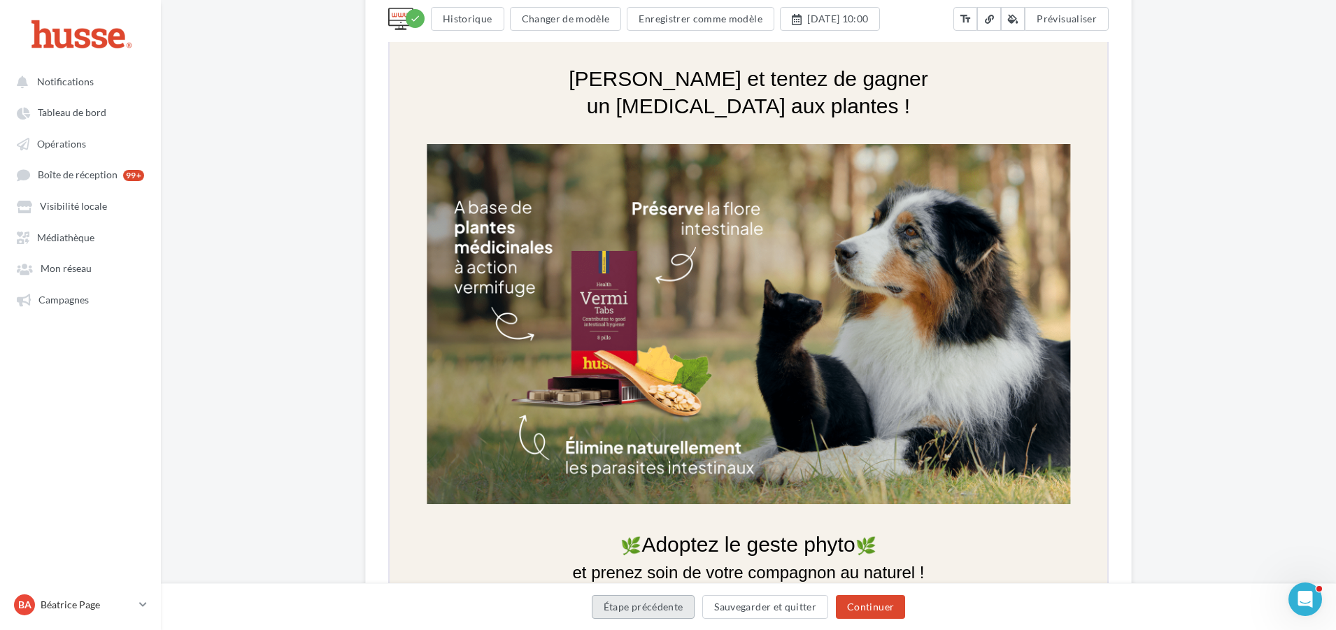
click at [641, 615] on button "Étape précédente" at bounding box center [643, 607] width 103 height 24
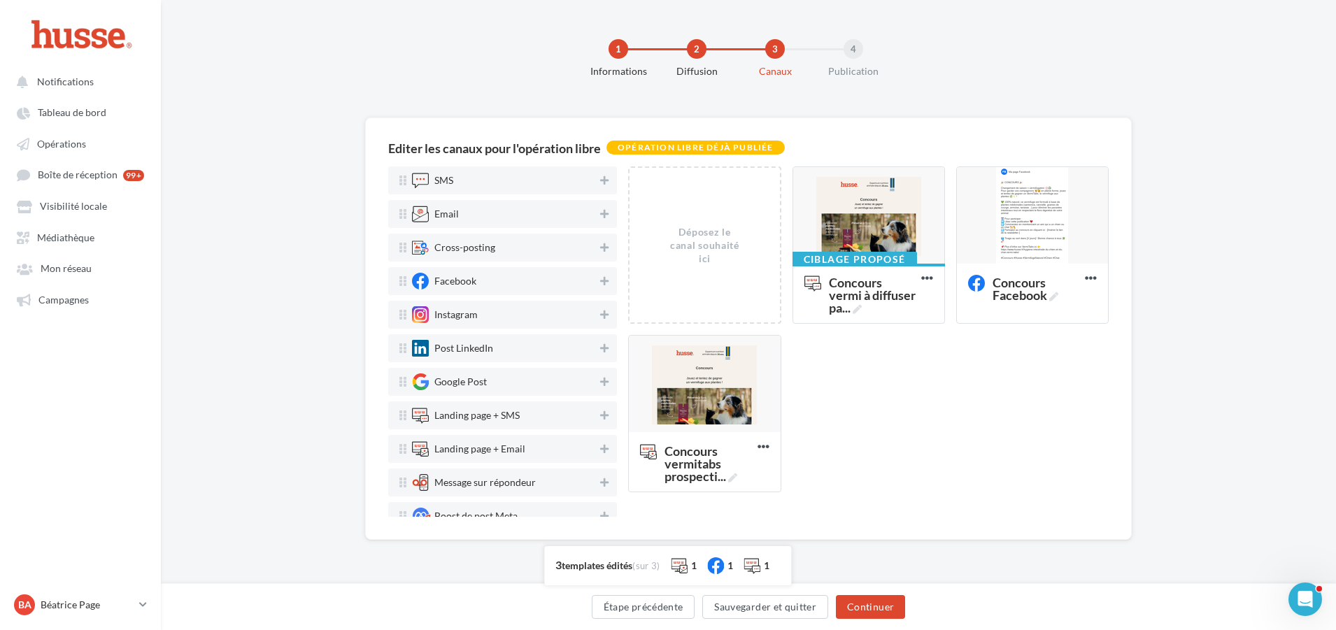
scroll to position [0, 0]
click at [708, 400] on div at bounding box center [707, 385] width 151 height 98
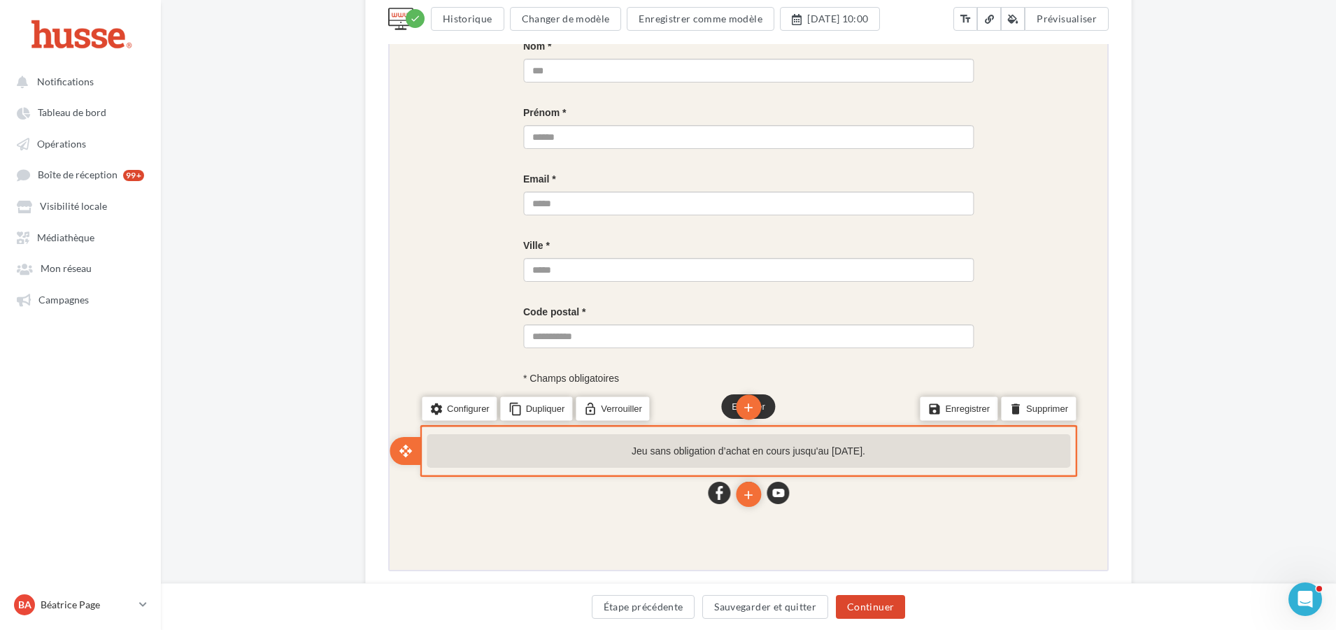
click at [692, 446] on p "Jeu sans obligation d’achat en cours jusqu'au [DATE]." at bounding box center [746, 450] width 643 height 34
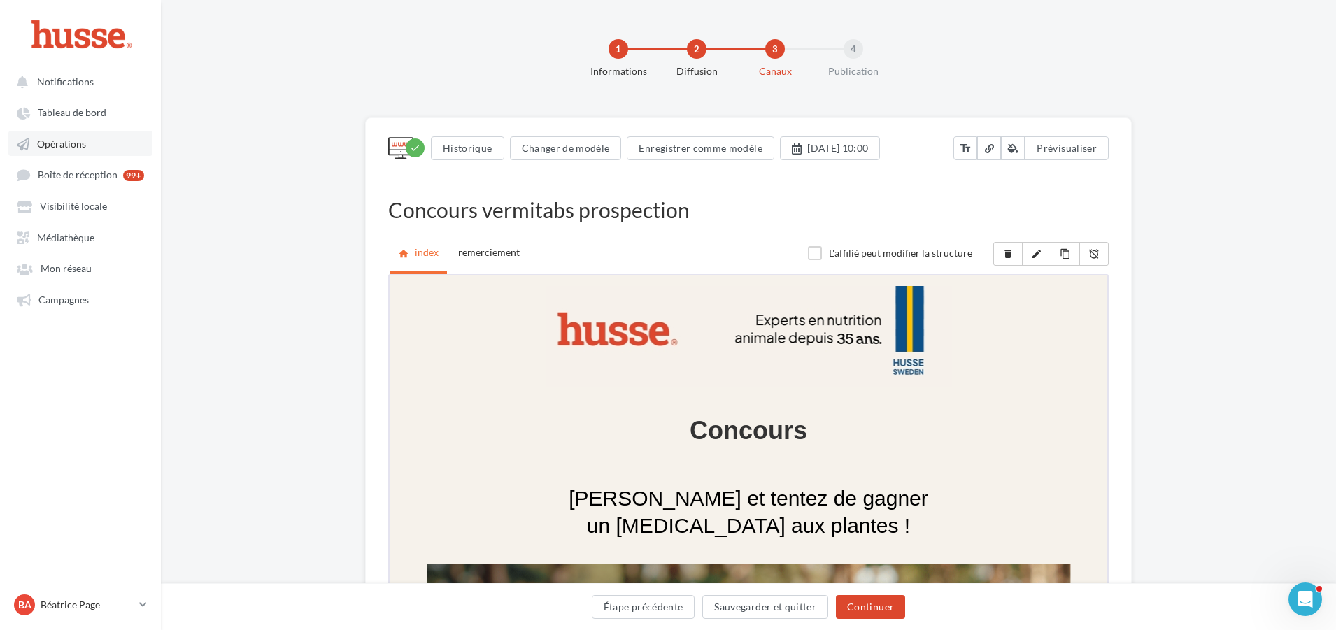
drag, startPoint x: 76, startPoint y: 146, endPoint x: 87, endPoint y: 147, distance: 10.5
click at [76, 146] on span "Opérations" at bounding box center [61, 144] width 49 height 12
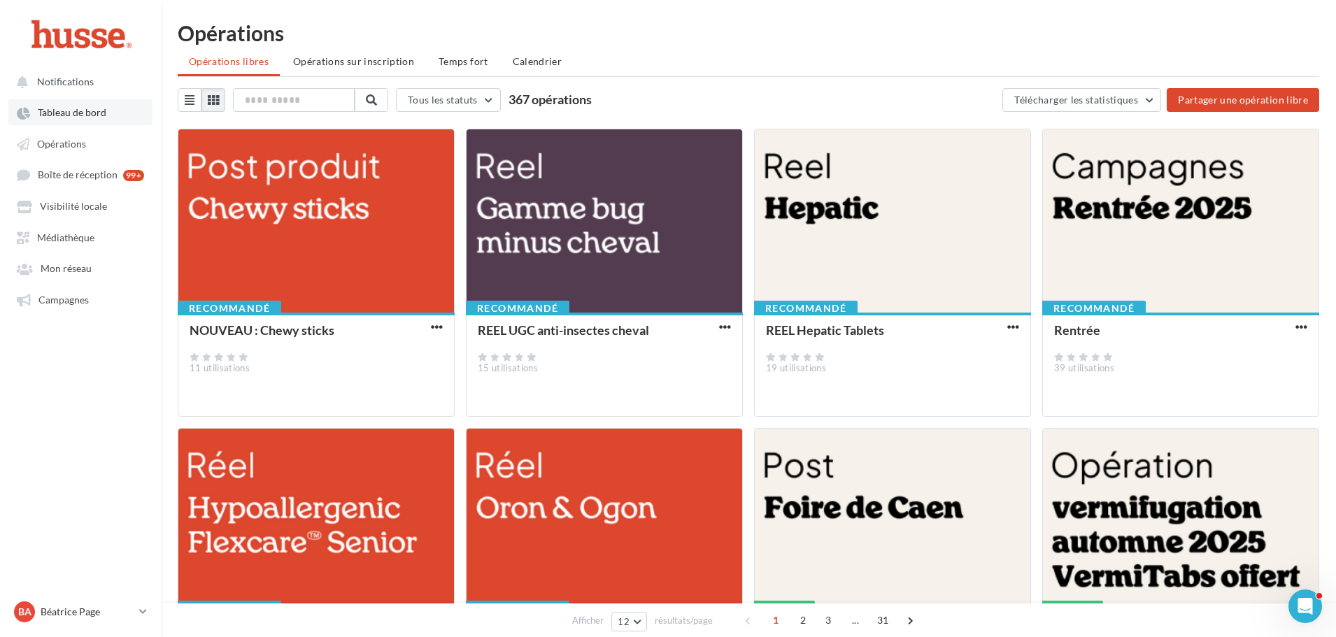
click at [65, 109] on span "Tableau de bord" at bounding box center [72, 113] width 69 height 12
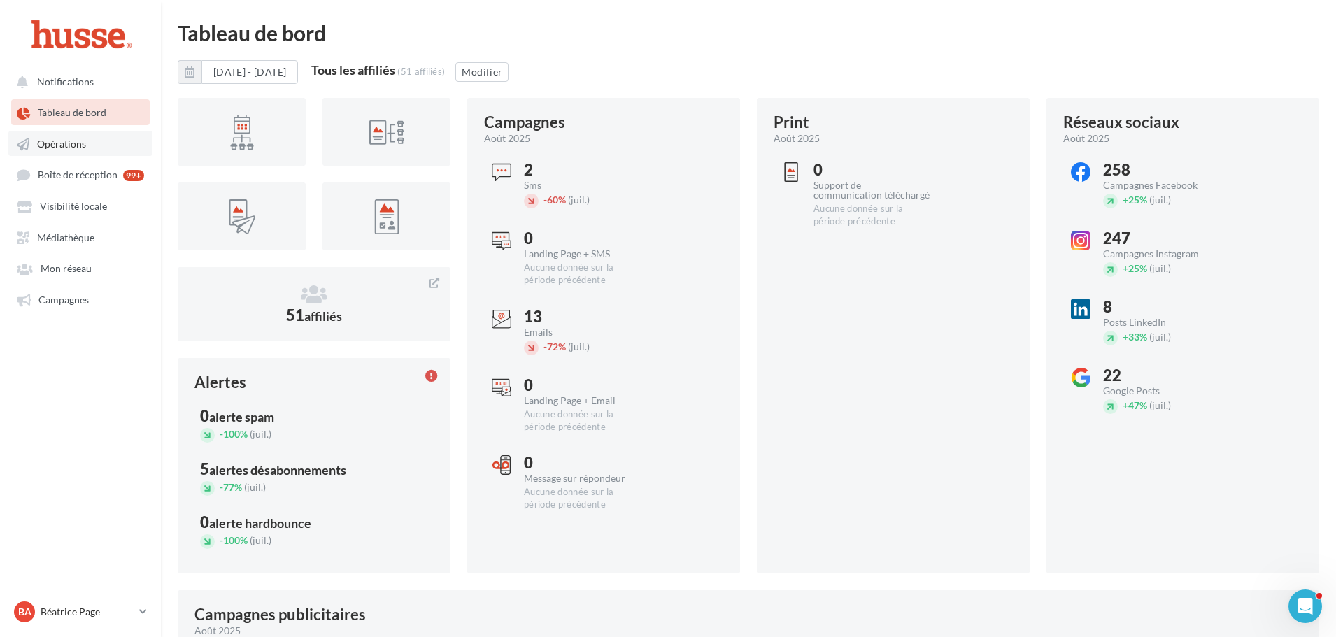
click at [71, 145] on span "Opérations" at bounding box center [61, 144] width 49 height 12
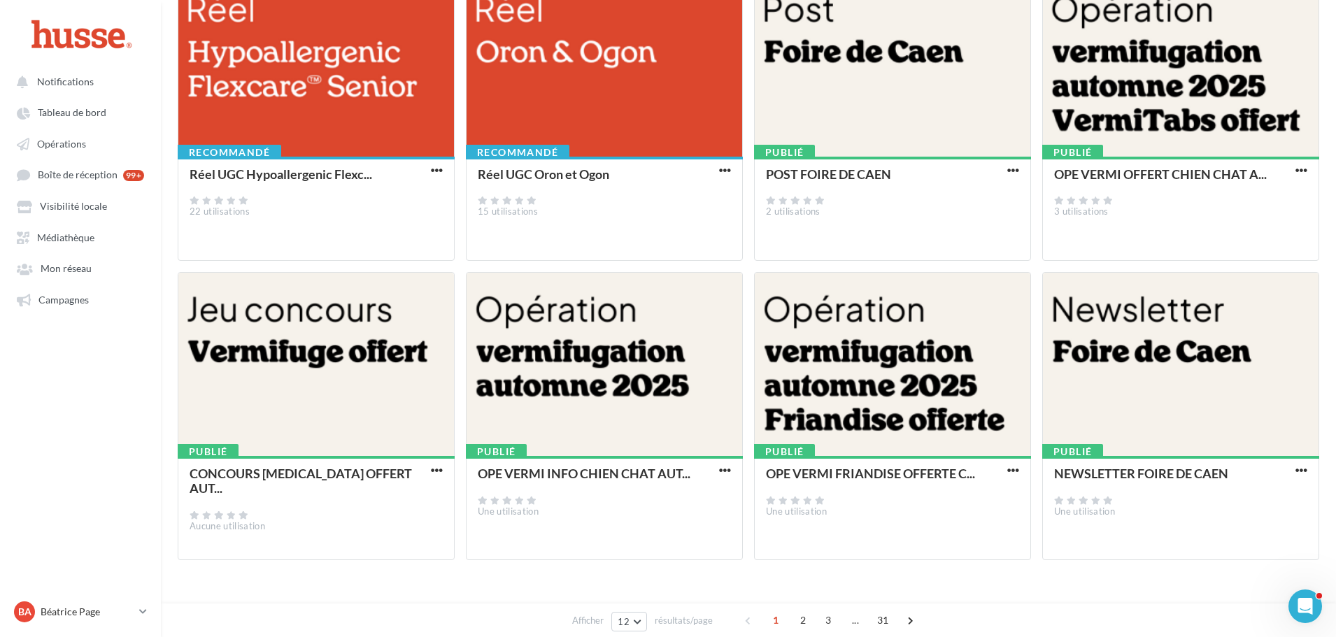
scroll to position [36, 0]
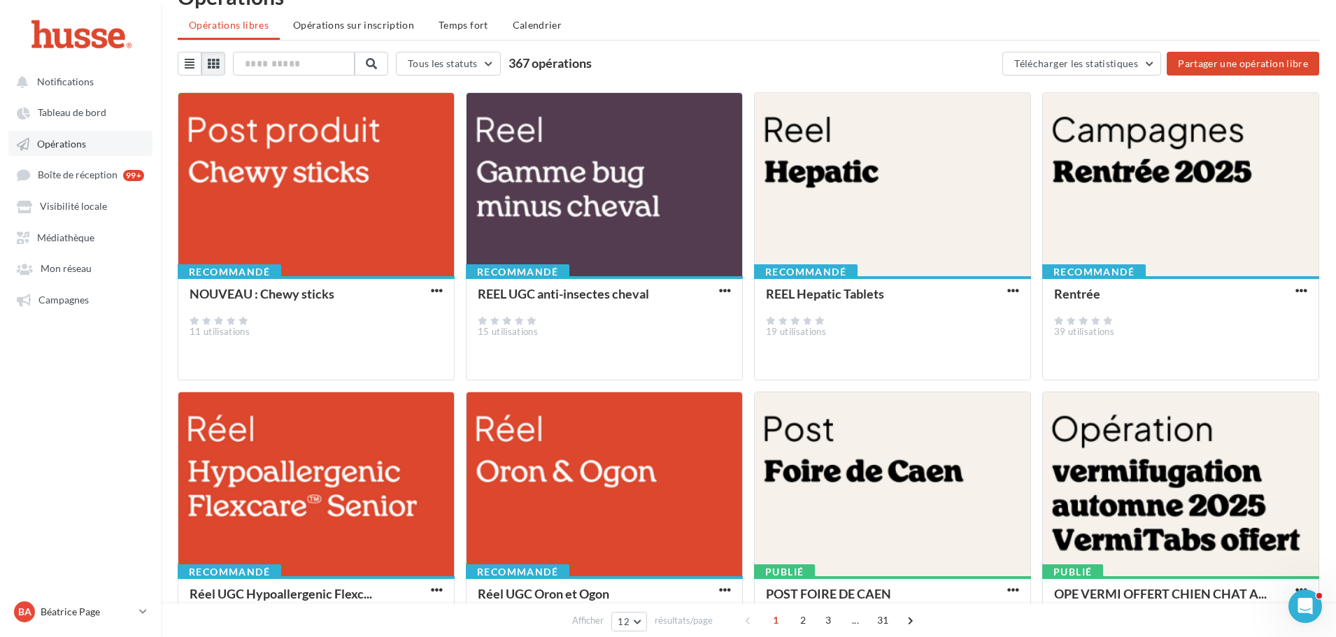
click at [60, 138] on span "Opérations" at bounding box center [61, 144] width 49 height 12
click at [436, 290] on span "button" at bounding box center [437, 291] width 12 height 12
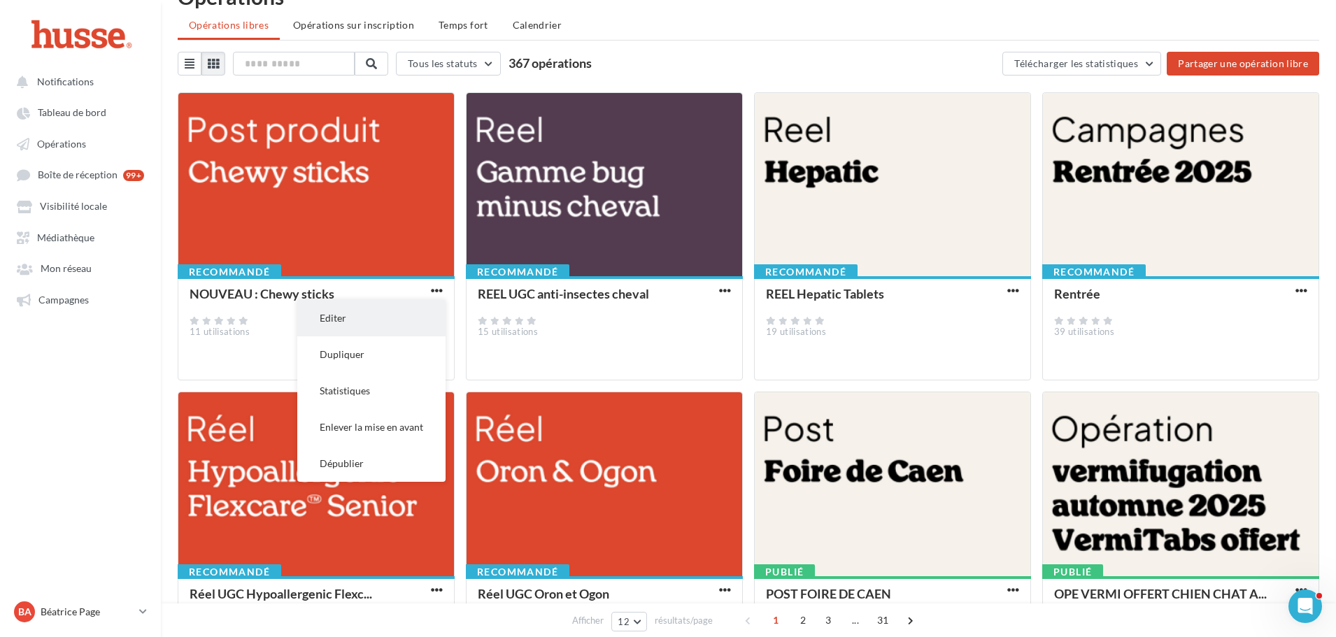
click at [371, 316] on button "Editer" at bounding box center [371, 318] width 148 height 36
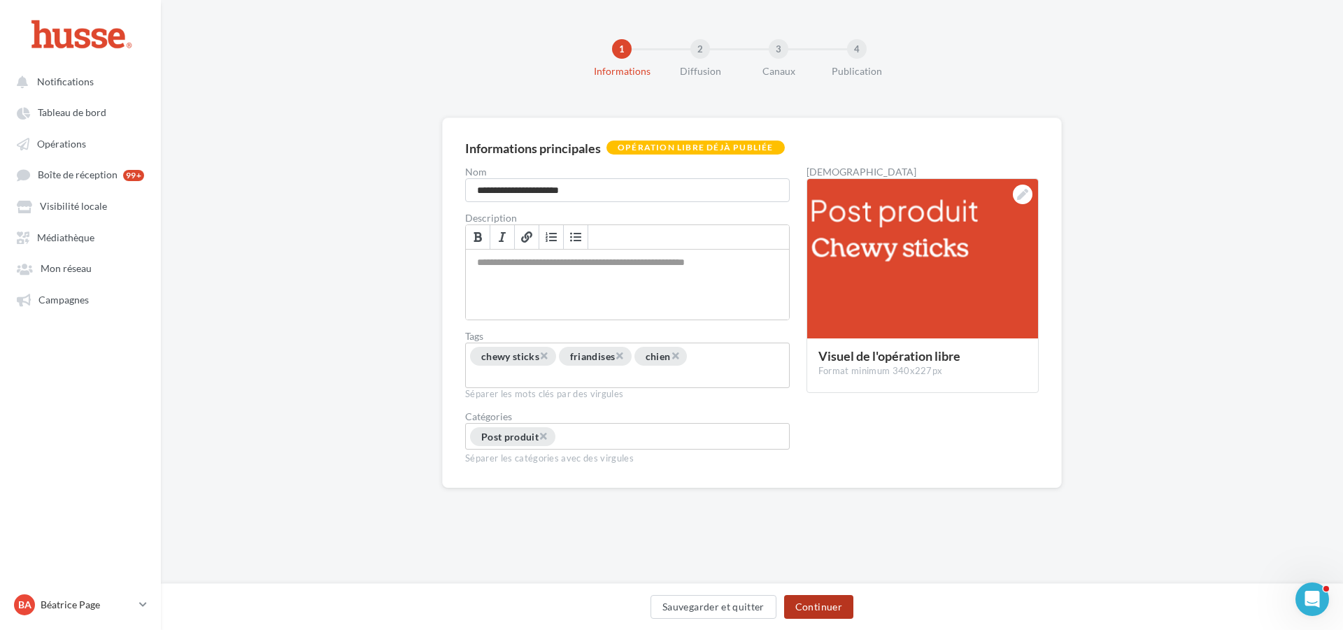
click at [817, 606] on button "Continuer" at bounding box center [818, 607] width 69 height 24
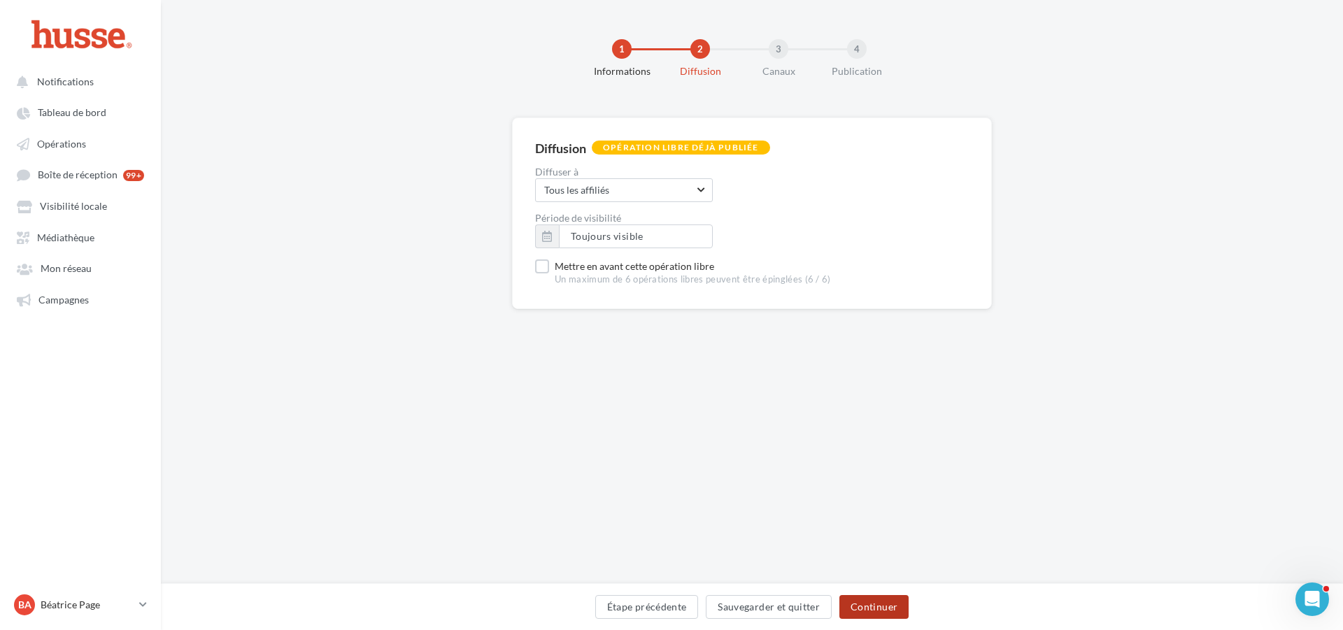
click at [878, 606] on button "Continuer" at bounding box center [873, 607] width 69 height 24
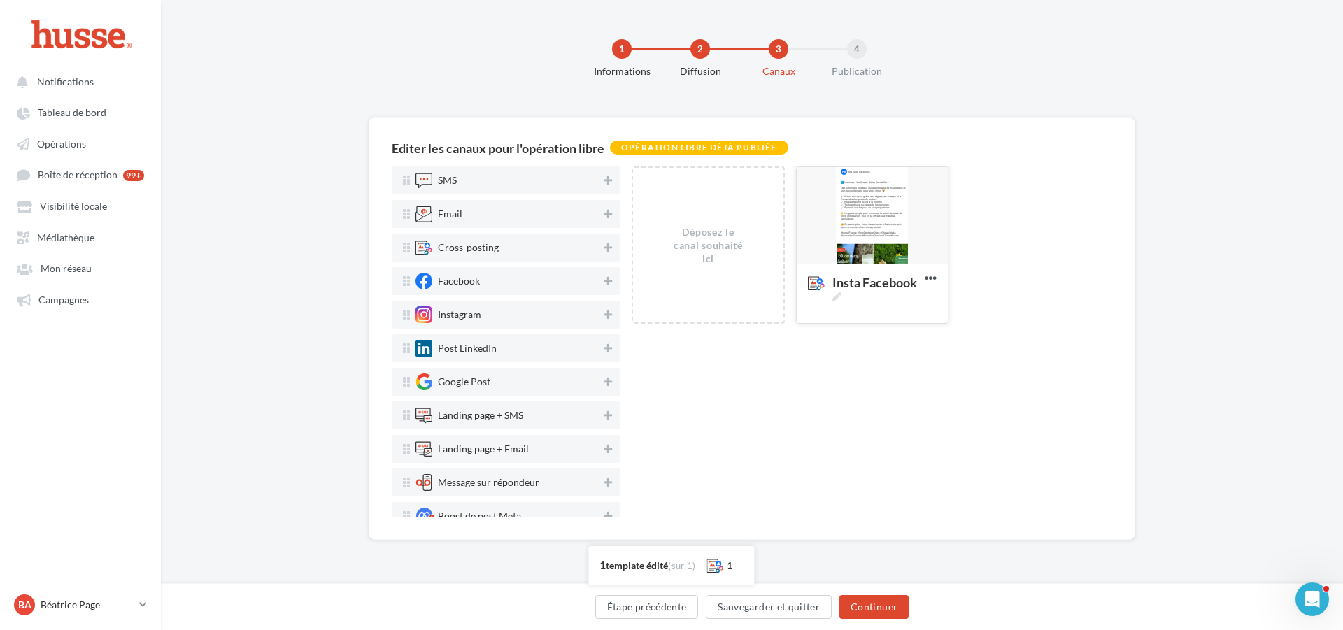
click at [873, 198] on div at bounding box center [871, 216] width 151 height 98
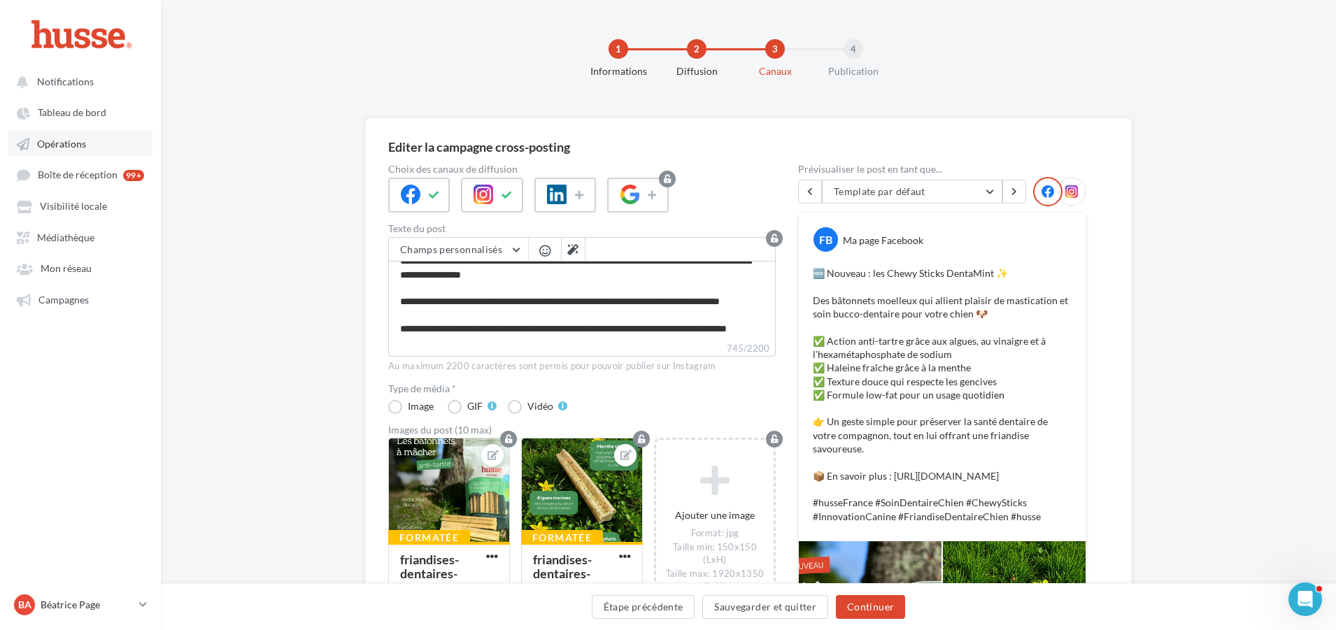
click at [69, 140] on span "Opérations" at bounding box center [61, 144] width 49 height 12
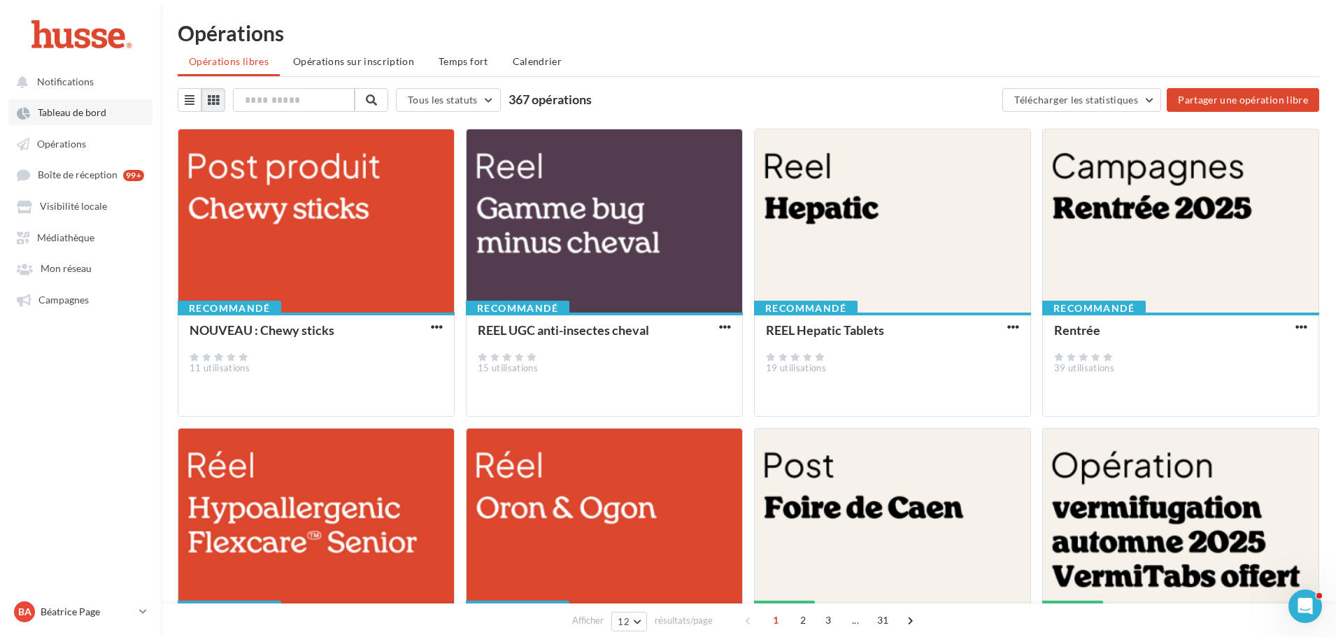
click at [76, 107] on span "Tableau de bord" at bounding box center [72, 113] width 69 height 12
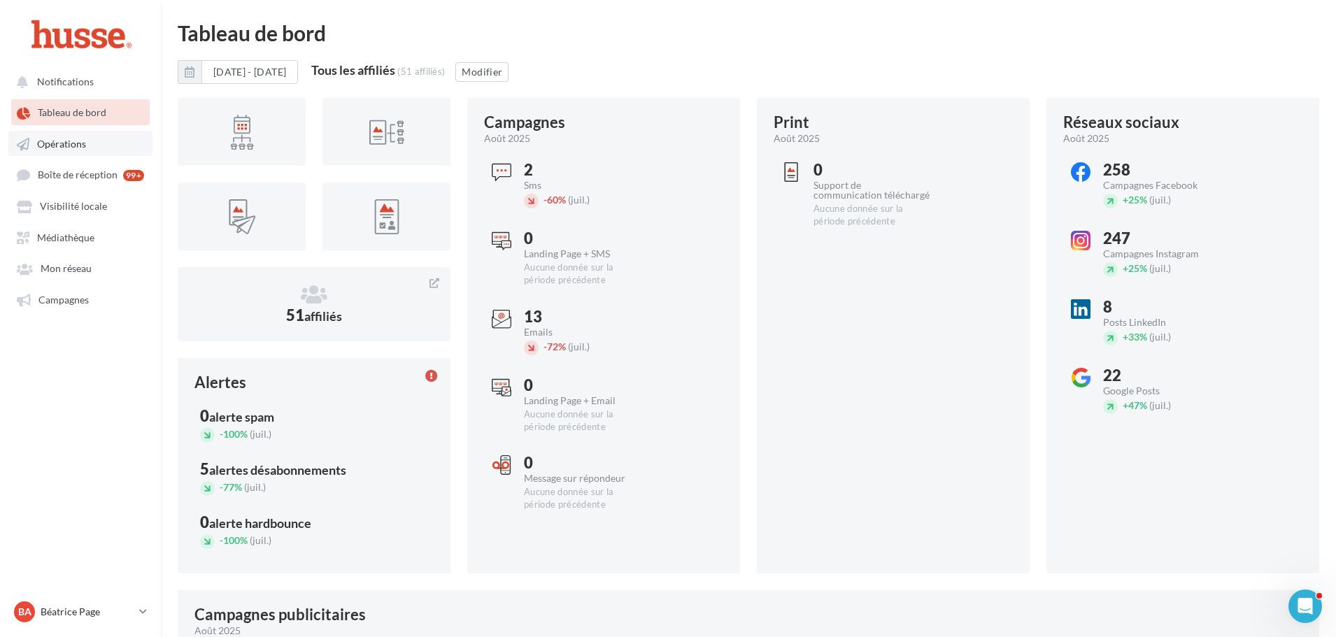
click at [83, 144] on span "Opérations" at bounding box center [61, 144] width 49 height 12
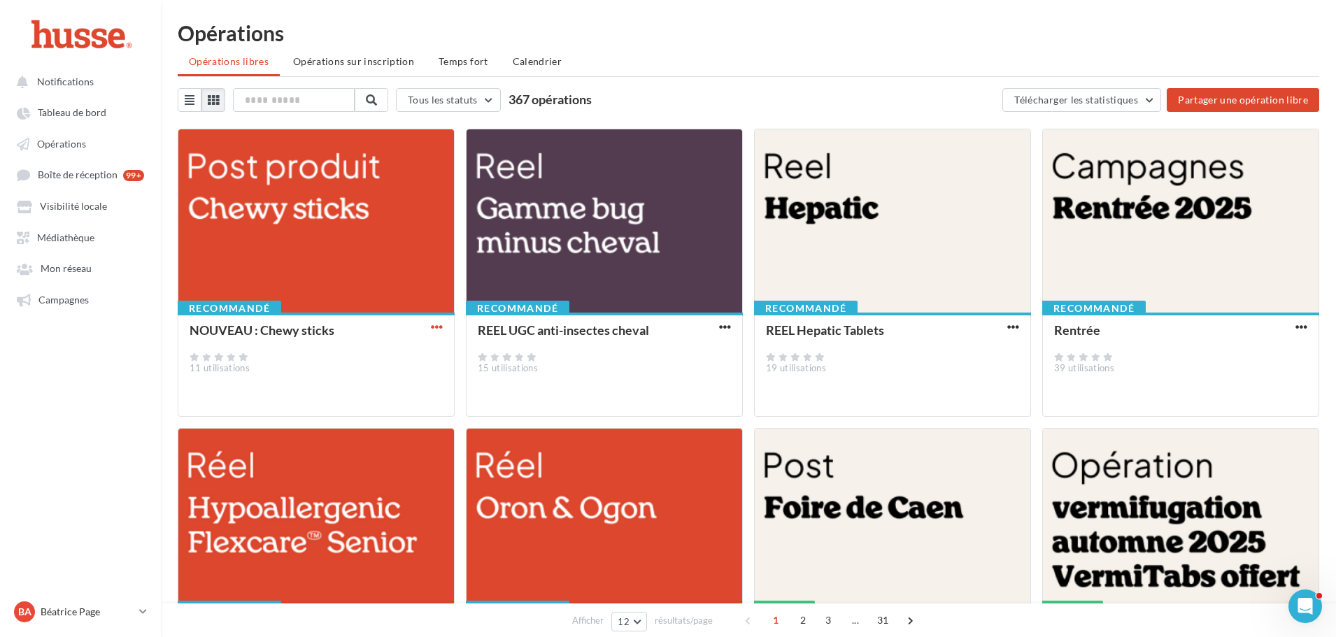
click at [438, 326] on span "button" at bounding box center [437, 327] width 12 height 12
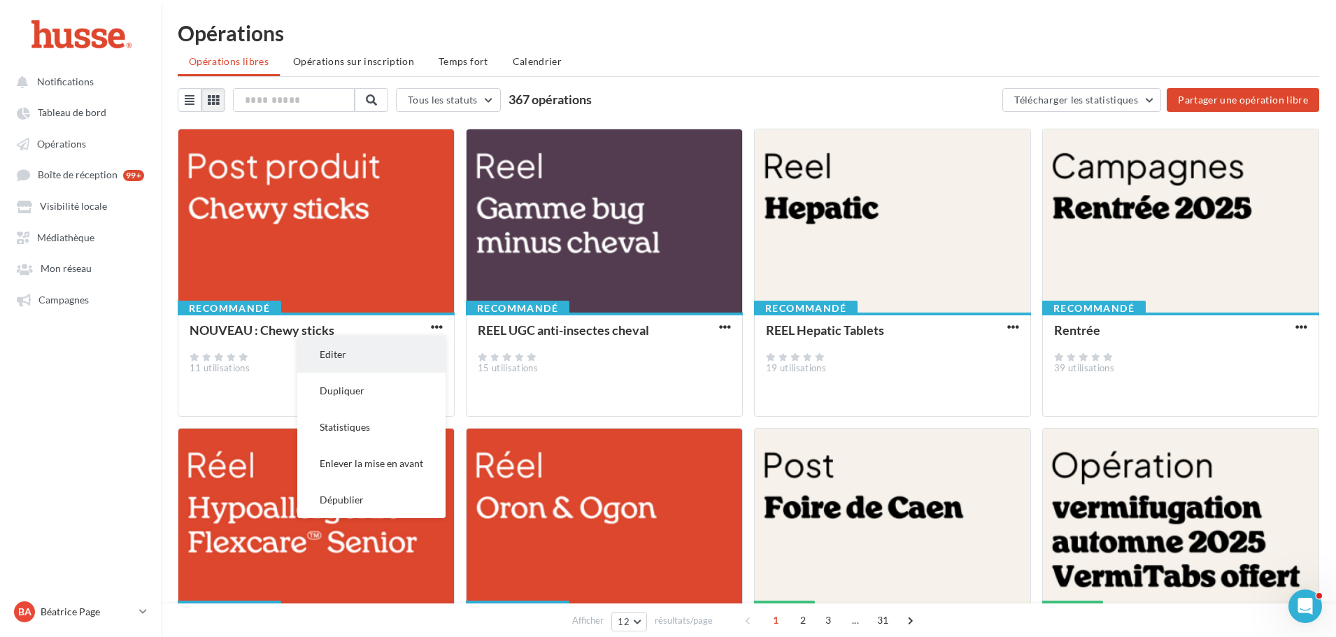
click at [366, 352] on button "Editer" at bounding box center [371, 354] width 148 height 36
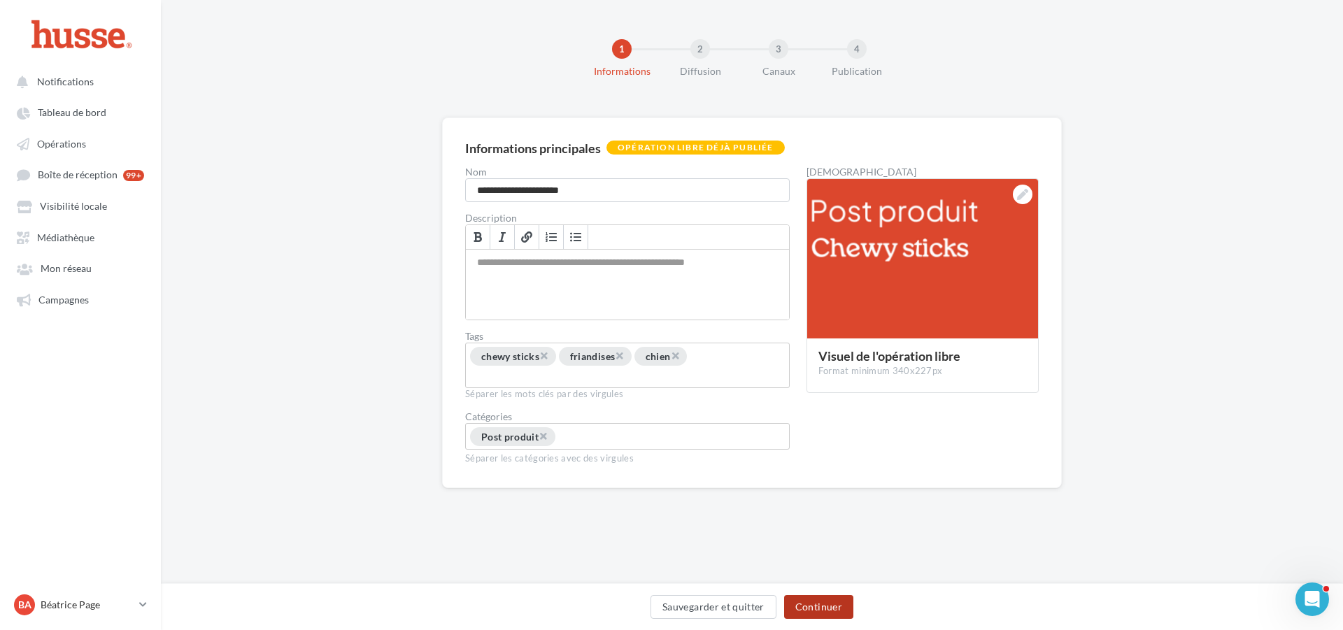
click at [821, 603] on button "Continuer" at bounding box center [818, 607] width 69 height 24
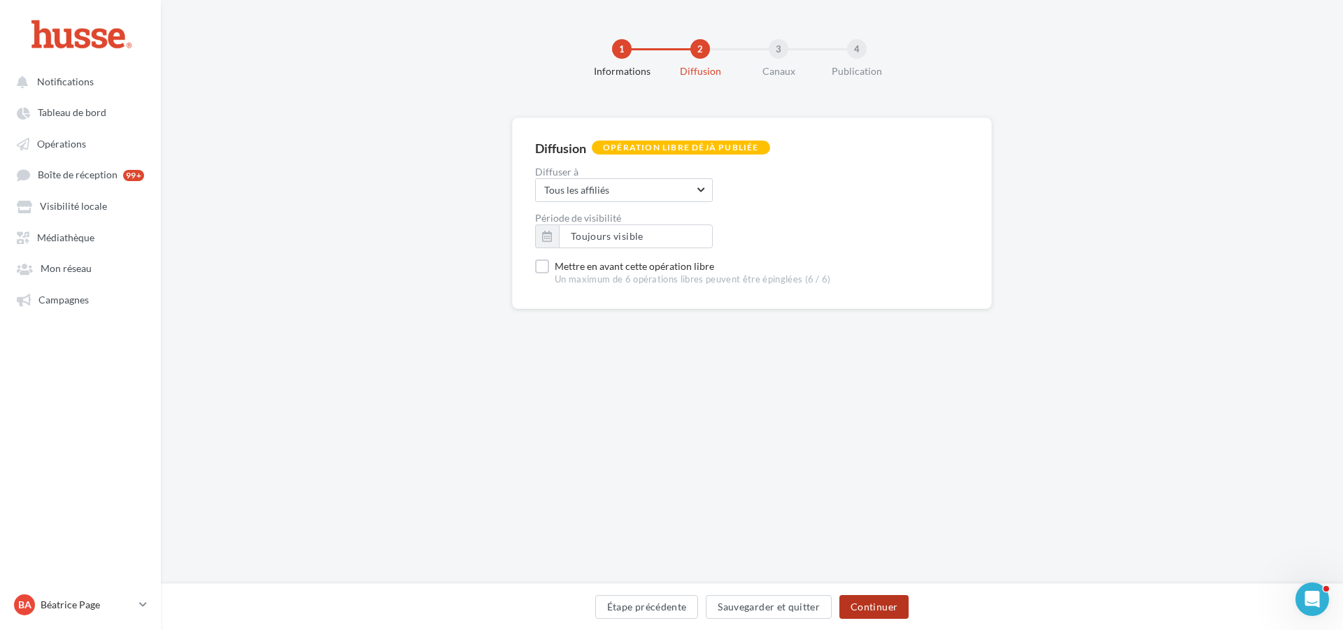
click at [874, 603] on button "Continuer" at bounding box center [873, 607] width 69 height 24
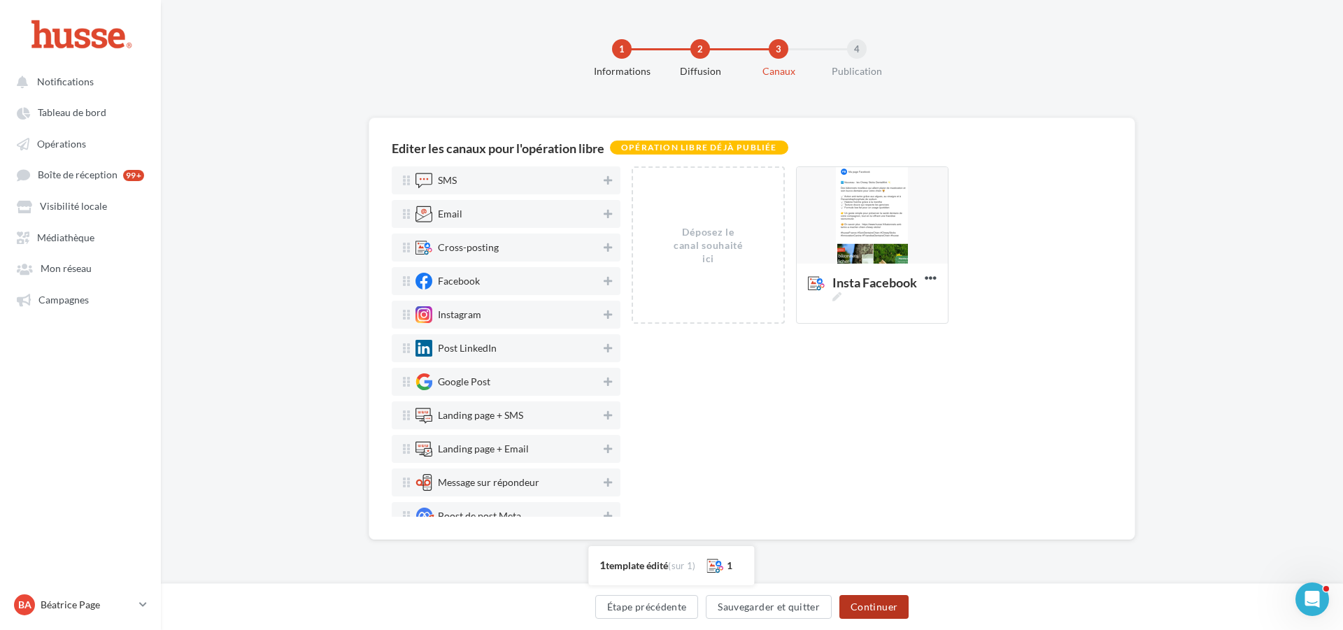
click at [872, 604] on button "Continuer" at bounding box center [873, 607] width 69 height 24
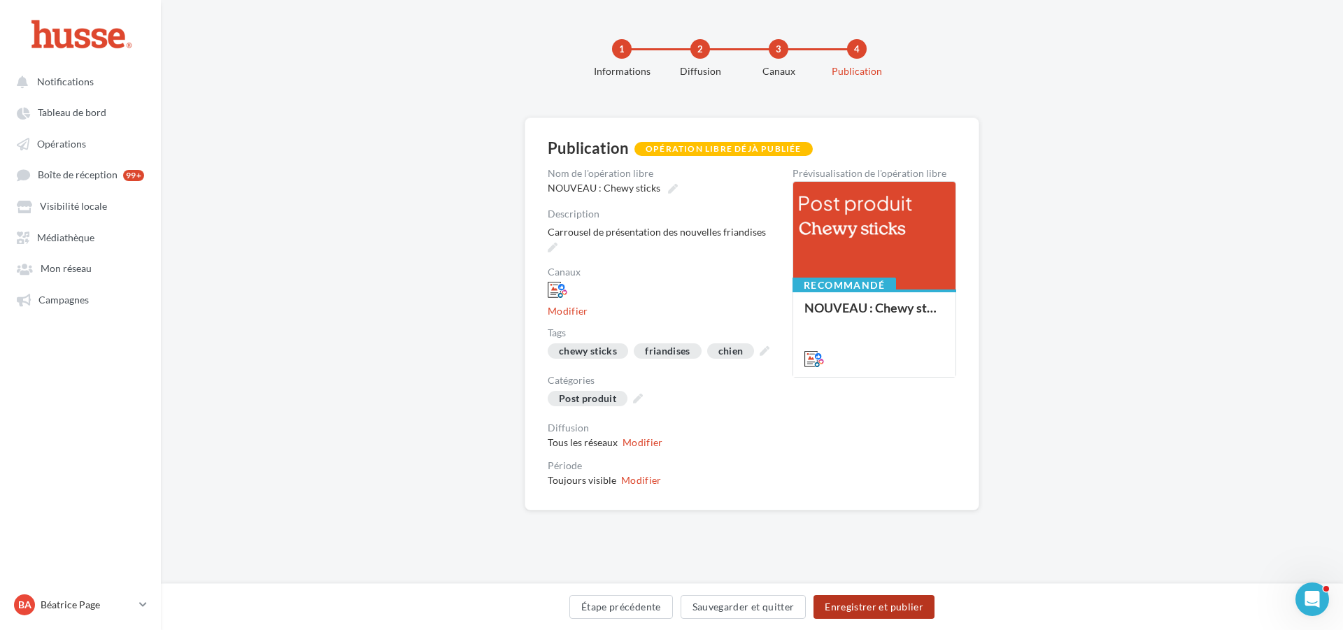
click at [869, 603] on button "Enregistrer et publier" at bounding box center [873, 607] width 121 height 24
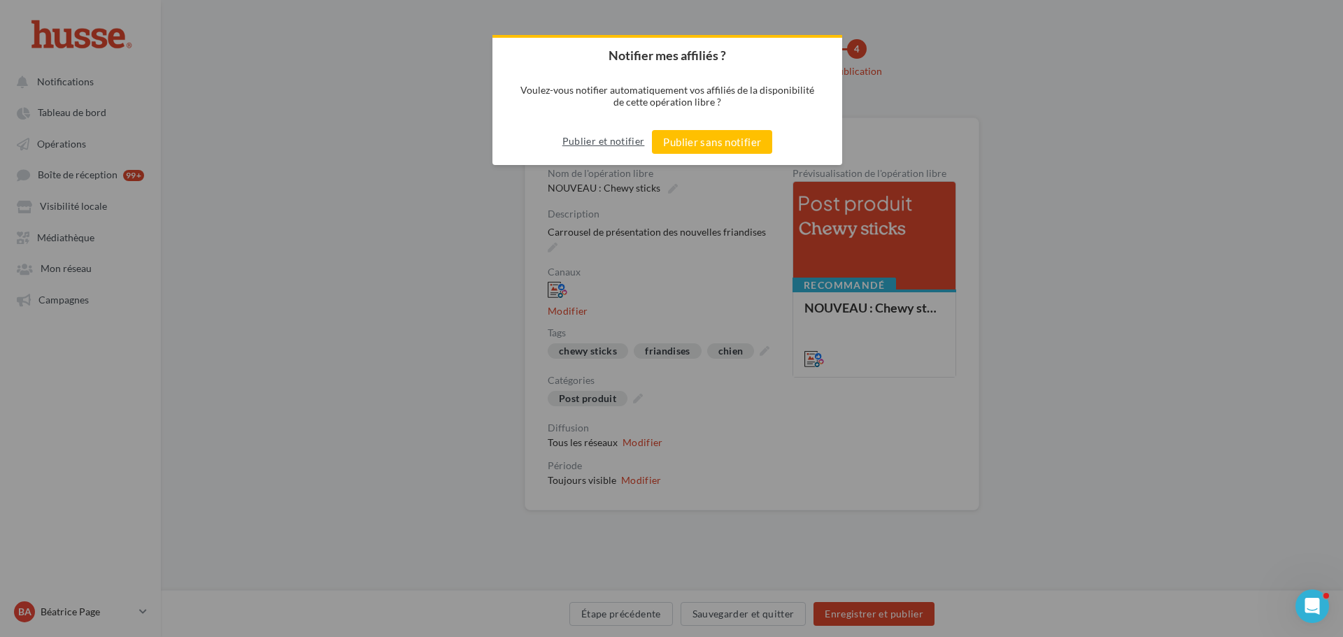
click at [593, 141] on button "Publier et notifier" at bounding box center [603, 141] width 83 height 22
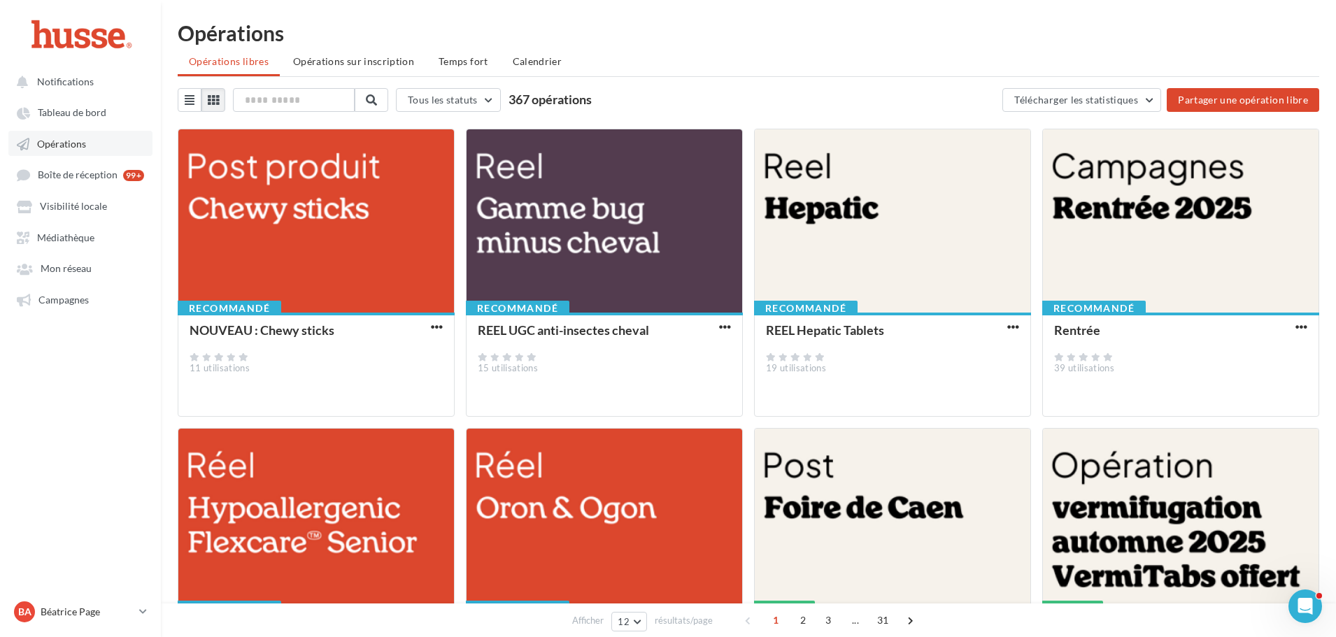
click at [68, 138] on span "Opérations" at bounding box center [61, 144] width 49 height 12
click at [63, 143] on span "Opérations" at bounding box center [61, 144] width 49 height 12
click at [1301, 324] on span "button" at bounding box center [1301, 327] width 12 height 12
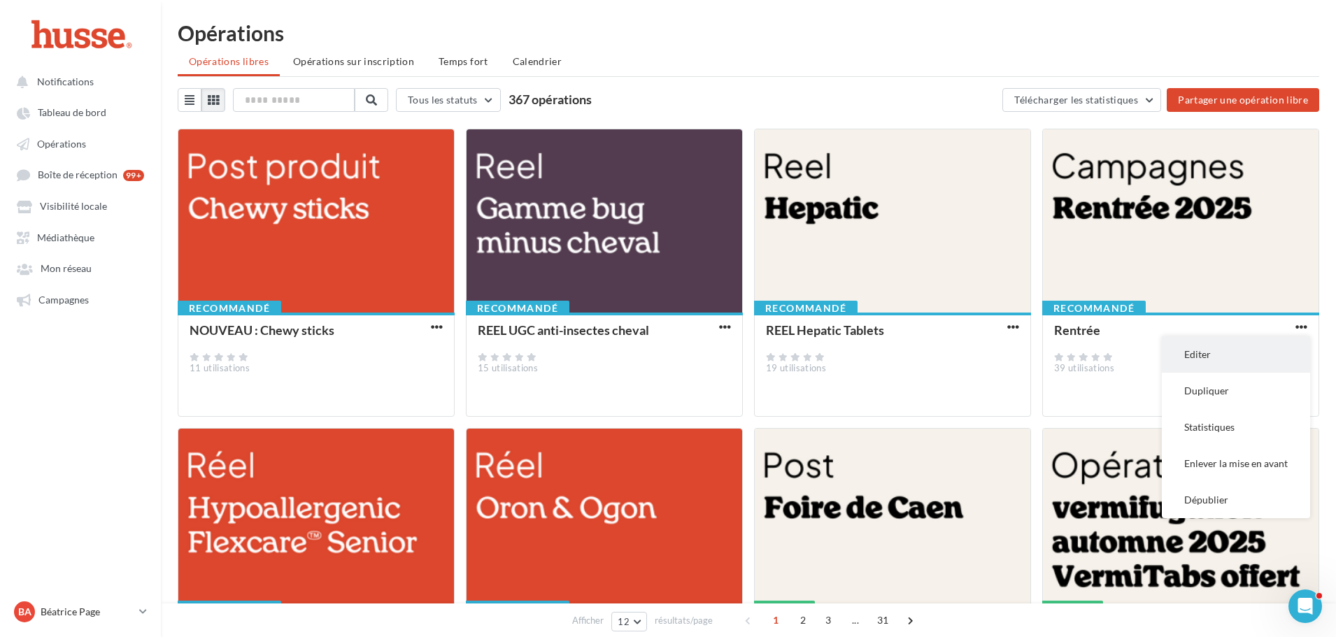
click at [1212, 359] on button "Editer" at bounding box center [1236, 354] width 148 height 36
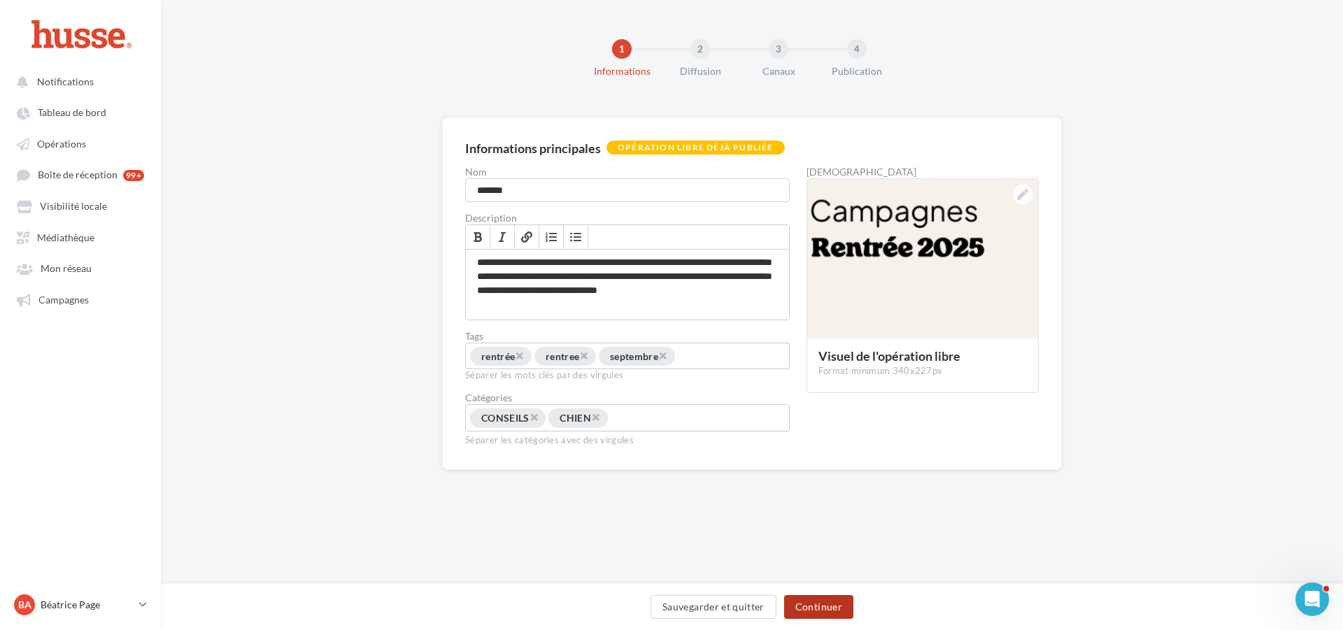
click at [820, 606] on button "Continuer" at bounding box center [818, 607] width 69 height 24
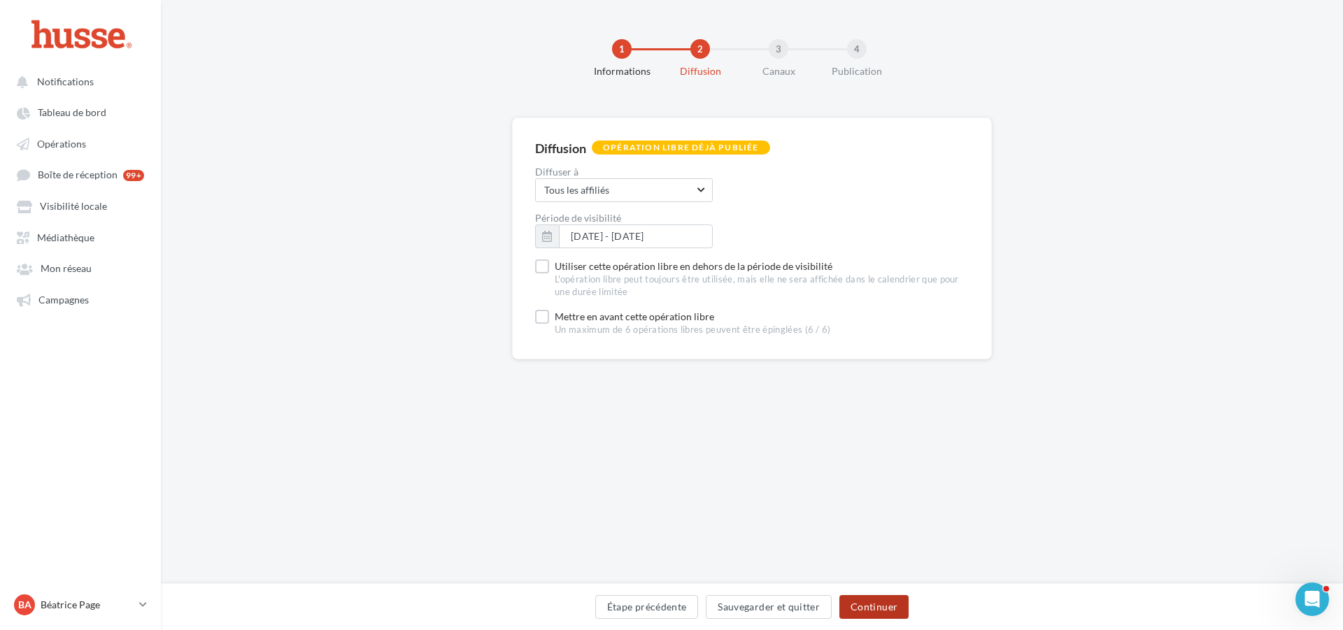
click at [873, 604] on button "Continuer" at bounding box center [873, 607] width 69 height 24
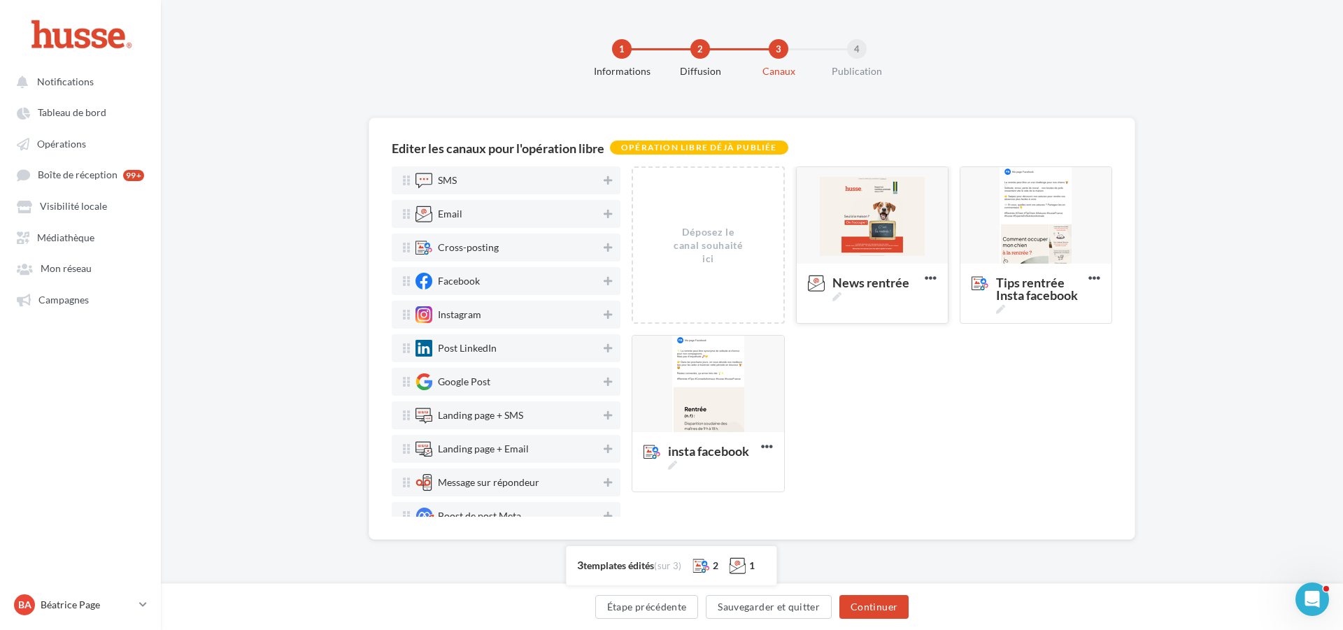
click at [873, 228] on div at bounding box center [871, 216] width 151 height 98
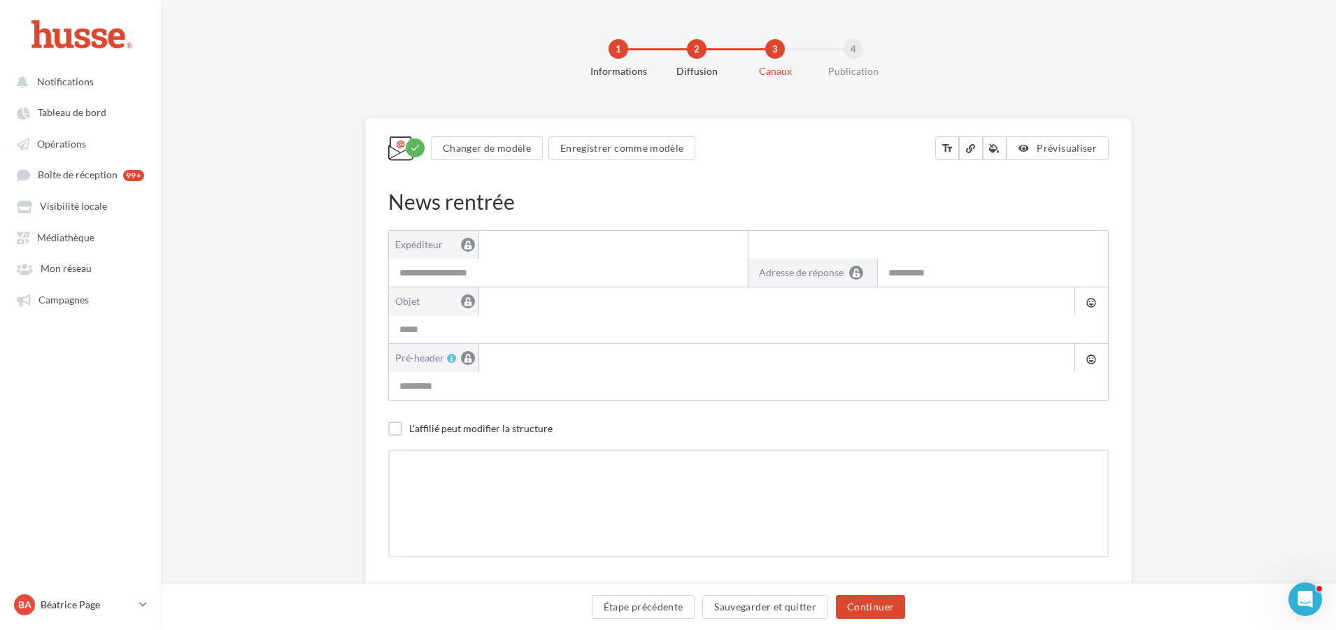
type input "**********"
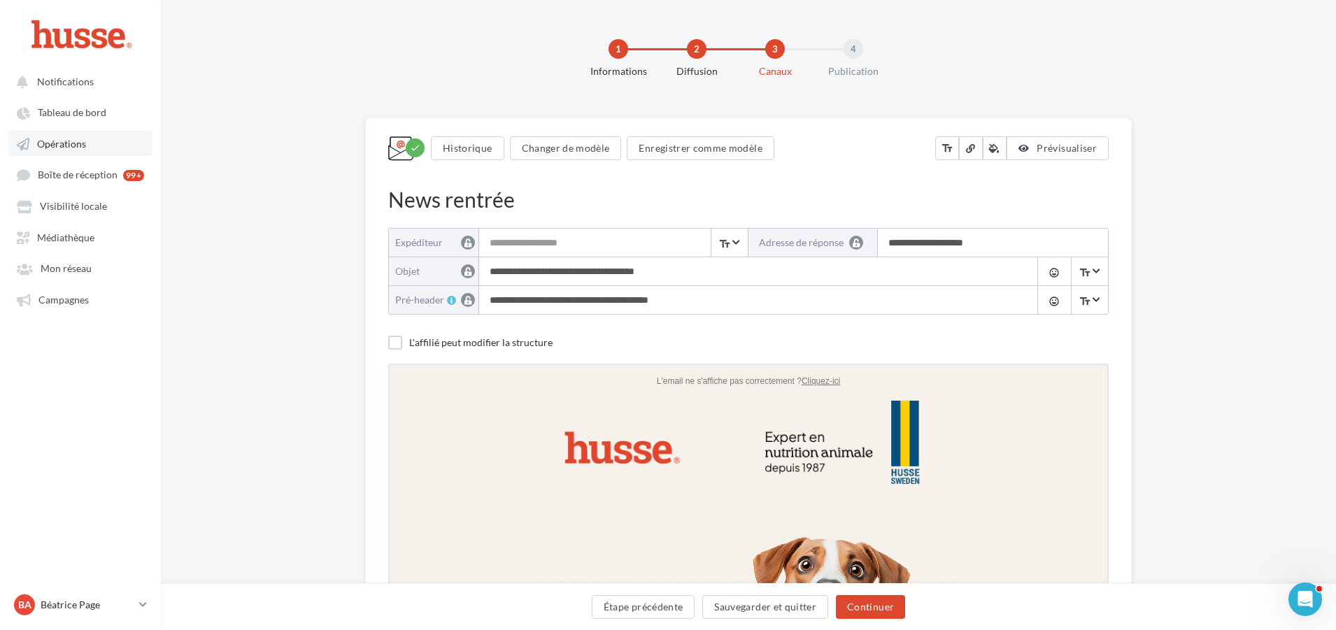
click at [55, 144] on span "Opérations" at bounding box center [61, 144] width 49 height 12
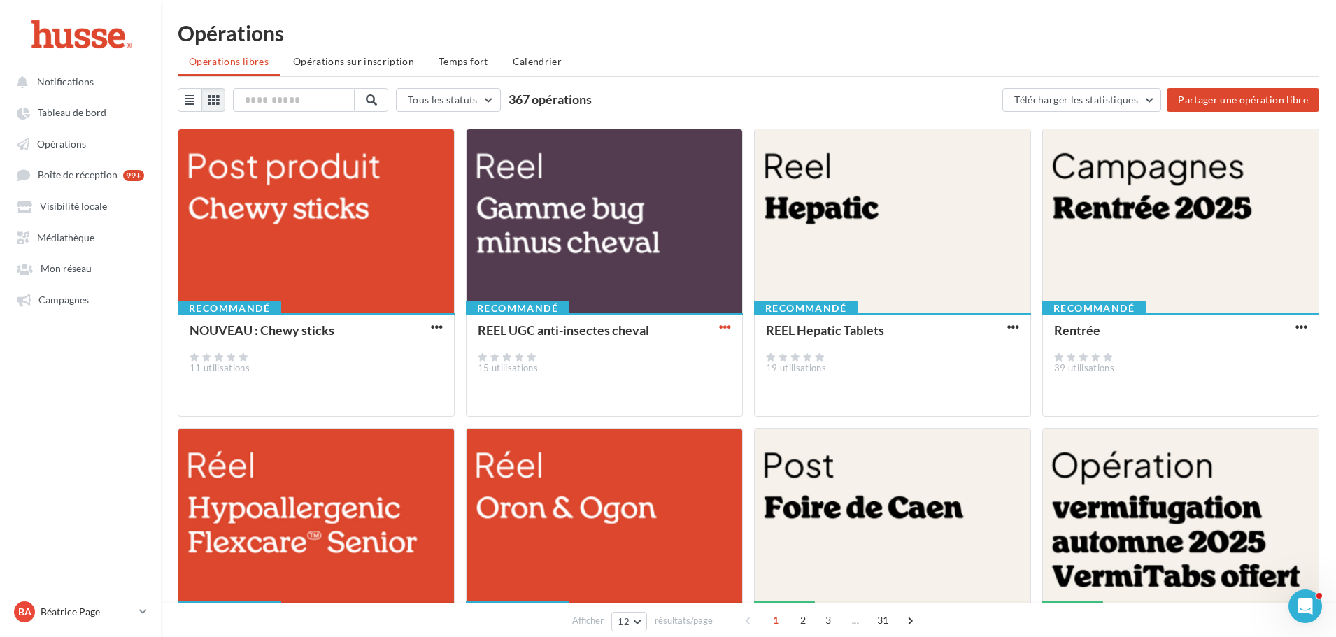
click at [721, 327] on span "button" at bounding box center [725, 327] width 12 height 12
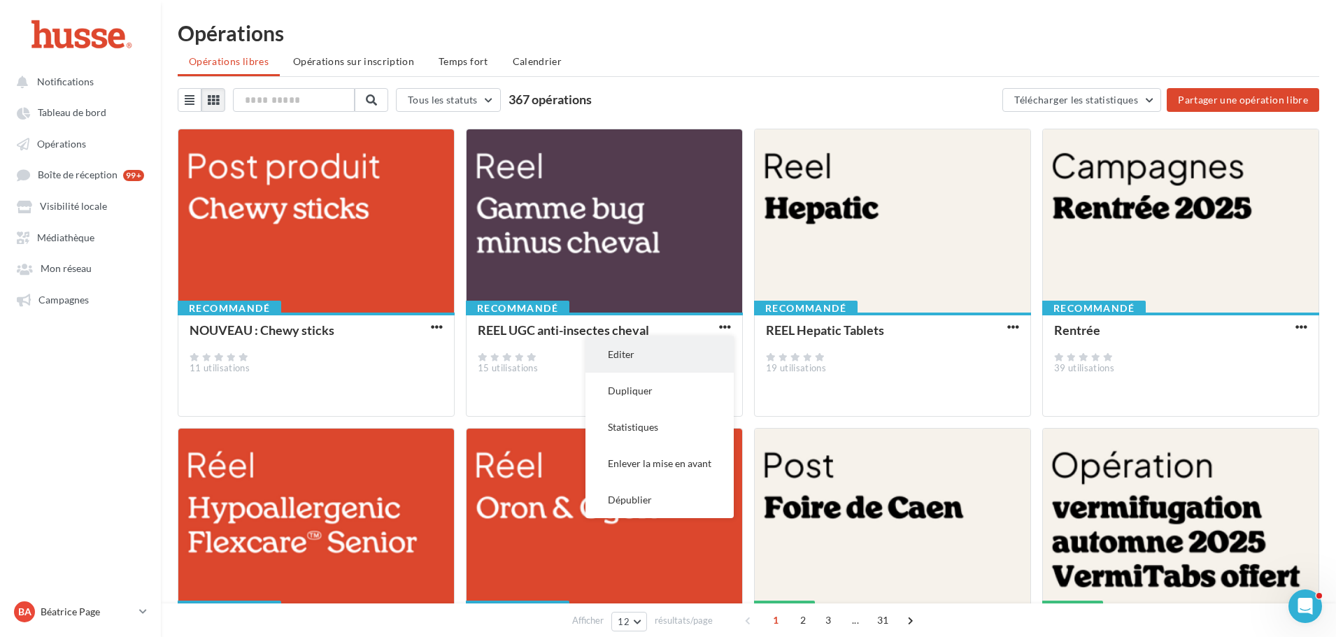
click at [647, 360] on button "Editer" at bounding box center [659, 354] width 148 height 36
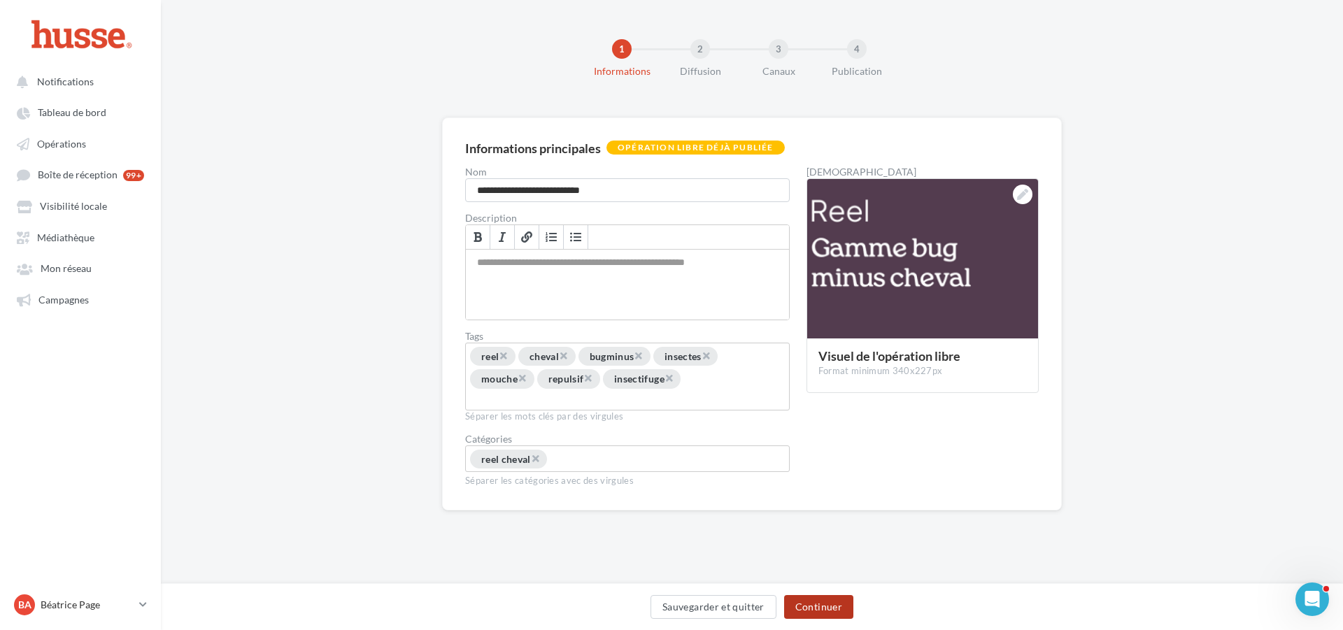
click at [815, 604] on button "Continuer" at bounding box center [818, 607] width 69 height 24
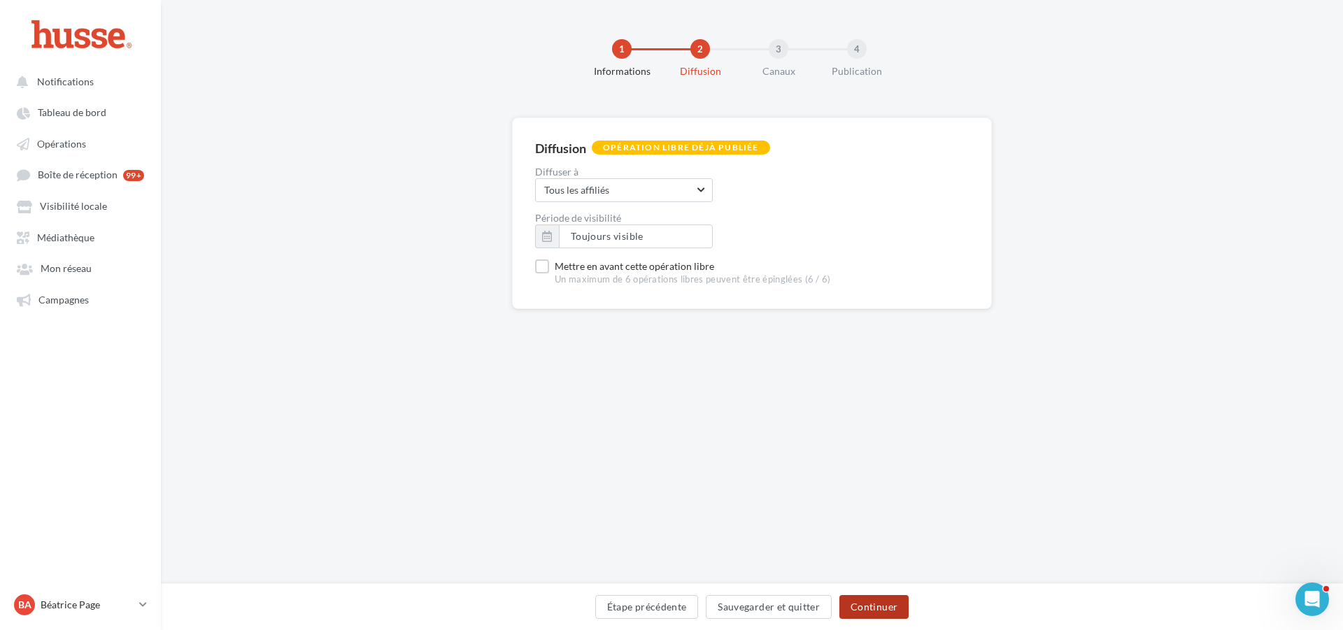
click at [882, 603] on button "Continuer" at bounding box center [873, 607] width 69 height 24
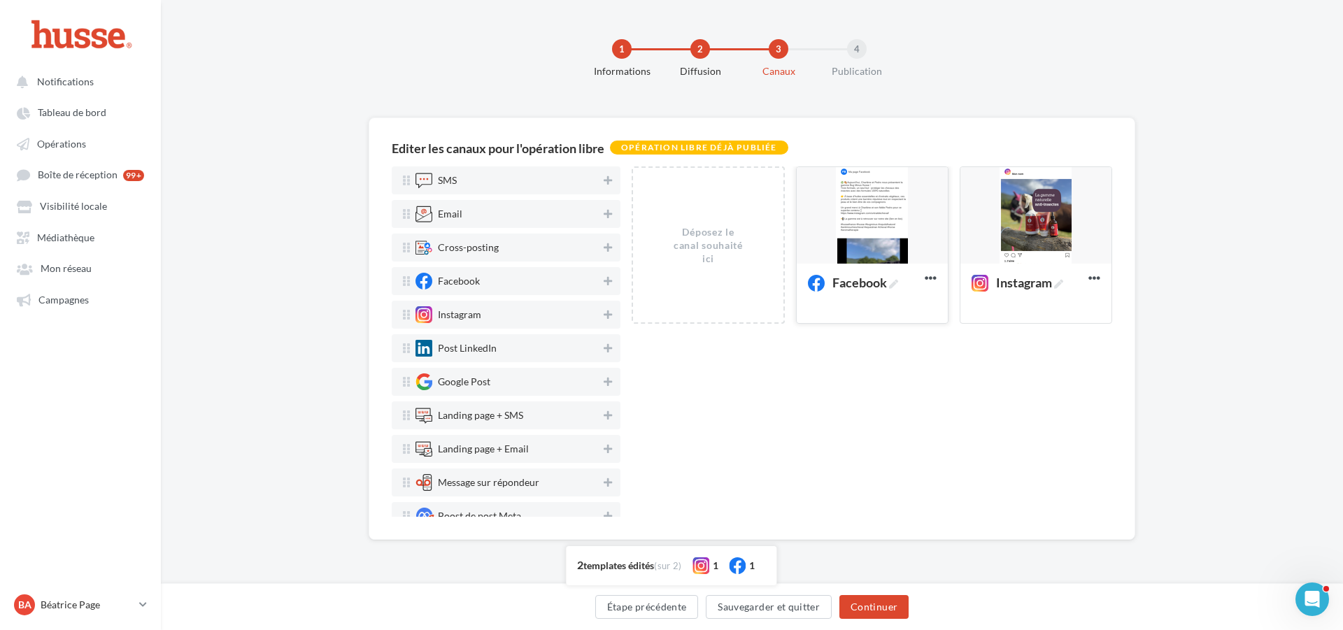
click at [874, 201] on div at bounding box center [871, 216] width 151 height 98
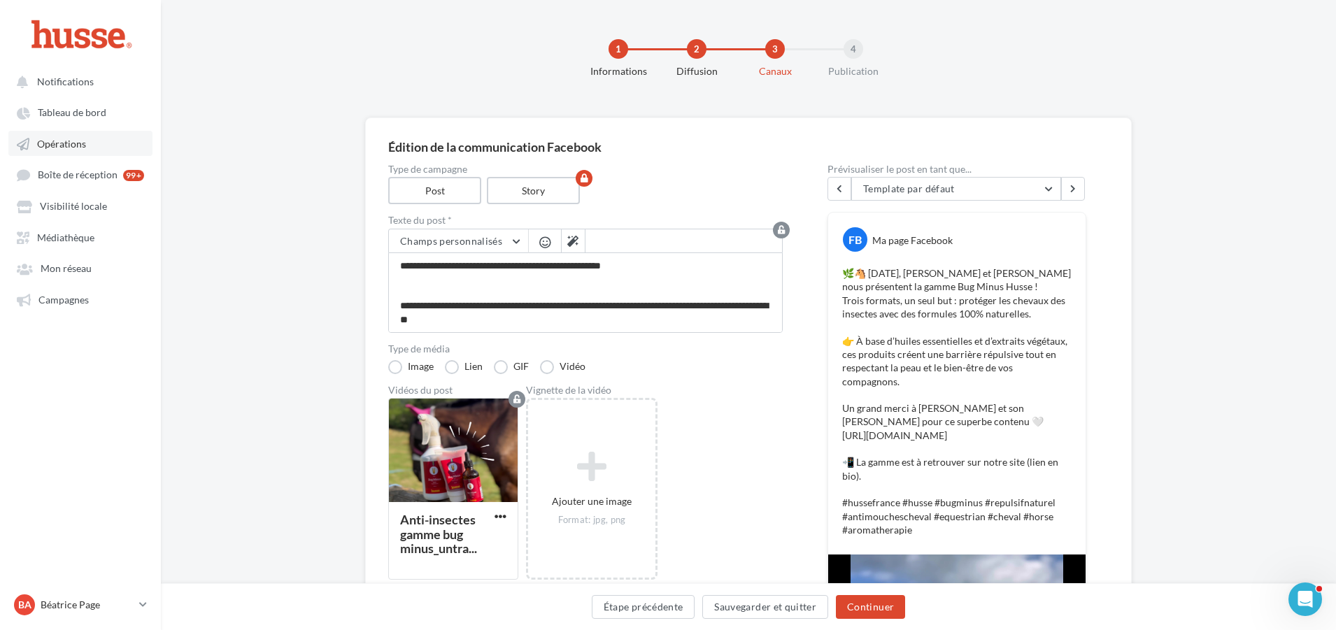
click at [70, 143] on span "Opérations" at bounding box center [61, 144] width 49 height 12
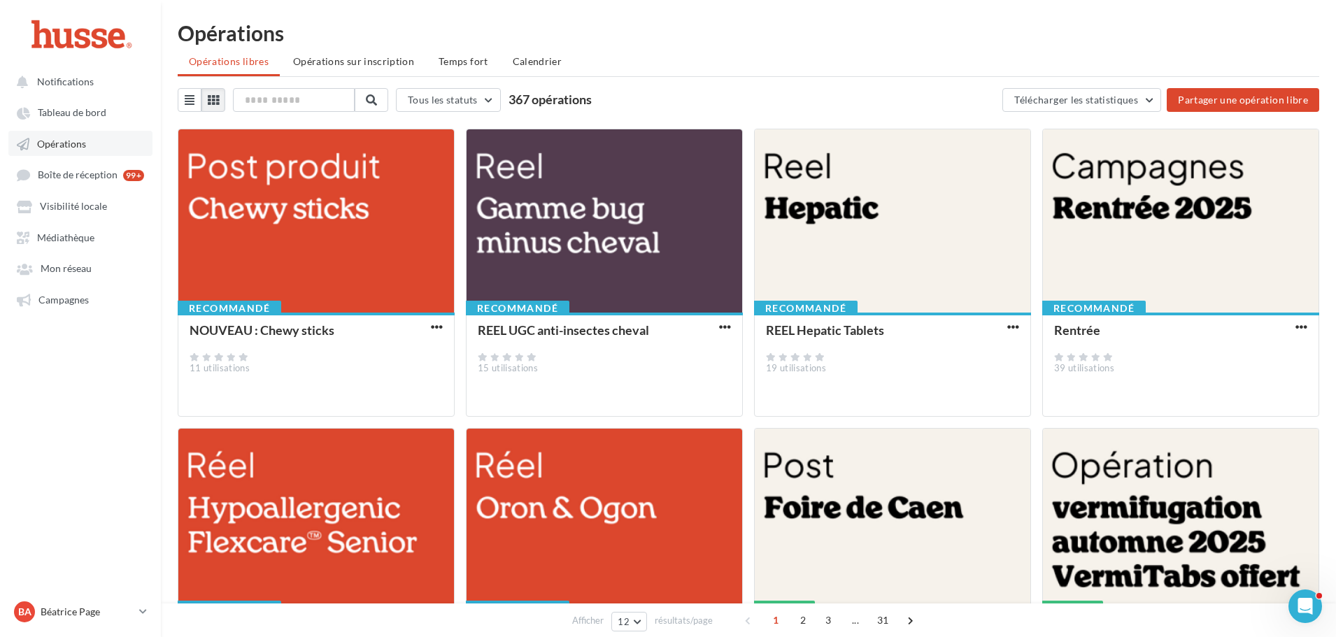
click at [55, 141] on span "Opérations" at bounding box center [61, 144] width 49 height 12
click at [728, 322] on span "button" at bounding box center [725, 327] width 12 height 12
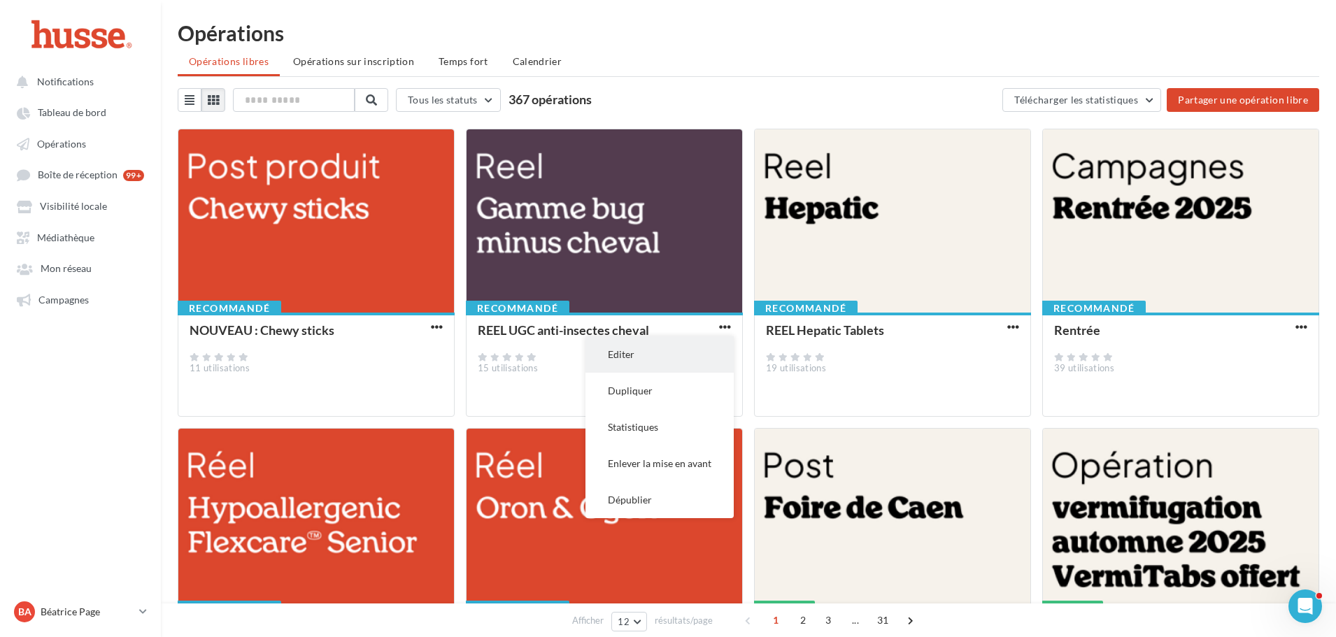
click at [651, 354] on button "Editer" at bounding box center [659, 354] width 148 height 36
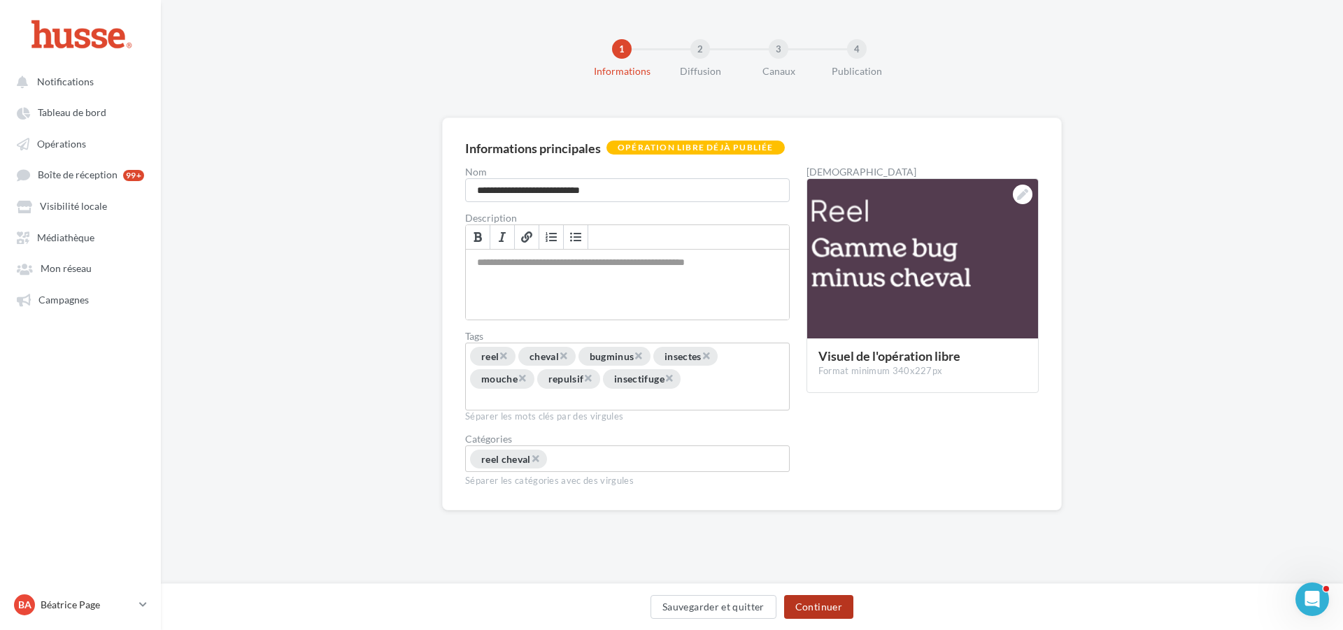
click at [821, 604] on button "Continuer" at bounding box center [818, 607] width 69 height 24
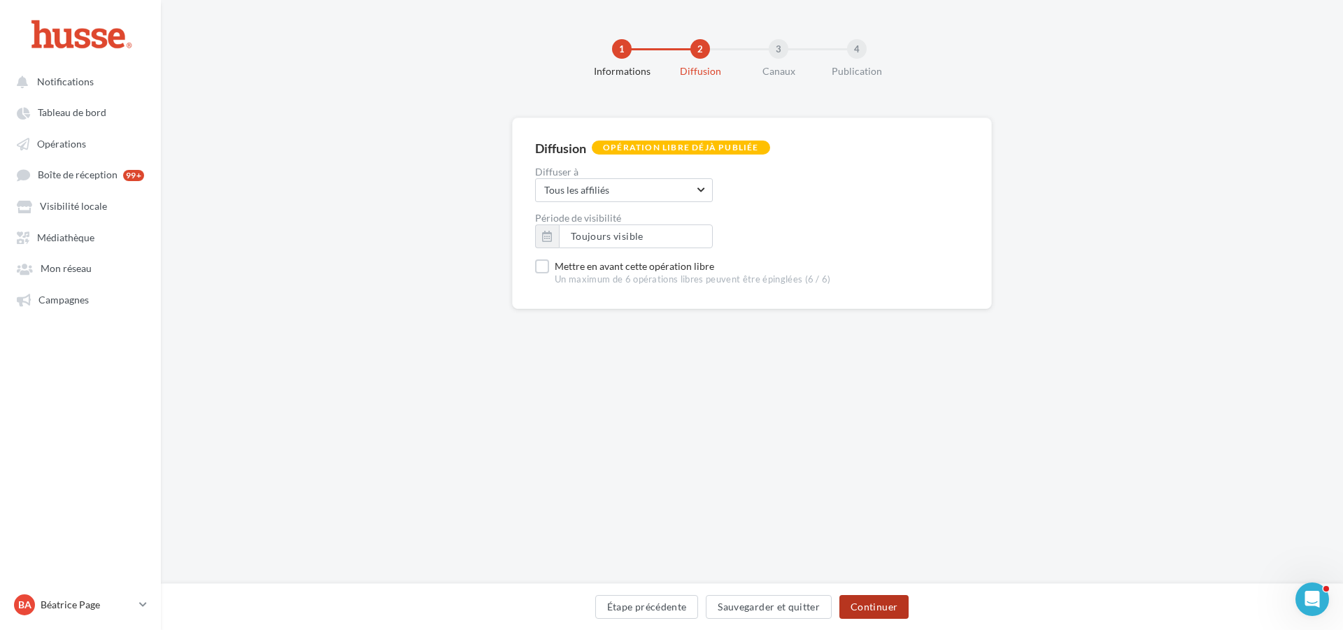
click at [879, 598] on button "Continuer" at bounding box center [873, 607] width 69 height 24
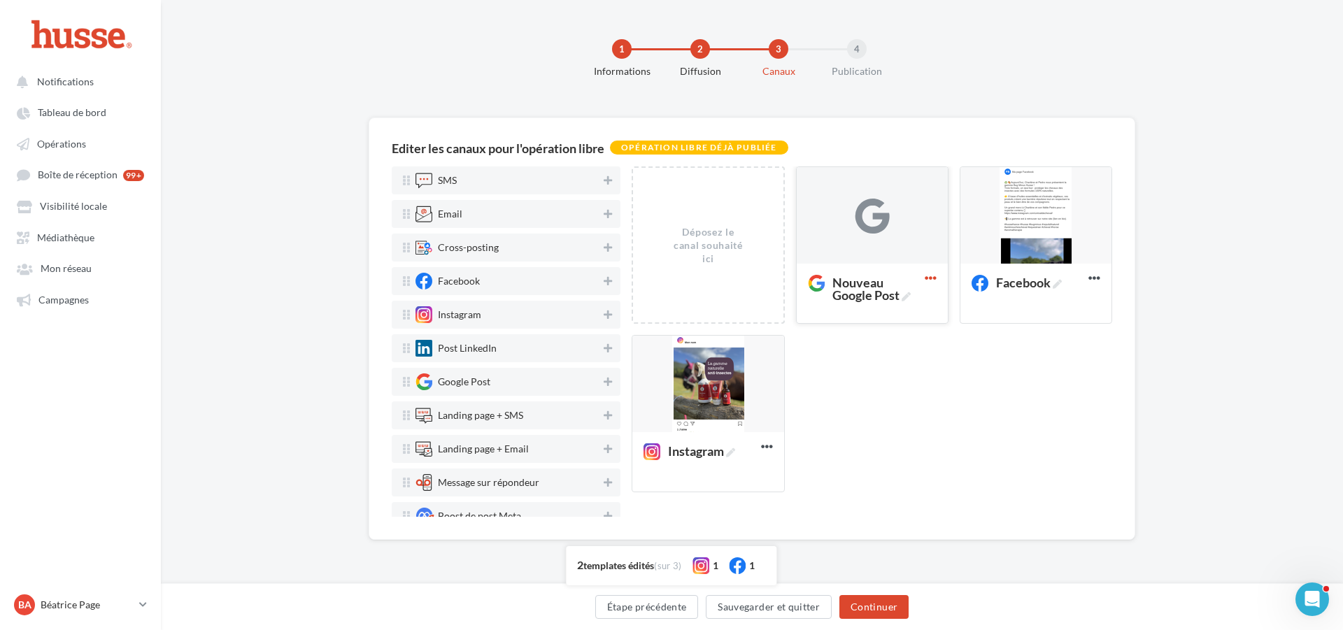
click at [934, 272] on icon at bounding box center [930, 278] width 34 height 34
click at [877, 210] on div at bounding box center [872, 216] width 35 height 35
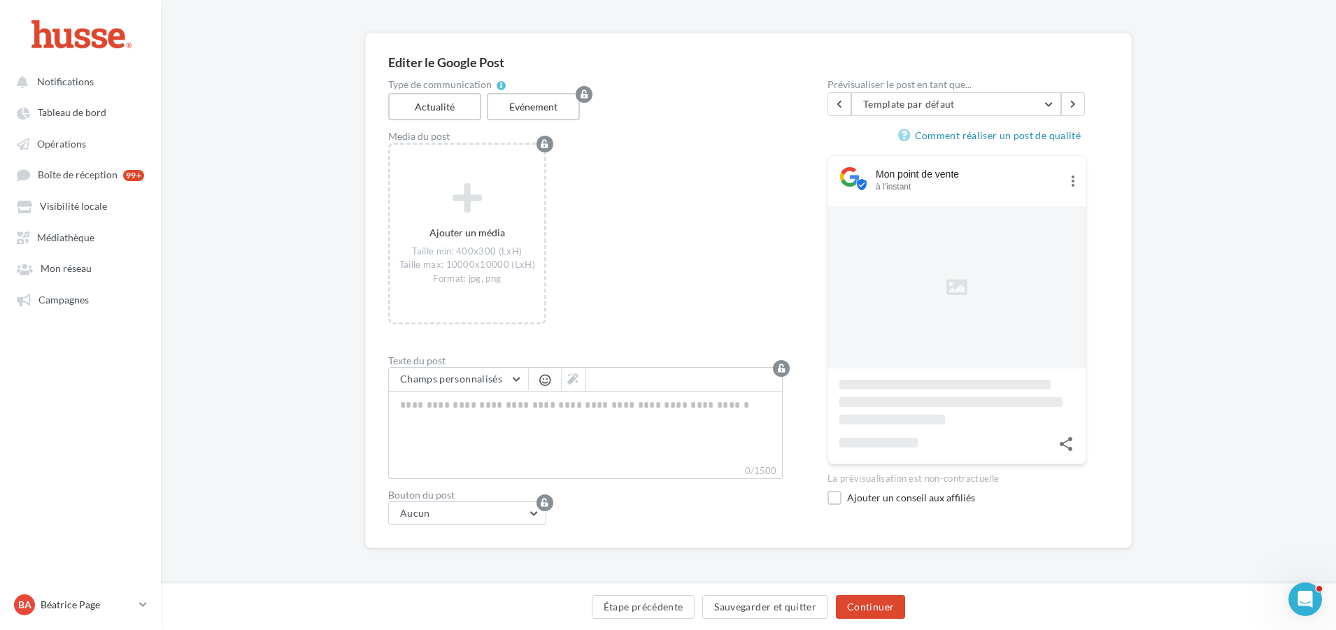
scroll to position [85, 0]
click at [58, 141] on span "Opérations" at bounding box center [61, 144] width 49 height 12
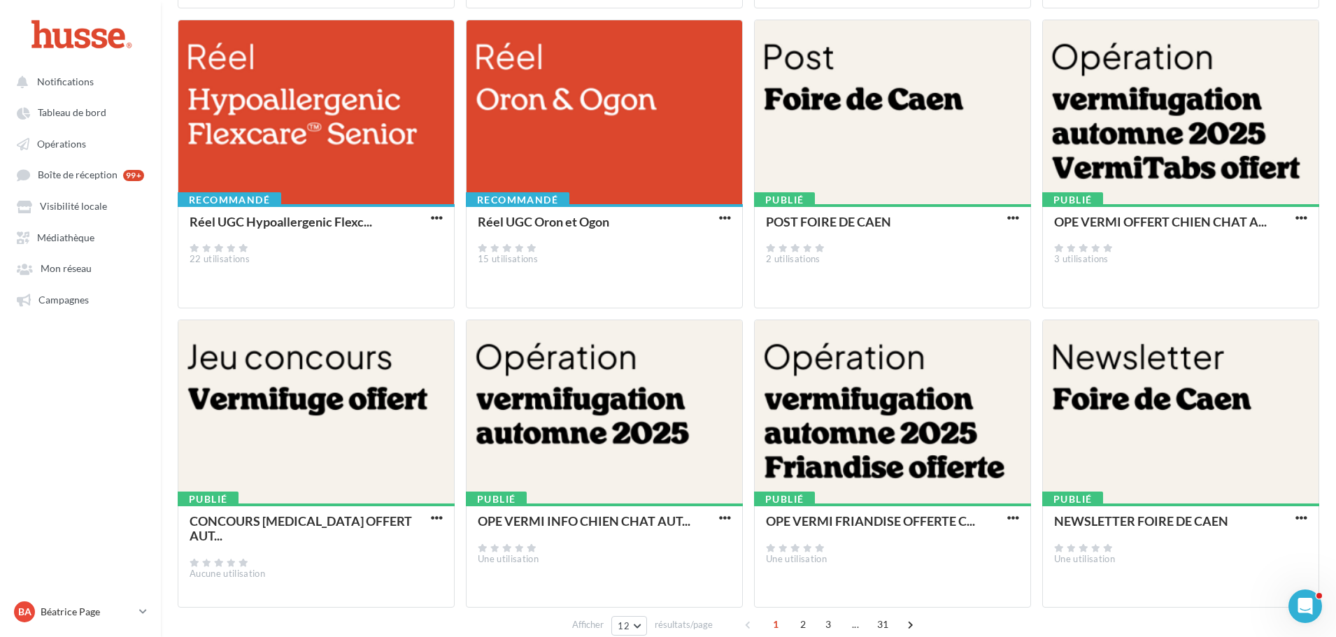
scroll to position [456, 0]
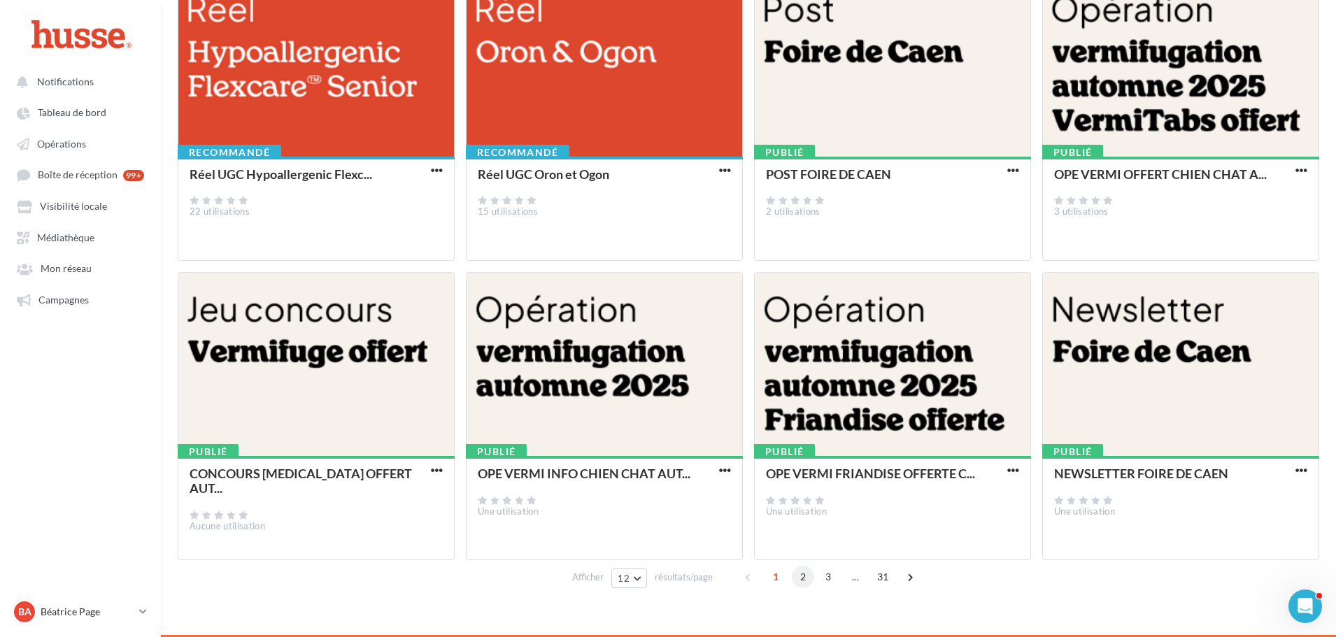
click at [807, 579] on span "2" at bounding box center [803, 577] width 22 height 22
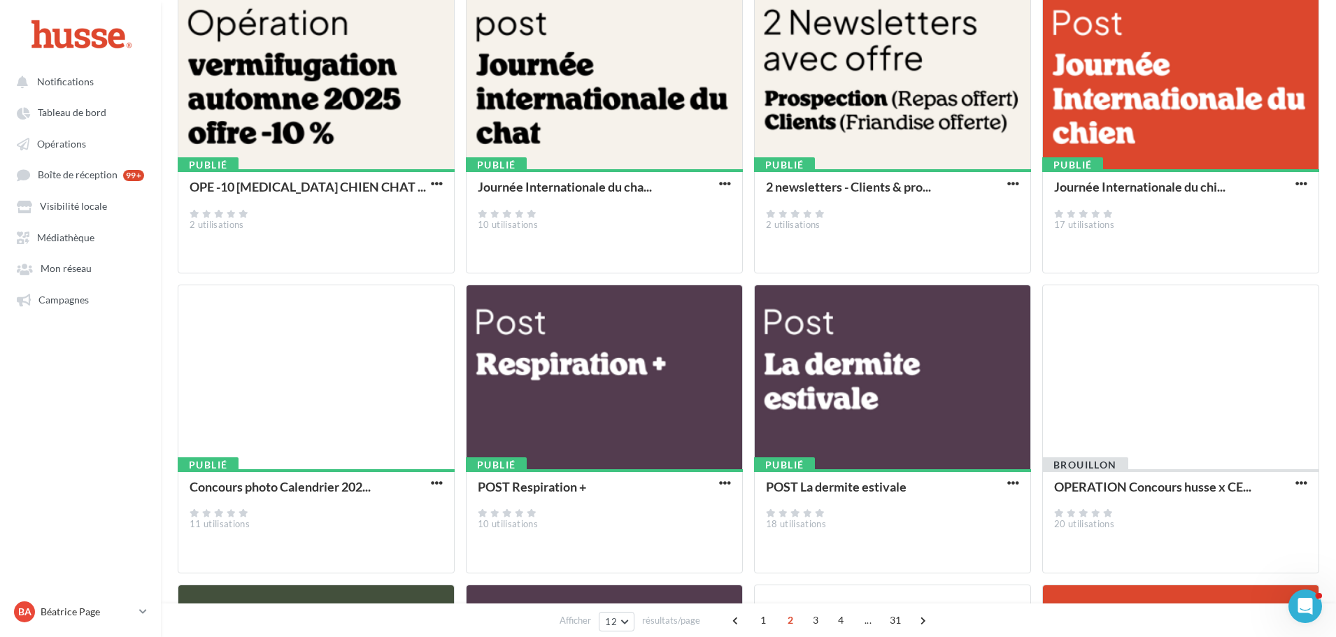
scroll to position [0, 0]
